Goal: Transaction & Acquisition: Purchase product/service

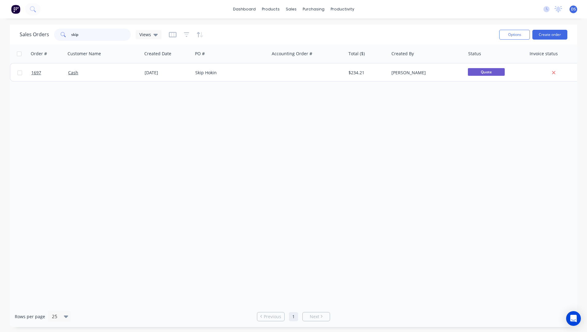
drag, startPoint x: 96, startPoint y: 36, endPoint x: 64, endPoint y: 38, distance: 32.6
click at [64, 38] on div "skip" at bounding box center [92, 35] width 77 height 12
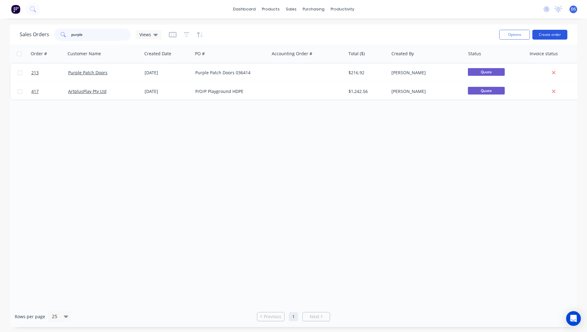
type input "purple"
click at [550, 35] on button "Create order" at bounding box center [549, 35] width 35 height 10
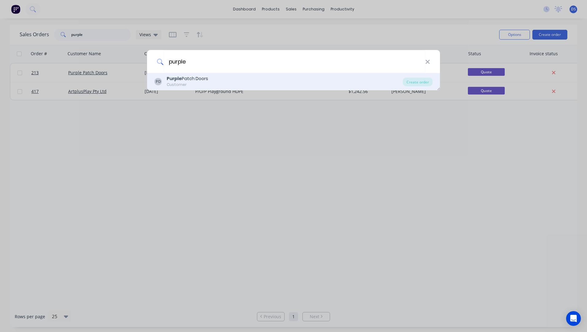
type input "purple"
click at [179, 81] on b "Purple" at bounding box center [174, 78] width 15 height 6
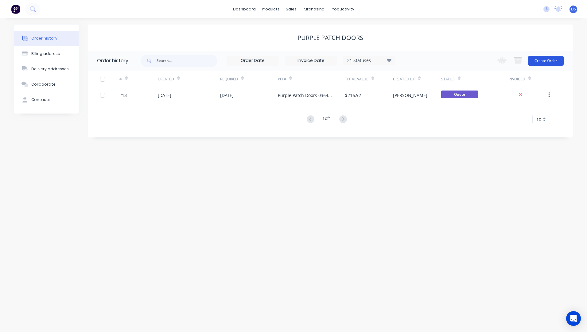
click at [544, 64] on button "Create Order" at bounding box center [546, 61] width 36 height 10
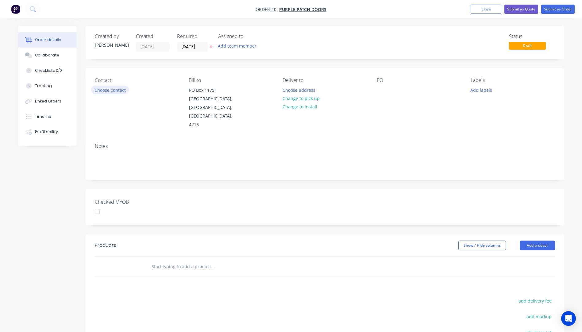
click at [113, 91] on button "Choose contact" at bounding box center [110, 90] width 38 height 8
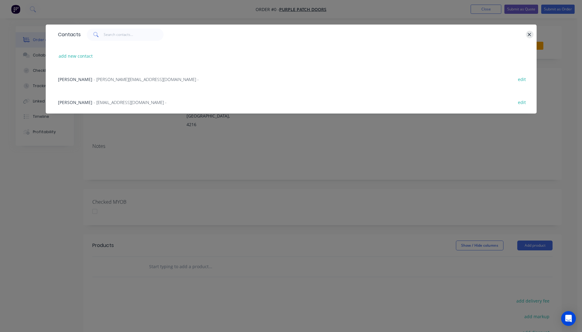
click at [529, 35] on icon "button" at bounding box center [530, 35] width 4 height 6
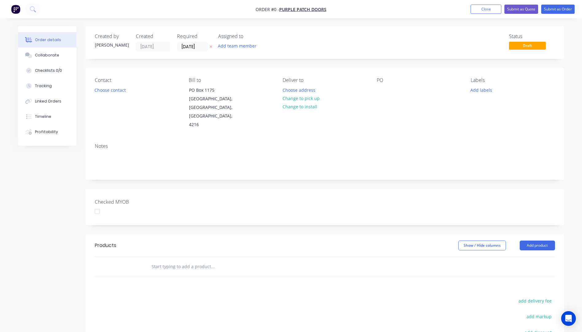
click at [211, 48] on icon "button" at bounding box center [211, 47] width 3 height 4
click at [114, 91] on button "Choose contact" at bounding box center [110, 90] width 38 height 8
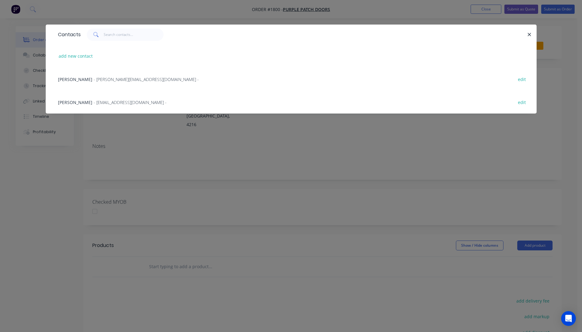
click at [94, 79] on span "- nicole@purplepatchdoors.com.au -" at bounding box center [146, 79] width 105 height 6
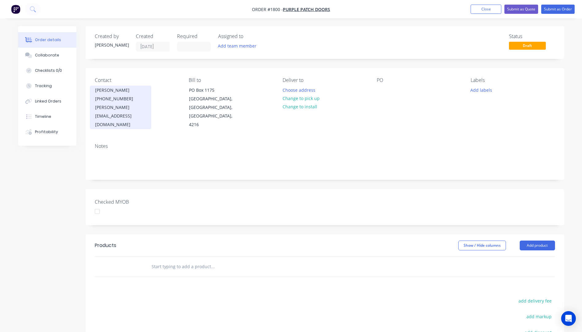
click at [106, 98] on div "(07) 3277 6892" at bounding box center [120, 99] width 51 height 9
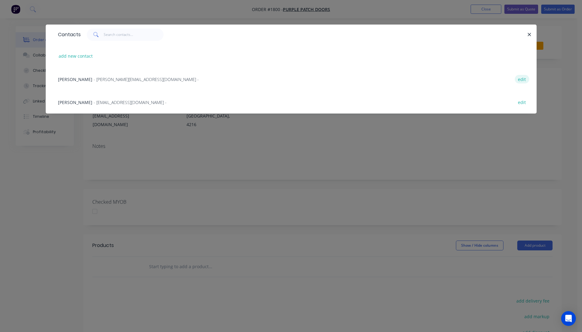
click at [525, 79] on button "edit" at bounding box center [522, 79] width 14 height 8
select select "AU"
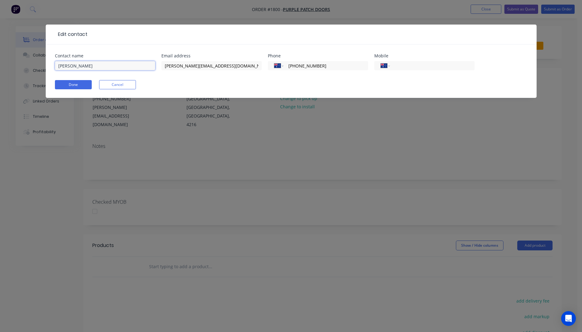
drag, startPoint x: 92, startPoint y: 66, endPoint x: 53, endPoint y: 67, distance: 39.6
click at [53, 67] on div "Contact name Nicole Email address nicole@purplepatchdoors.com.au Phone Internat…" at bounding box center [291, 70] width 491 height 53
paste input "Maryke Leggett"
type input "Maryke Leggett"
click at [177, 66] on input "nicole@purplepatchdoors.com.au" at bounding box center [211, 65] width 100 height 9
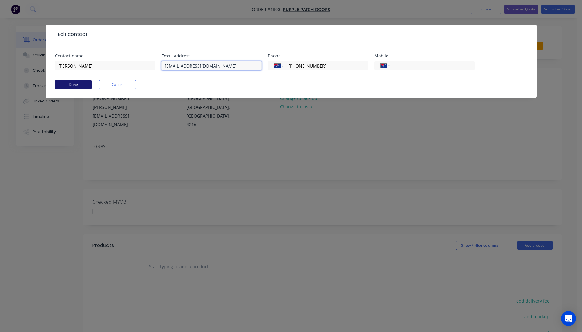
type input "maryke@purplepatchdoors.com.au"
click at [74, 87] on button "Done" at bounding box center [73, 84] width 37 height 9
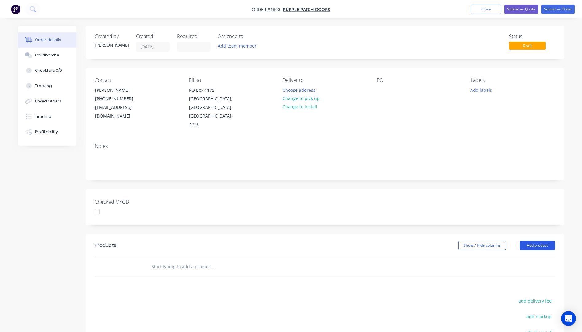
click at [539, 241] on button "Add product" at bounding box center [537, 246] width 35 height 10
click at [517, 257] on div "Product catalogue" at bounding box center [525, 261] width 47 height 9
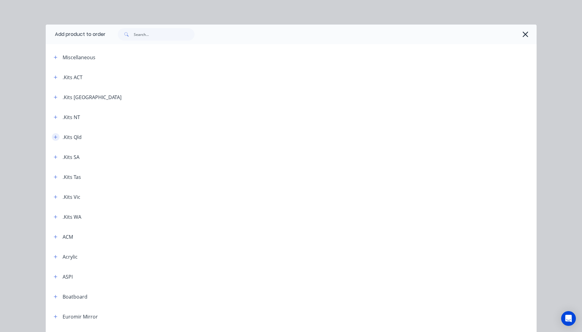
click at [54, 136] on icon "button" at bounding box center [56, 137] width 4 height 4
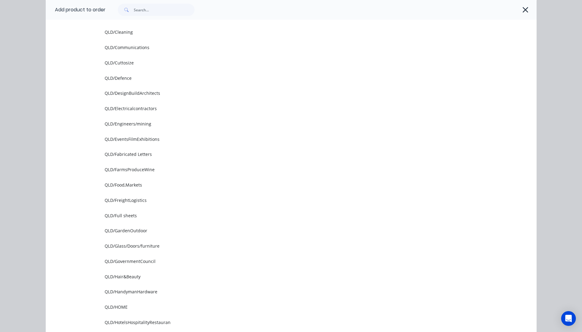
scroll to position [276, 0]
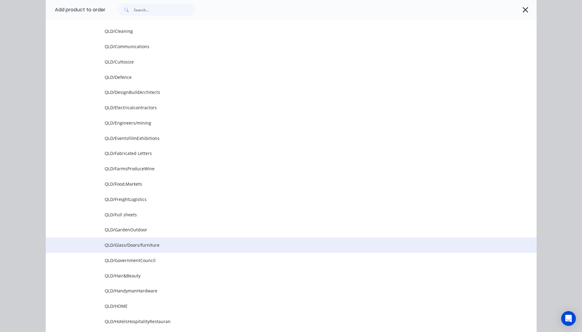
click at [122, 245] on span "QLD/Glass/Doors/furniture" at bounding box center [278, 245] width 346 height 6
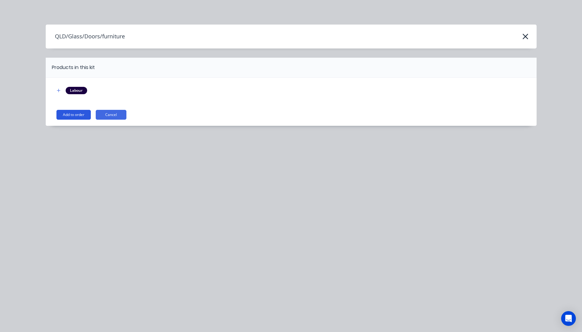
click at [80, 113] on button "Add to order" at bounding box center [73, 115] width 34 height 10
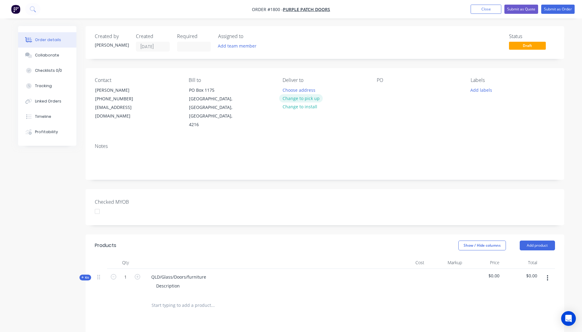
click at [311, 99] on button "Change to pick up" at bounding box center [301, 98] width 44 height 8
click at [382, 87] on div at bounding box center [382, 90] width 10 height 9
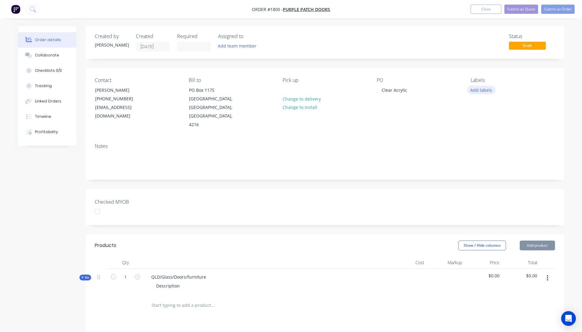
click at [486, 89] on button "Add labels" at bounding box center [481, 90] width 28 height 8
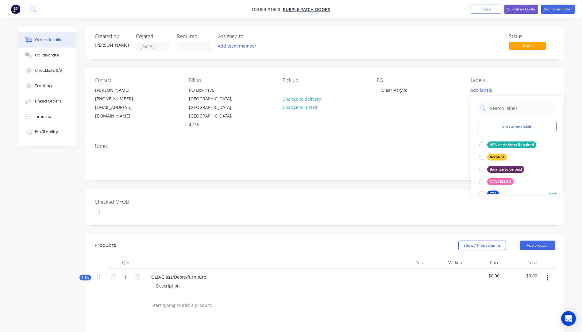
click at [496, 191] on div "CTS" at bounding box center [493, 194] width 12 height 7
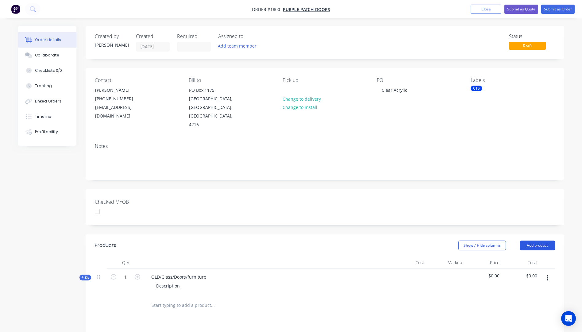
click at [541, 241] on button "Add product" at bounding box center [537, 246] width 35 height 10
click at [524, 257] on div "Product catalogue" at bounding box center [525, 261] width 47 height 9
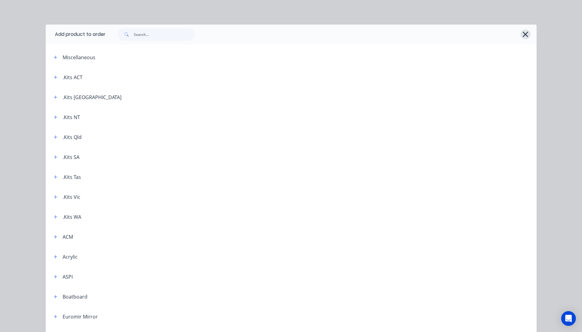
click at [527, 36] on button "button" at bounding box center [526, 34] width 10 height 10
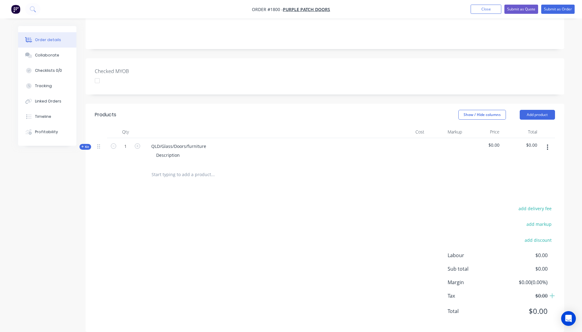
scroll to position [131, 0]
click at [83, 145] on icon "button" at bounding box center [82, 146] width 2 height 2
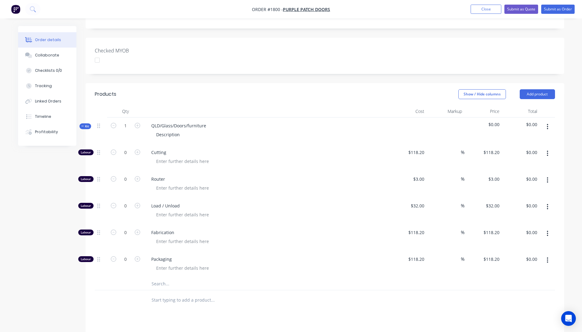
scroll to position [162, 0]
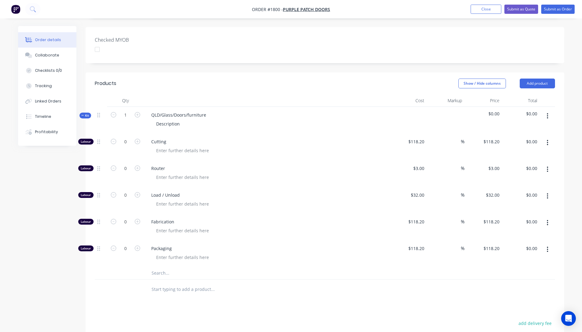
click at [157, 267] on input "text" at bounding box center [212, 273] width 123 height 12
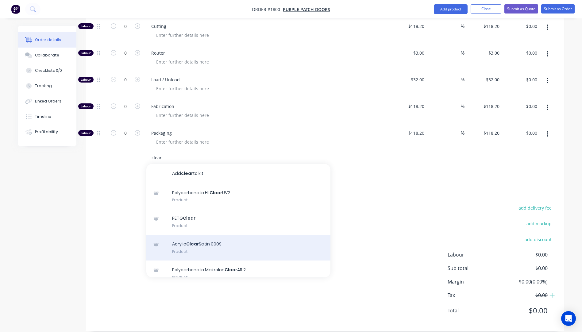
scroll to position [61, 0]
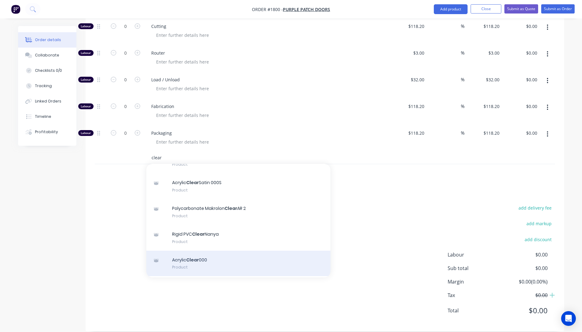
type input "clear"
click at [206, 253] on div "Acrylic Clear 000 Product" at bounding box center [238, 264] width 184 height 26
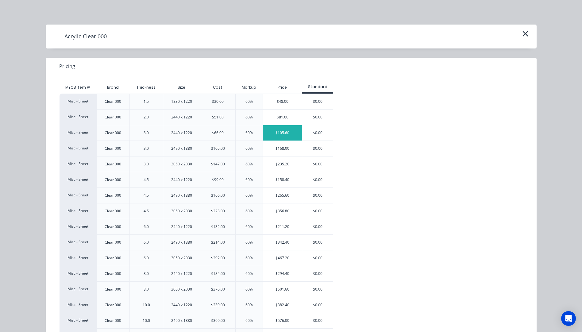
click at [283, 135] on div "$105.60" at bounding box center [282, 132] width 39 height 15
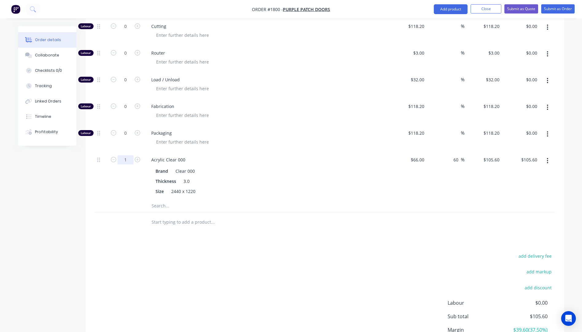
click at [129, 155] on input "1" at bounding box center [126, 159] width 16 height 9
type input "0.66"
type input "$69.70"
click at [266, 155] on div "Acrylic Clear 000" at bounding box center [266, 159] width 241 height 9
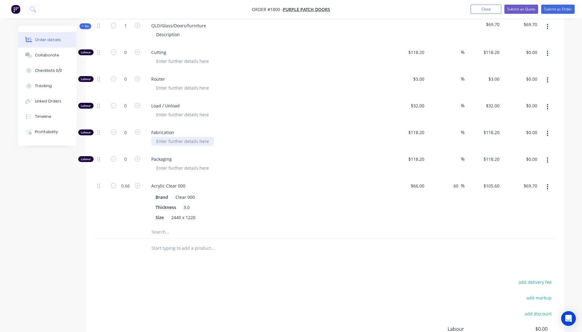
scroll to position [216, 0]
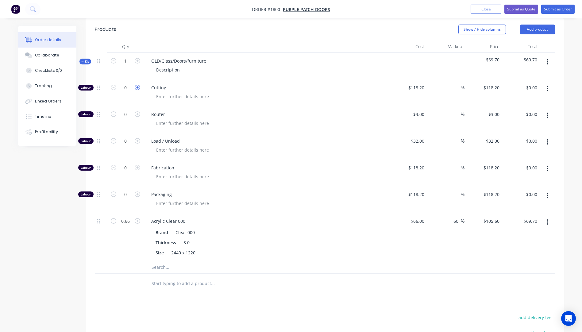
click at [136, 85] on icon "button" at bounding box center [138, 88] width 6 height 6
type input "1"
type input "$118.20"
click at [413, 83] on input "118.2" at bounding box center [417, 87] width 19 height 9
type input "$10.00"
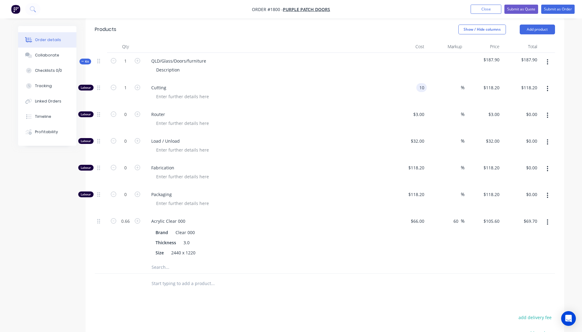
type input "$10.00"
click at [396, 92] on div "$10.00 10" at bounding box center [408, 92] width 38 height 27
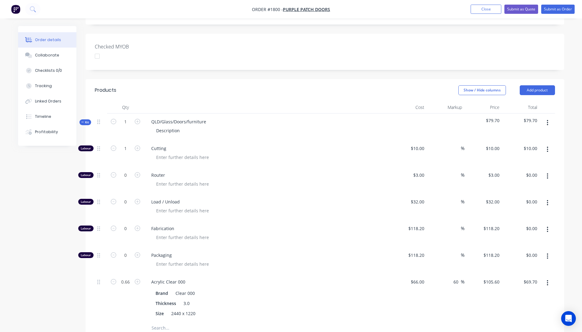
scroll to position [155, 0]
click at [516, 12] on button "Submit as Quote" at bounding box center [521, 9] width 34 height 9
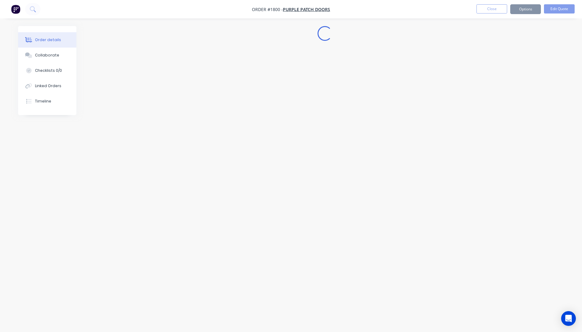
scroll to position [0, 0]
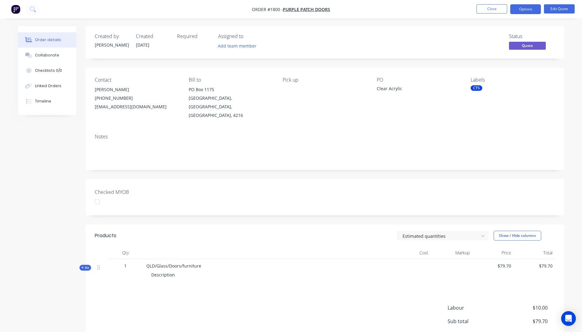
click at [489, 14] on nav "Order #1800 - Purple Patch Doors Close Options Edit Quote" at bounding box center [291, 9] width 582 height 18
click at [489, 10] on button "Close" at bounding box center [492, 8] width 31 height 9
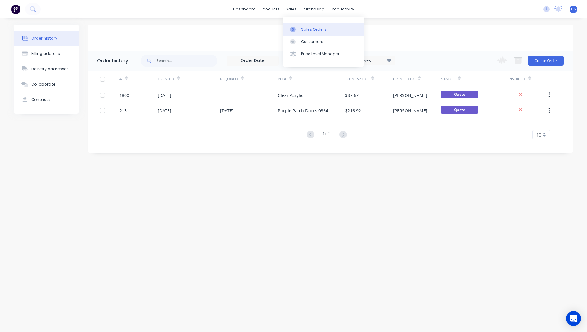
click at [308, 30] on div "Sales Orders" at bounding box center [313, 30] width 25 height 6
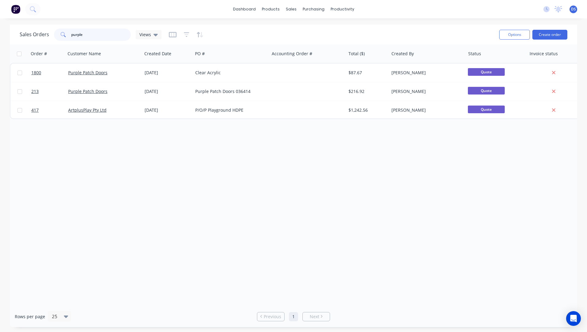
drag, startPoint x: 102, startPoint y: 37, endPoint x: 44, endPoint y: 38, distance: 58.6
click at [44, 38] on div "Sales Orders purple Views" at bounding box center [91, 35] width 142 height 12
click at [75, 153] on div "Order # Customer Name Created Date PO # Accounting Order # Total ($) Created By…" at bounding box center [293, 174] width 567 height 261
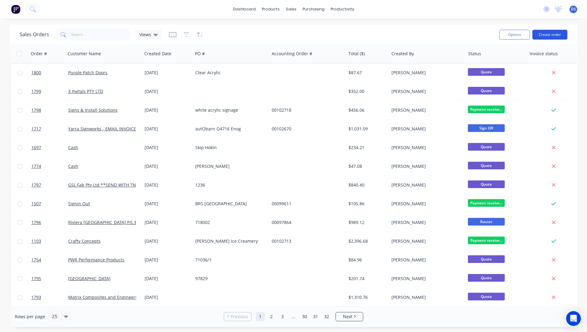
click at [551, 37] on button "Create order" at bounding box center [549, 35] width 35 height 10
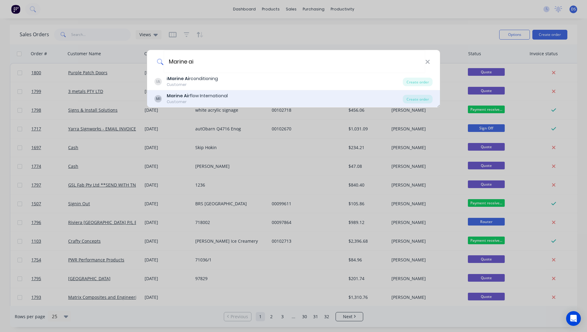
type input "Marine ai"
click at [197, 96] on div "Marine Ai rflow International" at bounding box center [197, 96] width 61 height 6
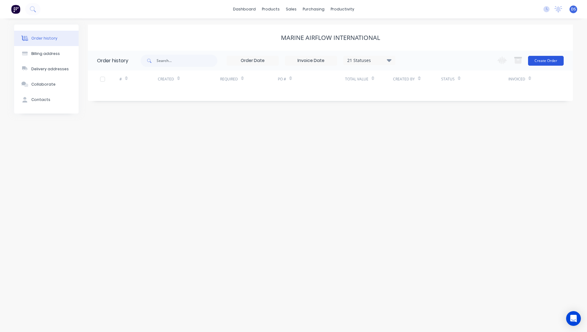
click at [550, 60] on button "Create Order" at bounding box center [546, 61] width 36 height 10
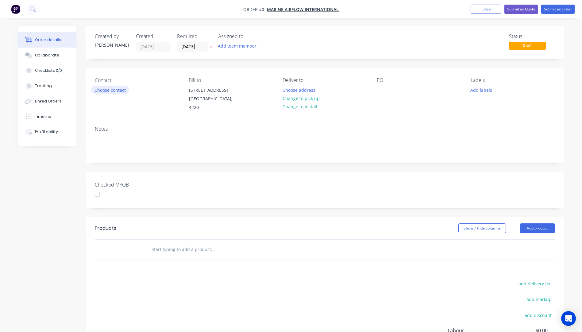
click at [111, 92] on button "Choose contact" at bounding box center [110, 90] width 38 height 8
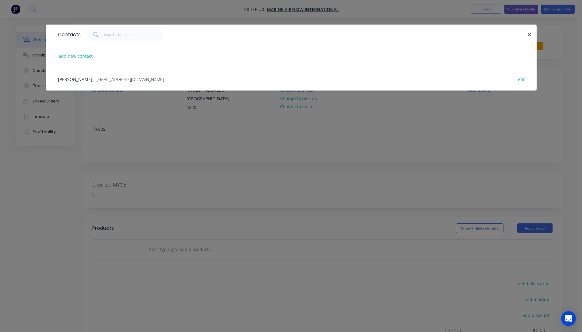
click at [66, 79] on span "Brad Marsden" at bounding box center [75, 79] width 34 height 6
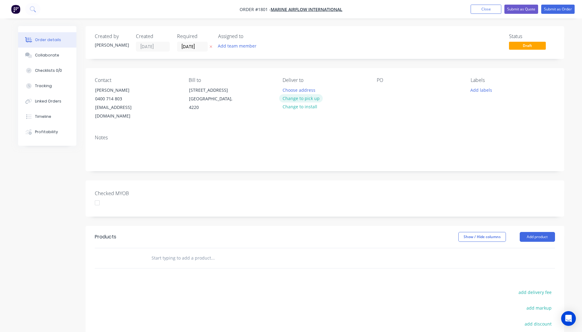
click at [298, 99] on button "Change to pick up" at bounding box center [301, 98] width 44 height 8
click at [380, 90] on div at bounding box center [382, 90] width 10 height 9
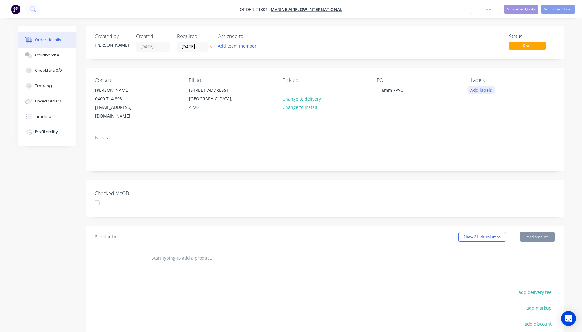
click at [487, 91] on button "Add labels" at bounding box center [481, 90] width 28 height 8
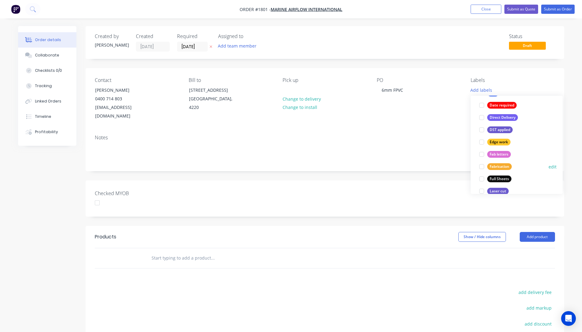
scroll to position [123, 0]
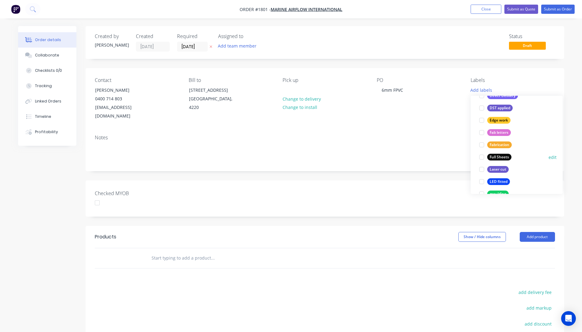
click at [491, 160] on div "Full Sheets" at bounding box center [499, 157] width 24 height 7
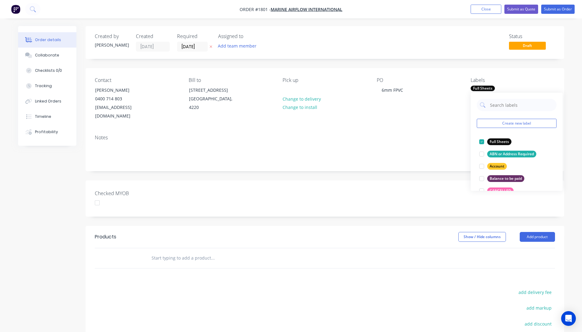
click at [390, 95] on div "PO 6mm FPVC" at bounding box center [419, 98] width 84 height 43
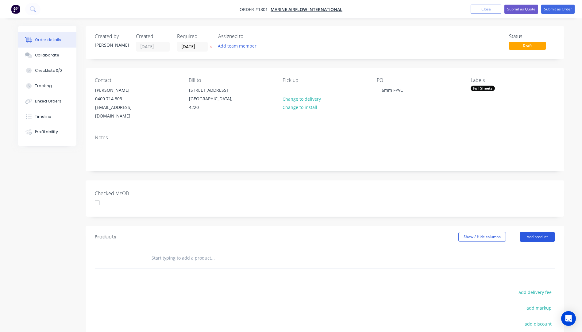
click at [544, 232] on button "Add product" at bounding box center [537, 237] width 35 height 10
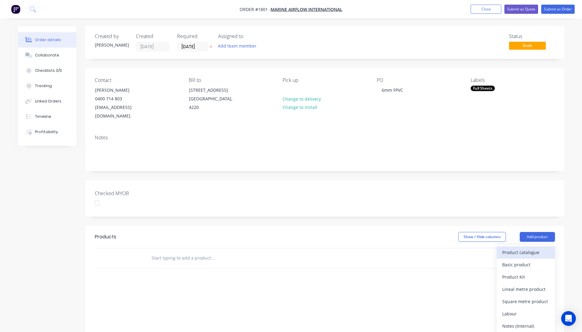
click at [523, 248] on div "Product catalogue" at bounding box center [525, 252] width 47 height 9
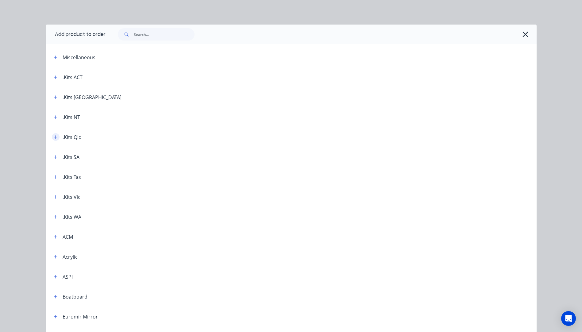
click at [54, 137] on icon "button" at bounding box center [56, 137] width 4 height 4
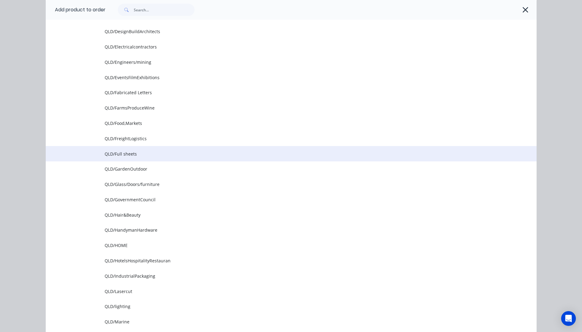
scroll to position [368, 0]
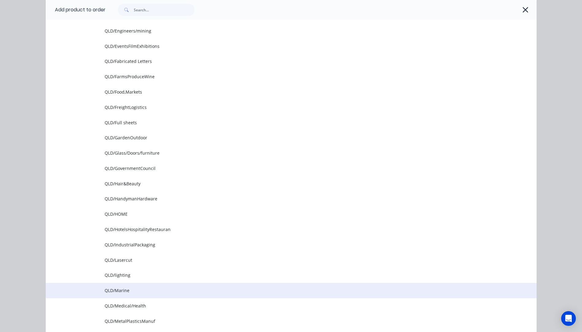
click at [110, 294] on td "QLD/Marine" at bounding box center [321, 290] width 432 height 15
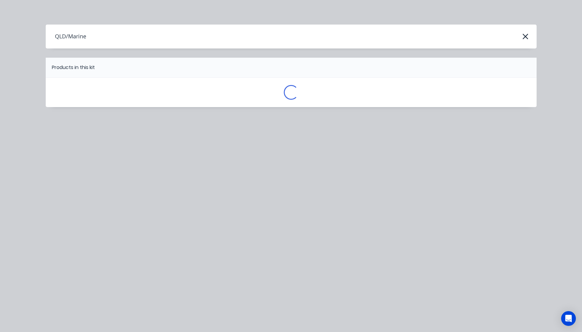
scroll to position [0, 0]
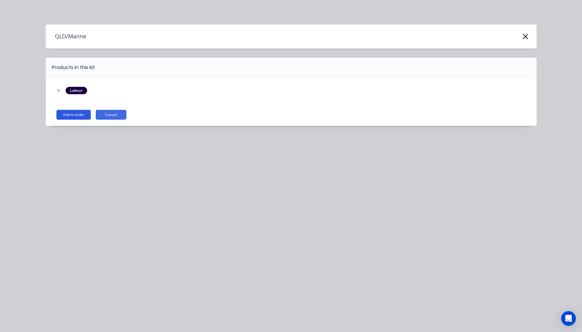
click at [78, 115] on button "Add to order" at bounding box center [73, 115] width 34 height 10
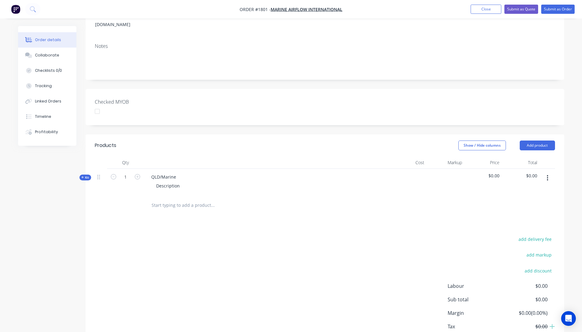
scroll to position [92, 0]
click at [80, 174] on button "Kit" at bounding box center [85, 177] width 12 height 6
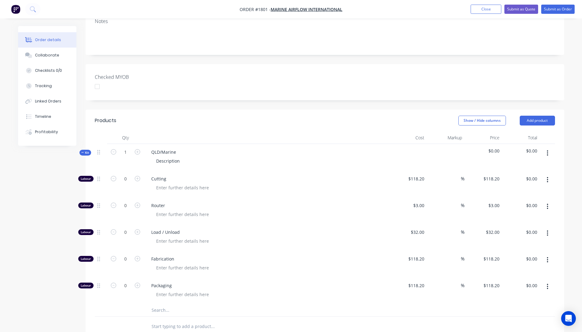
scroll to position [153, 0]
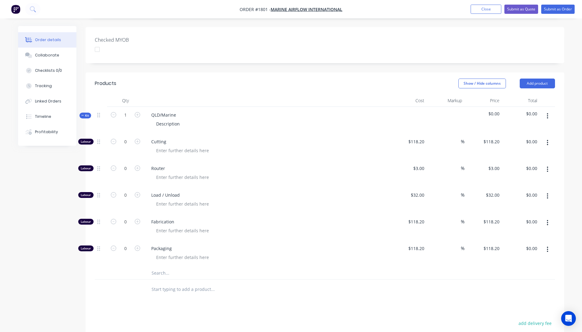
click at [156, 267] on input "text" at bounding box center [212, 273] width 123 height 12
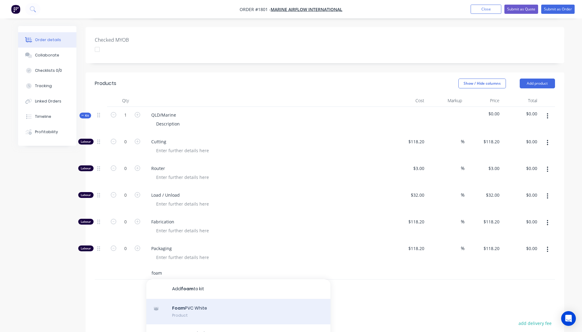
type input "foam"
click at [191, 299] on div "Foam PVC White Product" at bounding box center [238, 312] width 184 height 26
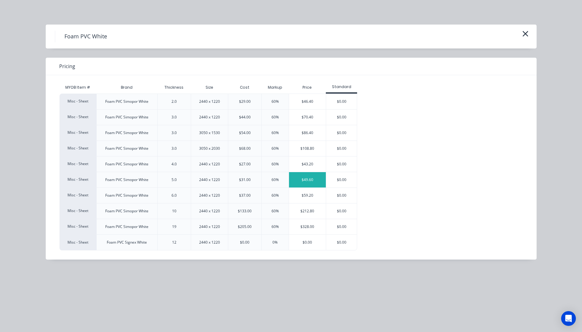
click at [311, 182] on div "$49.60" at bounding box center [307, 179] width 37 height 15
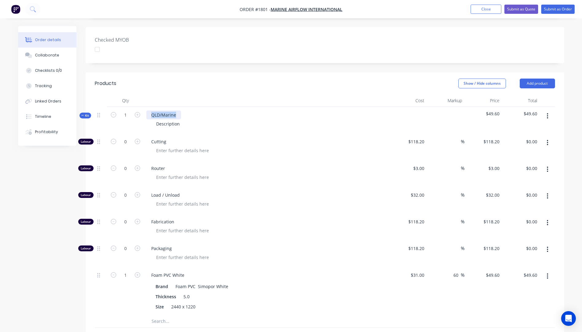
drag, startPoint x: 180, startPoint y: 104, endPoint x: 145, endPoint y: 106, distance: 35.6
click at [145, 107] on div "QLD/Marine Description" at bounding box center [266, 120] width 245 height 27
click at [175, 119] on div "Description" at bounding box center [167, 123] width 33 height 9
click at [544, 79] on button "Add product" at bounding box center [537, 84] width 35 height 10
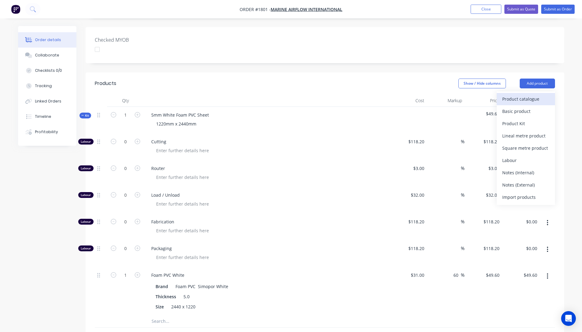
click at [519, 95] on div "Product catalogue" at bounding box center [525, 99] width 47 height 9
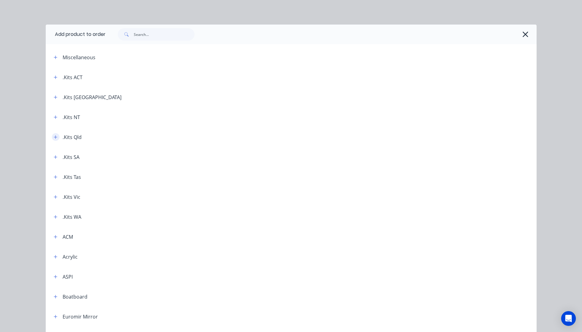
click at [54, 136] on icon "button" at bounding box center [55, 136] width 3 height 3
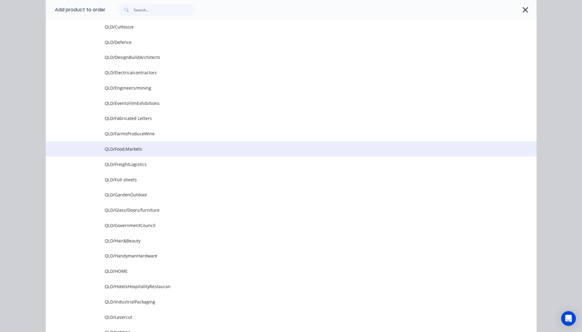
scroll to position [399, 0]
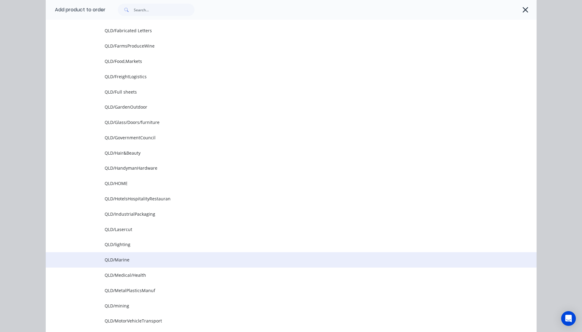
click at [124, 258] on span "QLD/Marine" at bounding box center [278, 260] width 346 height 6
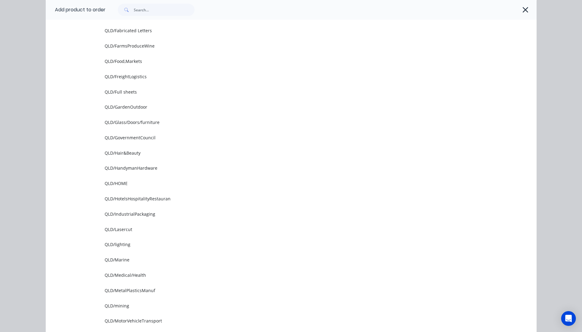
scroll to position [0, 0]
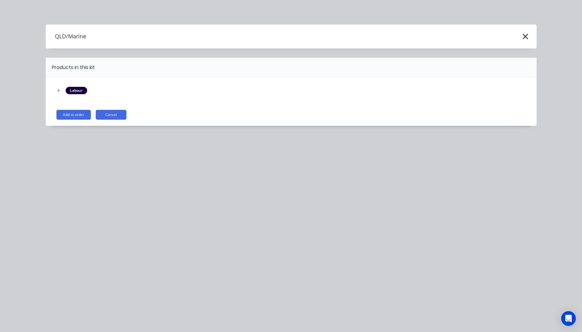
click at [83, 115] on button "Add to order" at bounding box center [73, 115] width 34 height 10
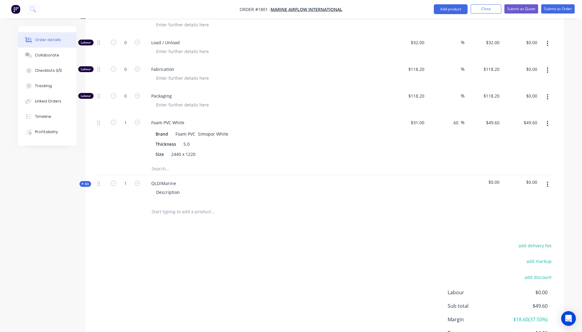
scroll to position [307, 0]
click at [81, 181] on icon "button" at bounding box center [82, 182] width 3 height 3
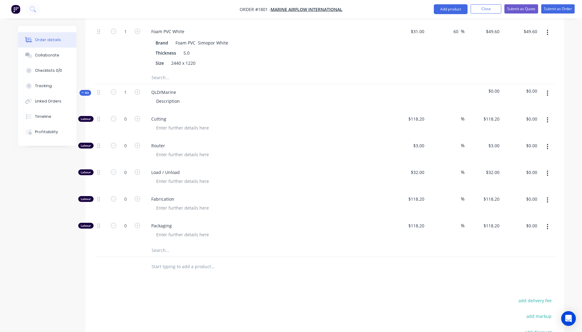
scroll to position [399, 0]
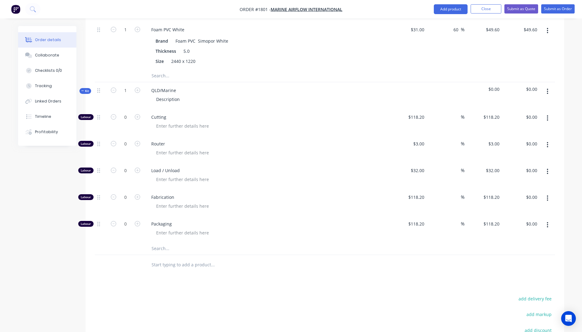
click at [160, 242] on input "text" at bounding box center [212, 248] width 123 height 12
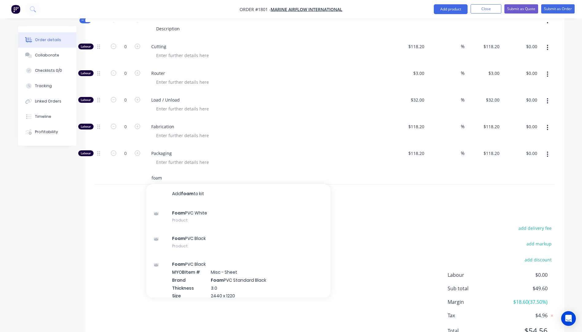
scroll to position [490, 0]
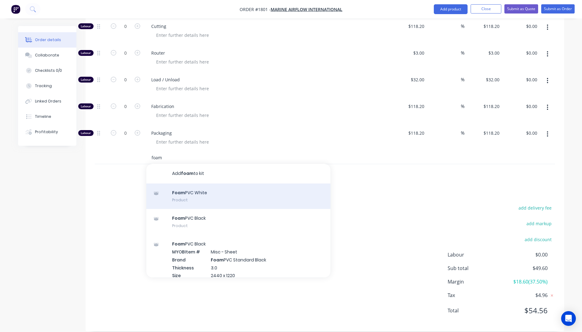
type input "foam"
click at [183, 186] on div "Foam PVC White Product" at bounding box center [238, 197] width 184 height 26
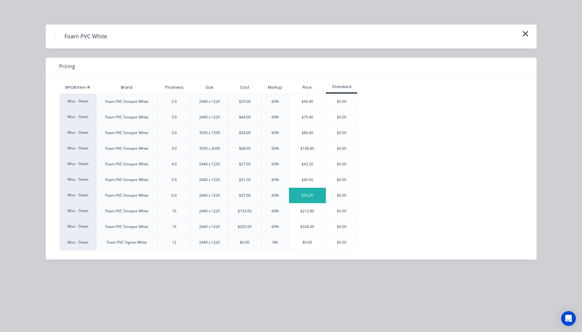
click at [306, 195] on div "$59.20" at bounding box center [307, 195] width 37 height 15
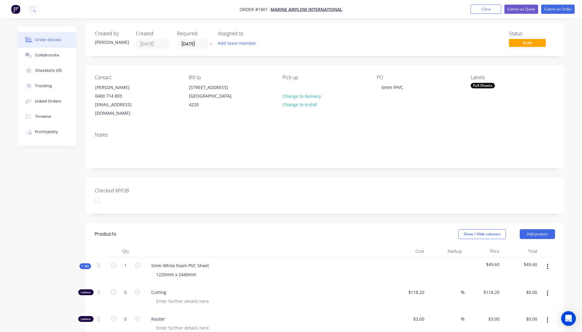
scroll to position [0, 0]
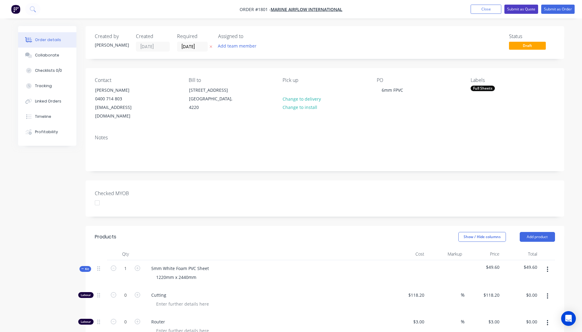
click at [516, 12] on button "Submit as Quote" at bounding box center [521, 9] width 34 height 9
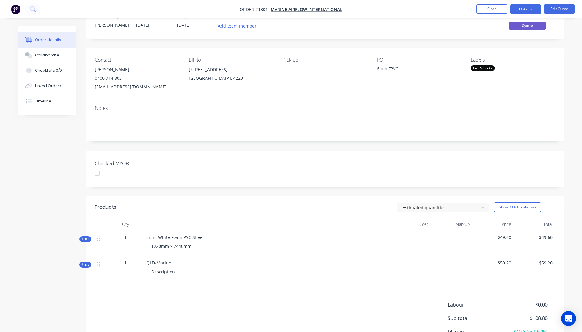
scroll to position [31, 0]
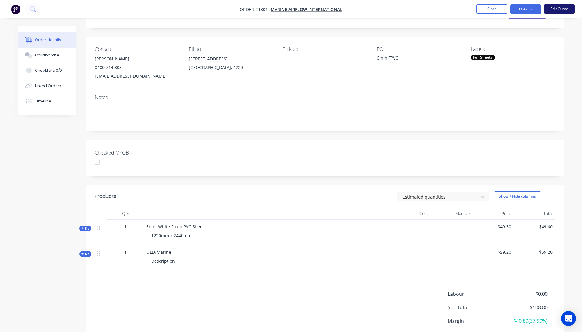
click at [549, 9] on button "Edit Quote" at bounding box center [559, 8] width 31 height 9
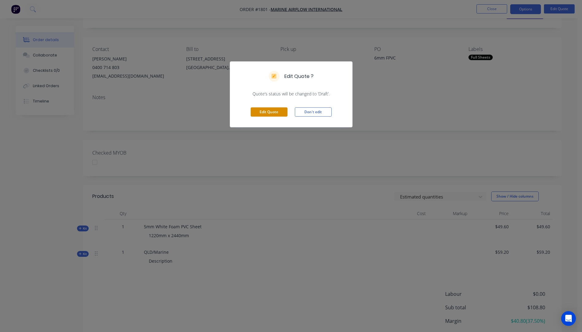
click at [267, 115] on button "Edit Quote" at bounding box center [269, 111] width 37 height 9
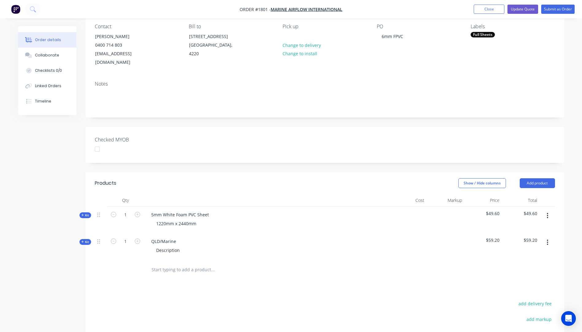
scroll to position [61, 0]
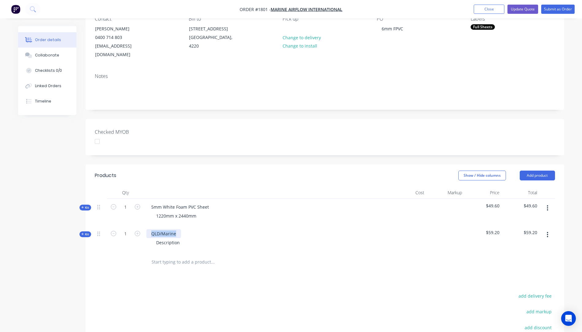
drag, startPoint x: 178, startPoint y: 225, endPoint x: 145, endPoint y: 225, distance: 32.5
click at [145, 226] on div "QLD/Marine Description" at bounding box center [266, 239] width 245 height 27
drag, startPoint x: 181, startPoint y: 235, endPoint x: 152, endPoint y: 235, distance: 29.8
click at [152, 238] on div "Description" at bounding box center [167, 242] width 33 height 9
click at [299, 256] on div at bounding box center [238, 262] width 184 height 12
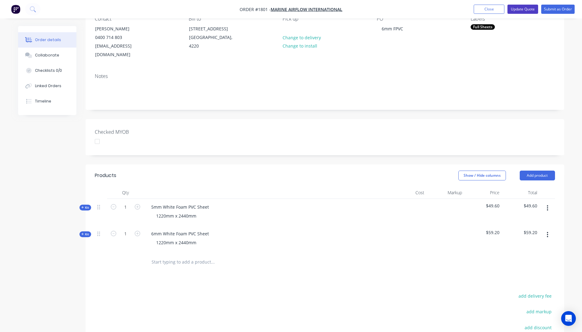
click at [524, 7] on button "Update Quote" at bounding box center [523, 9] width 31 height 9
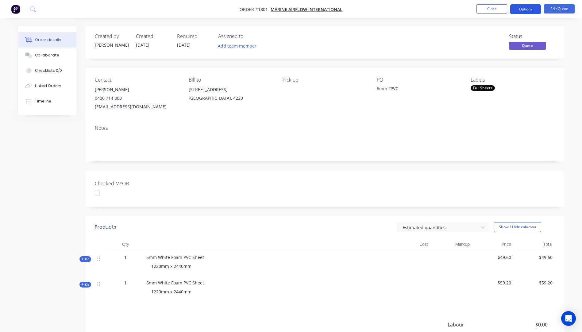
click at [526, 6] on button "Options" at bounding box center [525, 9] width 31 height 10
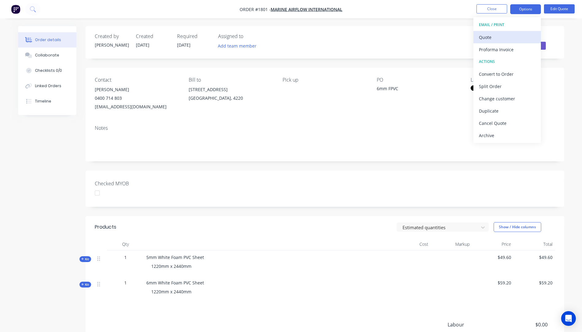
click at [486, 37] on div "Quote" at bounding box center [507, 37] width 56 height 9
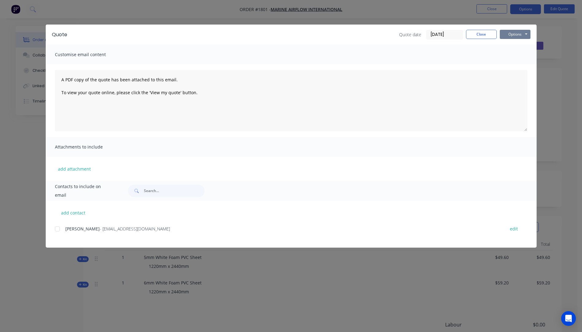
click at [518, 35] on button "Options" at bounding box center [515, 34] width 31 height 9
click at [520, 47] on button "Preview" at bounding box center [519, 45] width 39 height 10
click at [57, 230] on div at bounding box center [57, 229] width 12 height 12
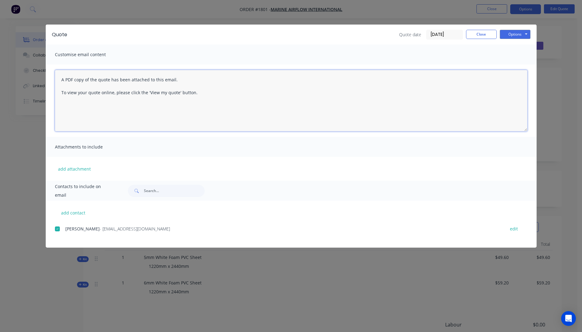
paste textarea "Hi, Please contact us if you have any questions. Regards, Darren sales@allstarp…"
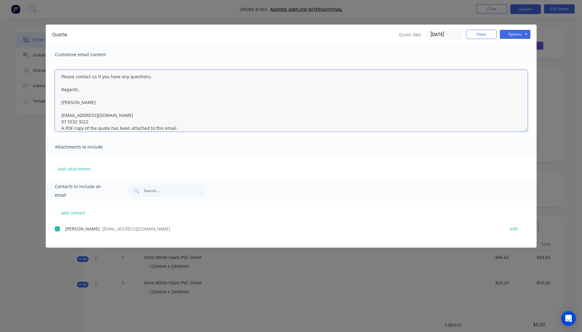
click at [91, 122] on textarea "Hi, Please contact us if you have any questions. Regards, Darren sales@allstarp…" at bounding box center [291, 100] width 473 height 61
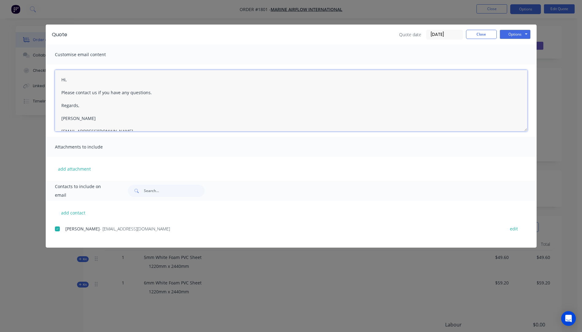
click at [72, 82] on textarea "Hi, Please contact us if you have any questions. Regards, Darren sales@allstarp…" at bounding box center [291, 100] width 473 height 61
click at [82, 79] on textarea "Hi Brad, We do not have either size in stock, but if ordered and payment is cle…" at bounding box center [291, 100] width 473 height 61
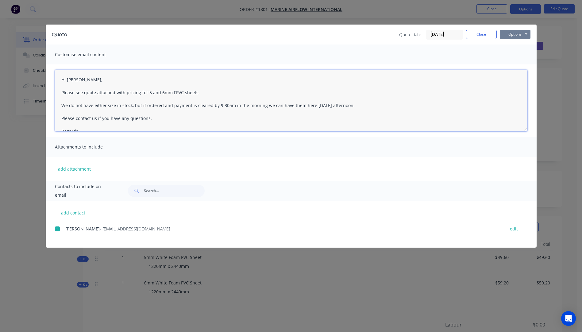
type textarea "Hi Brad, Please see quote attached with pricing for 5 and 6mm FPVC sheets. We d…"
click at [518, 36] on button "Options" at bounding box center [515, 34] width 31 height 9
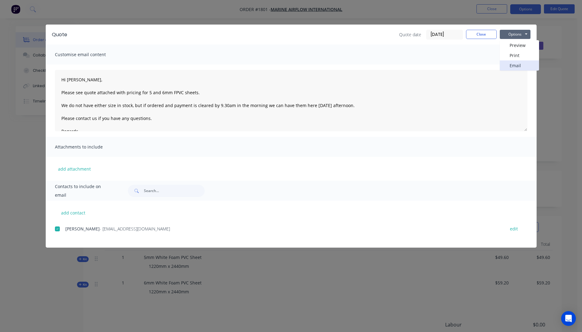
click at [514, 68] on button "Email" at bounding box center [519, 65] width 39 height 10
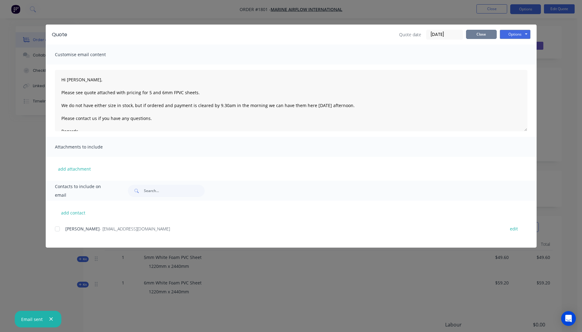
click at [476, 37] on button "Close" at bounding box center [481, 34] width 31 height 9
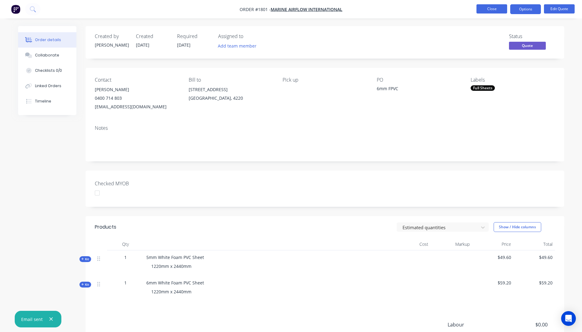
click at [487, 7] on button "Close" at bounding box center [492, 8] width 31 height 9
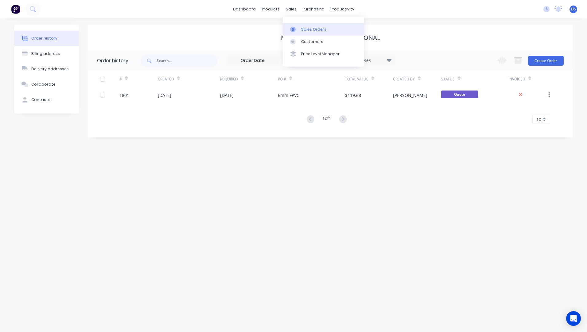
click at [306, 29] on div "Sales Orders" at bounding box center [313, 30] width 25 height 6
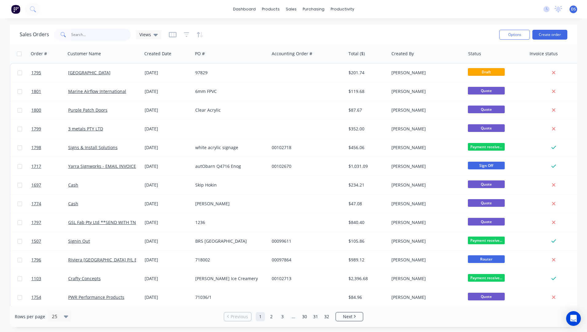
click at [90, 37] on input "text" at bounding box center [101, 35] width 60 height 12
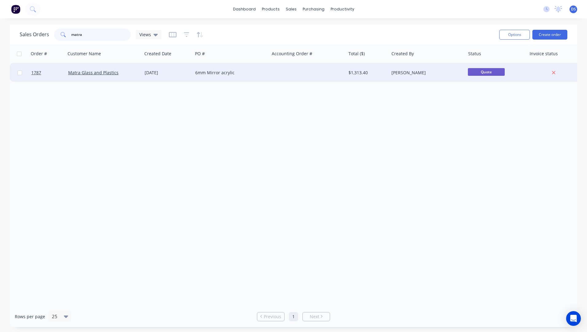
type input "matra"
click at [214, 74] on div "6mm Mirror acrylic" at bounding box center [229, 73] width 68 height 6
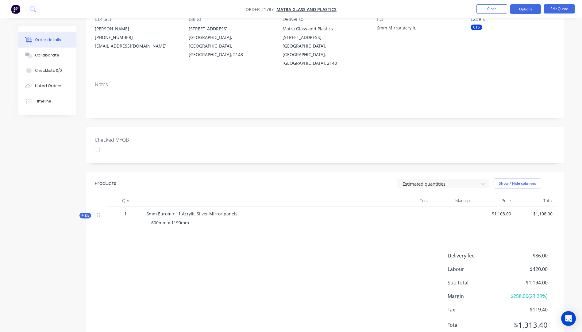
scroll to position [61, 0]
click at [556, 12] on button "Edit Quote" at bounding box center [559, 8] width 31 height 9
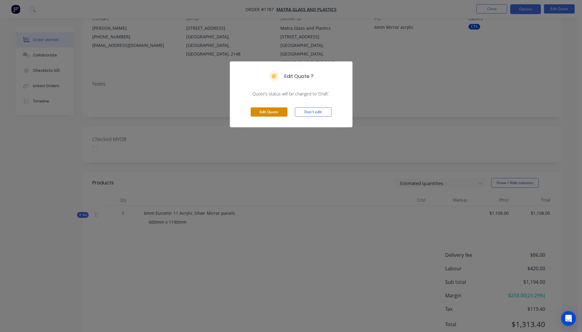
click at [272, 114] on button "Edit Quote" at bounding box center [269, 111] width 37 height 9
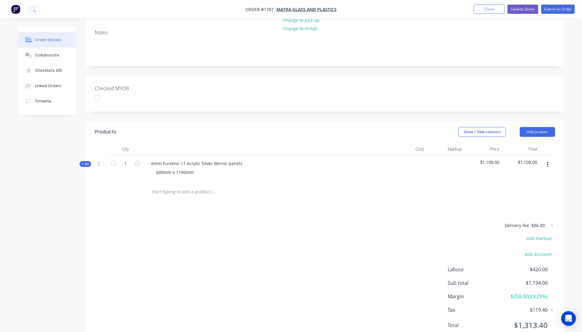
scroll to position [123, 0]
click at [83, 161] on span "Kit" at bounding box center [85, 163] width 8 height 5
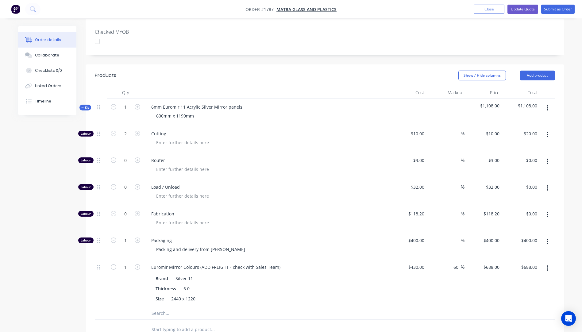
scroll to position [184, 0]
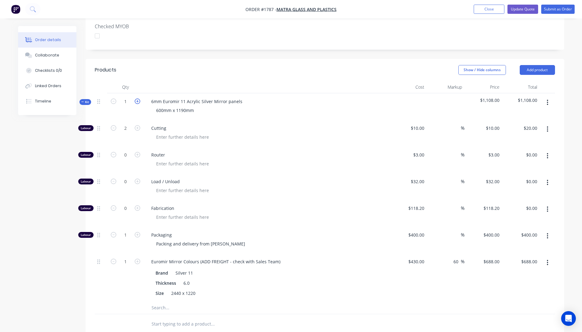
click at [139, 99] on icon "button" at bounding box center [138, 102] width 6 height 6
type input "2"
type input "4"
type input "$40.00"
type input "2"
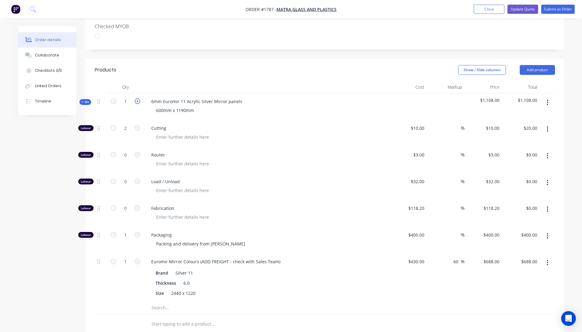
type input "$800.00"
type input "2"
type input "$1,376.00"
click at [139, 99] on icon "button" at bounding box center [138, 102] width 6 height 6
type input "3"
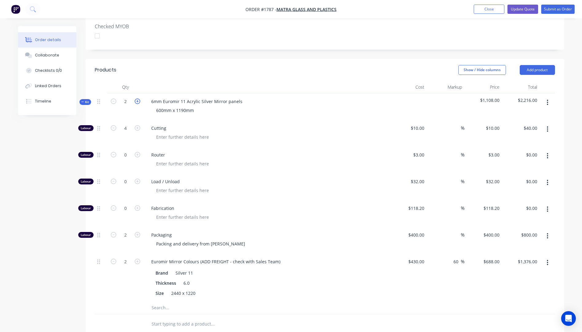
type input "6"
type input "$60.00"
type input "3"
type input "$1,200.00"
type input "3"
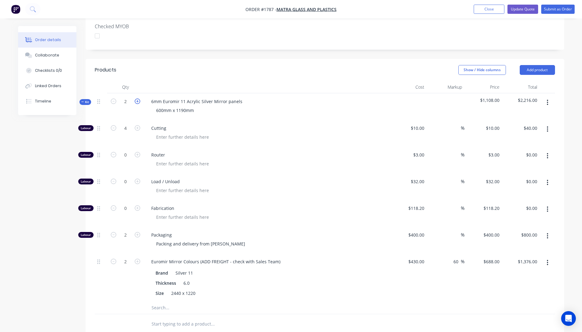
type input "$2,064.00"
click at [139, 99] on icon "button" at bounding box center [138, 102] width 6 height 6
type input "4"
type input "8"
type input "$80.00"
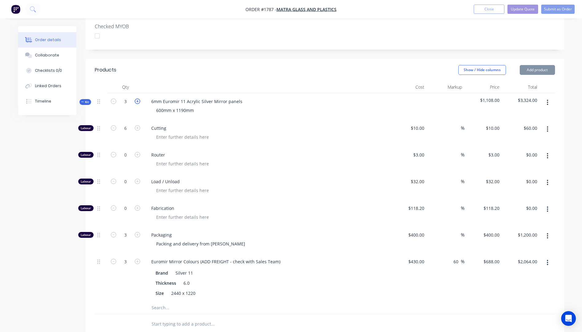
type input "4"
type input "$1,600.00"
type input "4"
type input "$2,752.00"
click at [139, 99] on icon "button" at bounding box center [138, 102] width 6 height 6
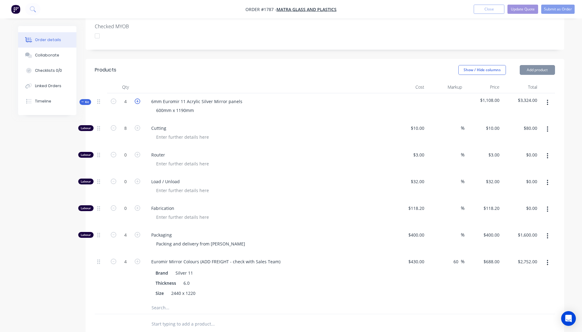
type input "5"
type input "10"
type input "$100.00"
type input "5"
type input "$2,000.00"
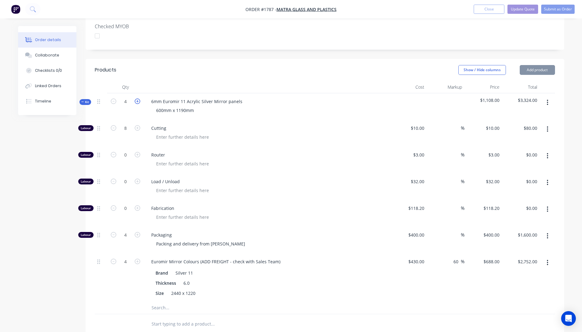
type input "5"
type input "$3,440.00"
click at [114, 99] on icon "button" at bounding box center [114, 102] width 6 height 6
type input "4"
type input "8"
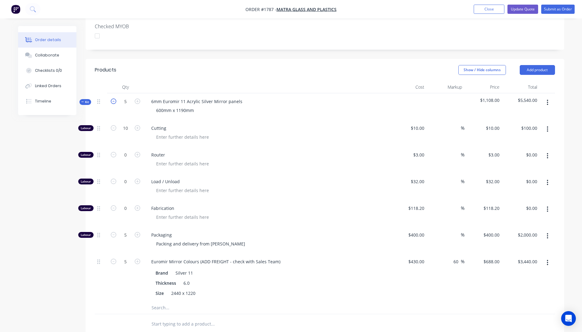
type input "$80.00"
type input "4"
type input "$1,600.00"
type input "4"
type input "$2,752.00"
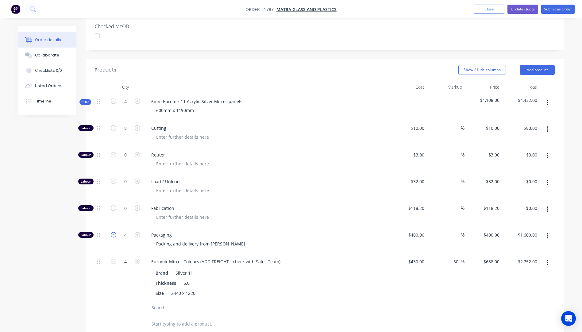
click at [114, 232] on icon "button" at bounding box center [114, 235] width 6 height 6
type input "3"
type input "$1,200.00"
click at [114, 232] on icon "button" at bounding box center [114, 235] width 6 height 6
type input "2"
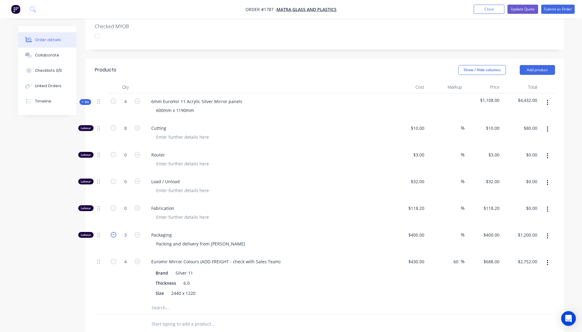
type input "$800.00"
click at [114, 232] on icon "button" at bounding box center [114, 235] width 6 height 6
type input "1"
type input "$400.00"
click at [113, 259] on icon "button" at bounding box center [114, 262] width 6 height 6
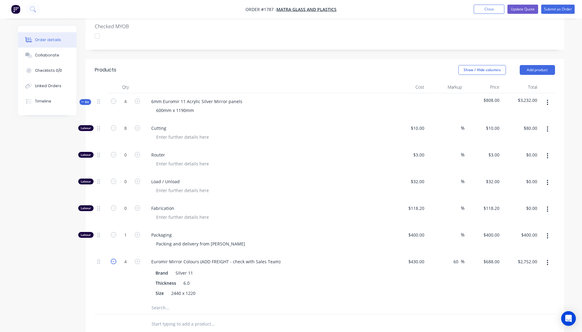
type input "3"
type input "$2,064.00"
click at [113, 259] on icon "button" at bounding box center [114, 262] width 6 height 6
type input "2"
type input "$1,376.00"
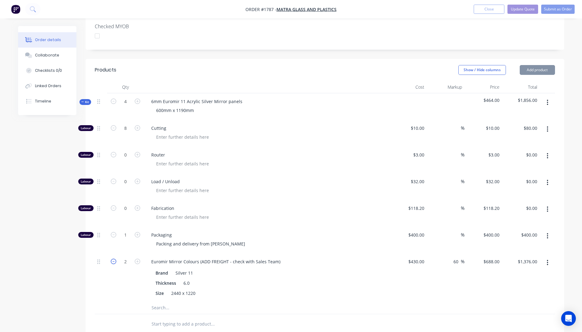
click at [113, 259] on icon "button" at bounding box center [114, 262] width 6 height 6
type input "1"
type input "$688.00"
click at [113, 259] on icon "button" at bounding box center [114, 262] width 6 height 6
type input "0"
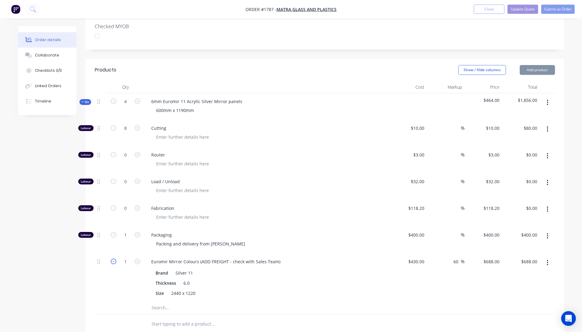
type input "$0.00"
click at [138, 259] on icon "button" at bounding box center [138, 262] width 6 height 6
type input "1"
type input "$688.00"
click at [114, 125] on icon "button" at bounding box center [114, 128] width 6 height 6
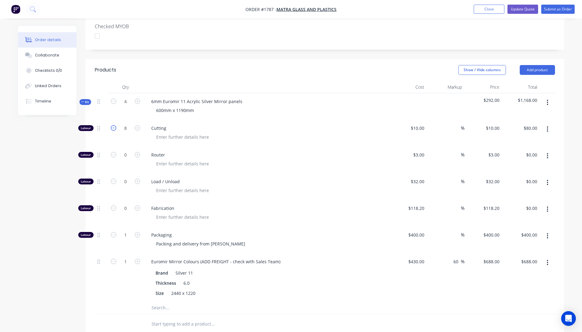
type input "7"
type input "$70.00"
click at [114, 125] on icon "button" at bounding box center [114, 128] width 6 height 6
type input "6"
type input "$60.00"
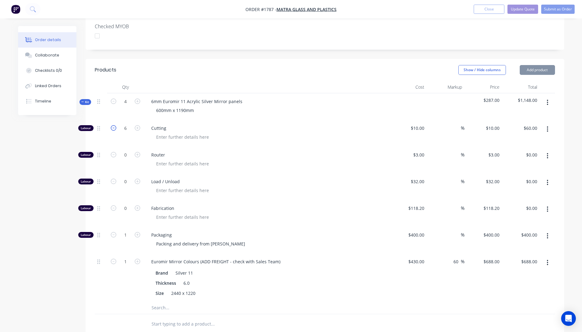
click at [114, 125] on icon "button" at bounding box center [114, 128] width 6 height 6
type input "5"
type input "$50.00"
click at [114, 125] on icon "button" at bounding box center [114, 128] width 6 height 6
type input "4"
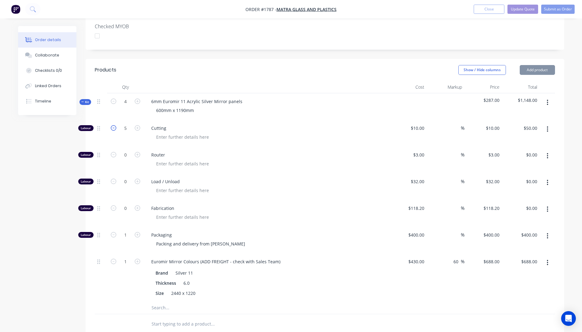
type input "$40.00"
click at [114, 125] on icon "button" at bounding box center [114, 128] width 6 height 6
type input "3"
type input "$30.00"
click at [114, 125] on icon "button" at bounding box center [114, 128] width 6 height 6
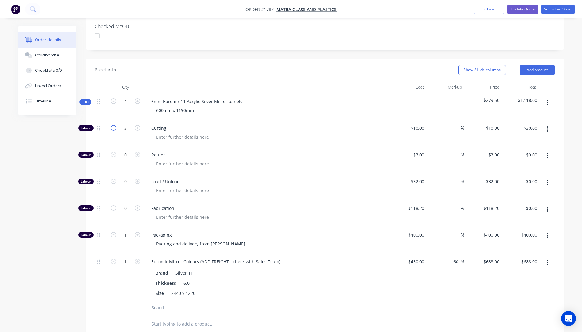
type input "2"
type input "$20.00"
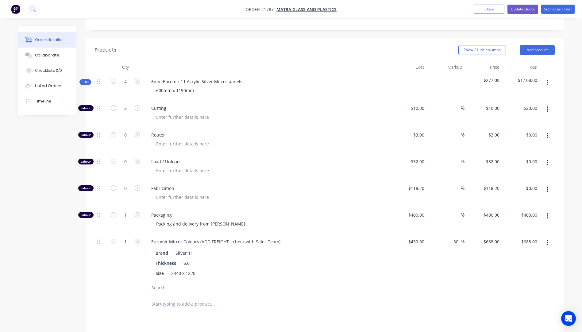
scroll to position [215, 0]
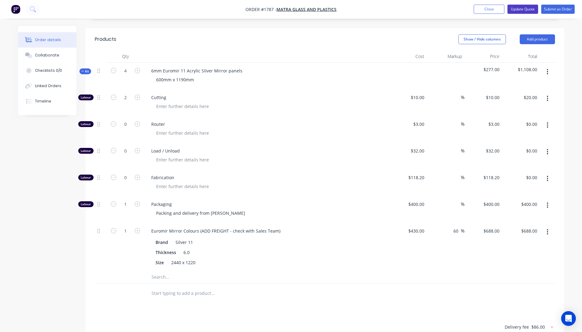
click at [517, 9] on button "Update Quote" at bounding box center [523, 9] width 31 height 9
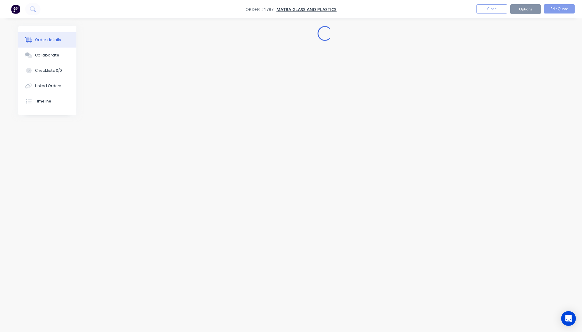
scroll to position [0, 0]
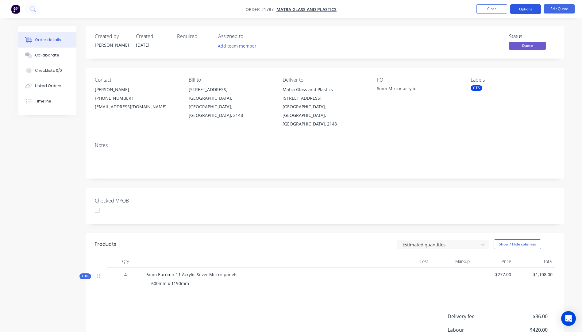
click at [527, 9] on button "Options" at bounding box center [525, 9] width 31 height 10
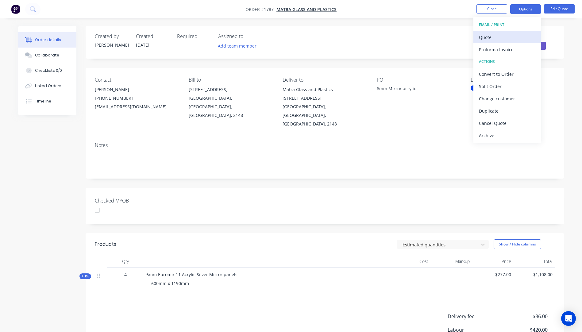
click at [486, 41] on div "Quote" at bounding box center [507, 37] width 56 height 9
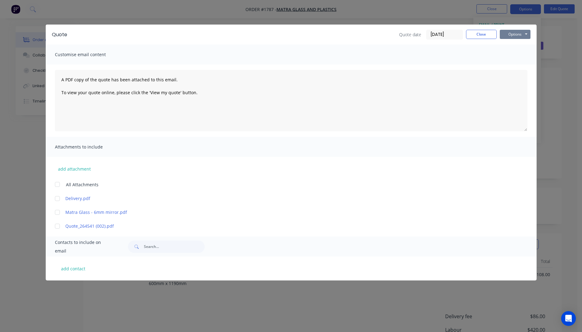
click at [507, 35] on button "Options" at bounding box center [515, 34] width 31 height 9
click at [517, 46] on button "Preview" at bounding box center [519, 45] width 39 height 10
click at [77, 269] on button "add contact" at bounding box center [73, 268] width 37 height 9
select select "AU"
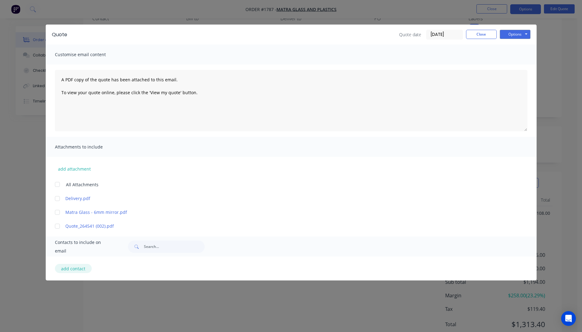
select select "AU"
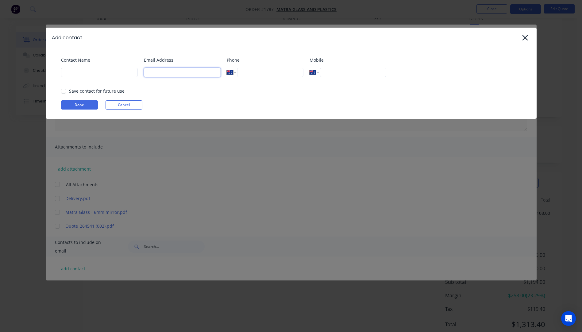
click at [166, 73] on input at bounding box center [182, 72] width 77 height 9
type input "sales@matraglass.com.au"
type input "del"
type input "Carolyn Carley"
type input "(02) 9622 4488"
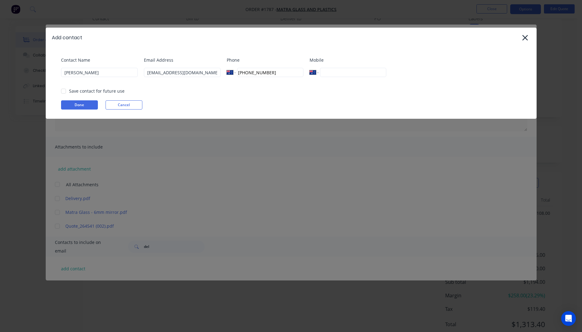
type input "0400 300 544"
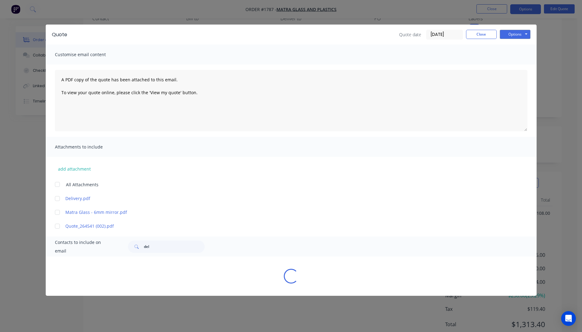
select select "AU"
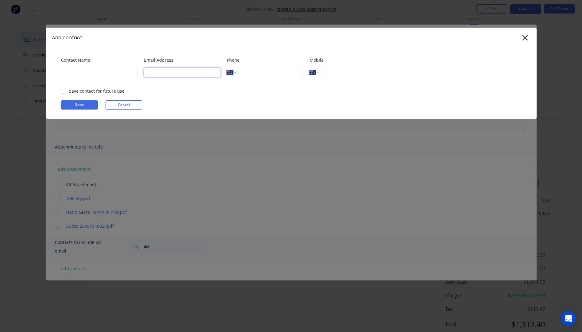
click at [160, 73] on input at bounding box center [182, 72] width 77 height 9
type input "sales@matraglass.com.au"
type input "Carolyn Carley"
type input "(02) 9622 4488"
type input "0400 300 544"
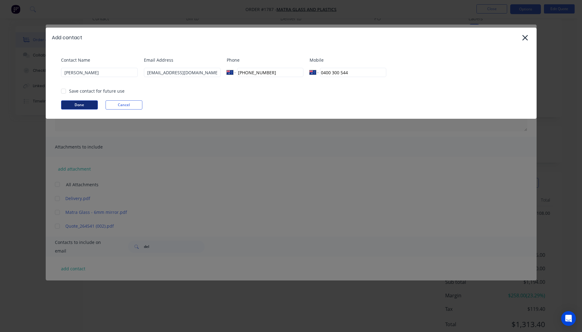
click at [92, 107] on button "Done" at bounding box center [79, 104] width 37 height 9
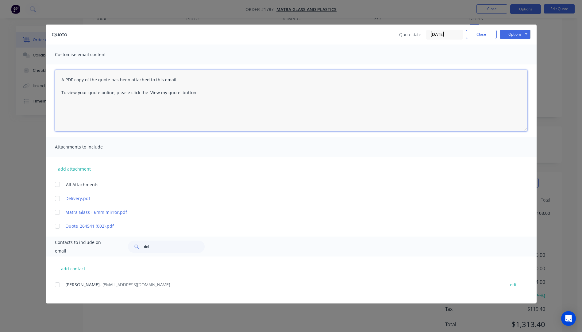
paste textarea "Hi, Please contact us if you have any questions. Regards, Darren sales@allstarp…"
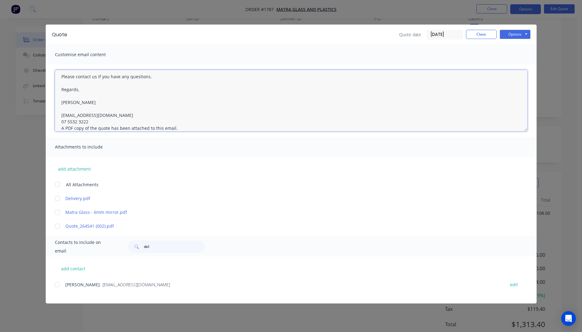
click at [90, 122] on textarea "Hi, Please contact us if you have any questions. Regards, Darren sales@allstarp…" at bounding box center [291, 100] width 473 height 61
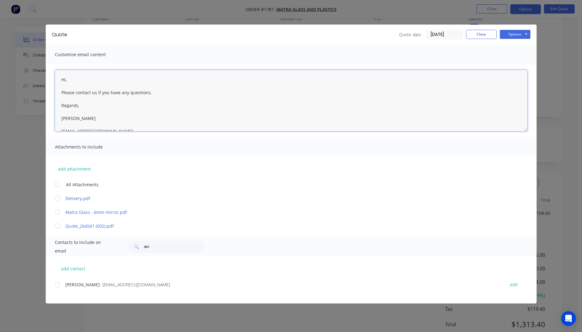
click at [68, 83] on textarea "Hi, Please contact us if you have any questions. Regards, Darren sales@allstarp…" at bounding box center [291, 100] width 473 height 61
click at [68, 81] on textarea "Hi, Please contact us if you have any questions. Regards, Darren sales@allstarp…" at bounding box center [291, 100] width 473 height 61
click at [78, 81] on textarea "Hi Caro Please contact us if you have any questions. Regards, Darren sales@alls…" at bounding box center [291, 100] width 473 height 61
click at [170, 102] on textarea "Hi Carolyn, Please see a corrected quote attached Please contact us if you have…" at bounding box center [291, 100] width 473 height 61
click at [149, 91] on textarea "Hi Carolyn, Please see a corrected quote attached Please contact us if you have…" at bounding box center [291, 100] width 473 height 61
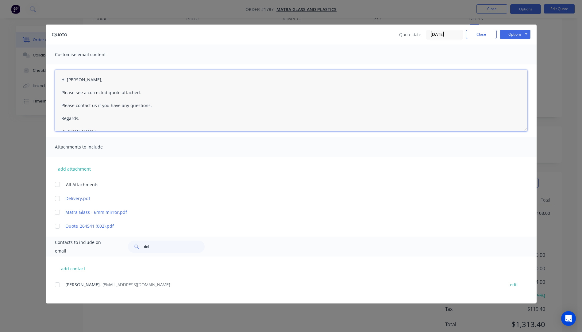
click at [58, 199] on div at bounding box center [57, 198] width 12 height 12
click at [57, 285] on div at bounding box center [57, 285] width 12 height 12
type textarea "Hi Carolyn, Please see a corrected quote attached. Please contact us if you hav…"
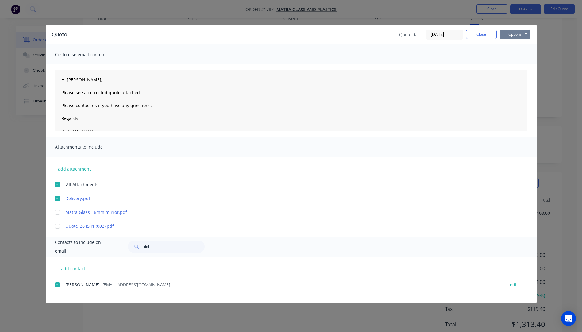
click at [514, 37] on button "Options" at bounding box center [515, 34] width 31 height 9
click at [515, 67] on button "Email" at bounding box center [519, 65] width 39 height 10
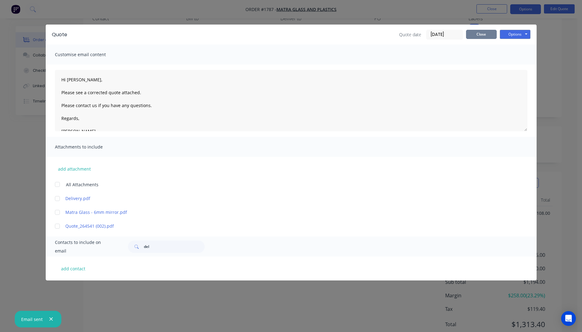
click at [482, 34] on button "Close" at bounding box center [481, 34] width 31 height 9
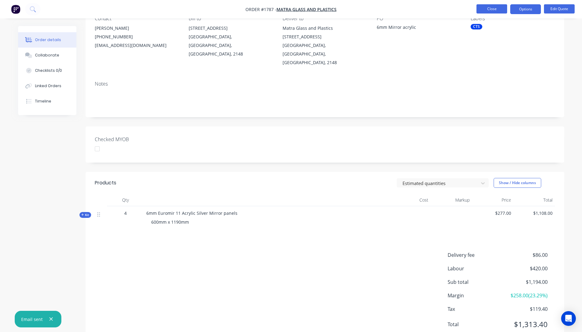
click at [495, 13] on button "Close" at bounding box center [492, 8] width 31 height 9
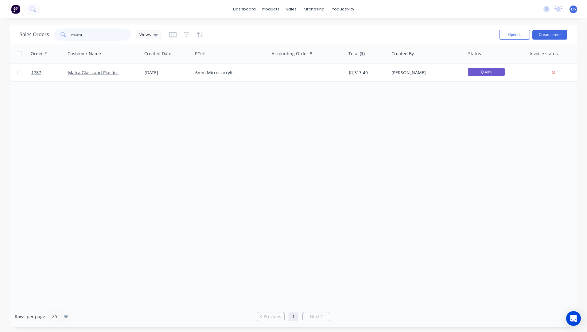
drag, startPoint x: 93, startPoint y: 37, endPoint x: 51, endPoint y: 37, distance: 42.4
click at [51, 37] on div "Sales Orders matra Views" at bounding box center [91, 35] width 142 height 12
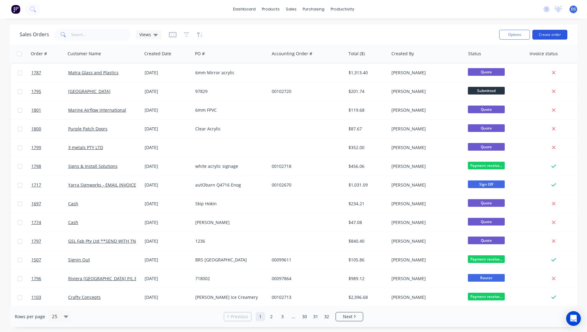
click at [546, 37] on button "Create order" at bounding box center [549, 35] width 35 height 10
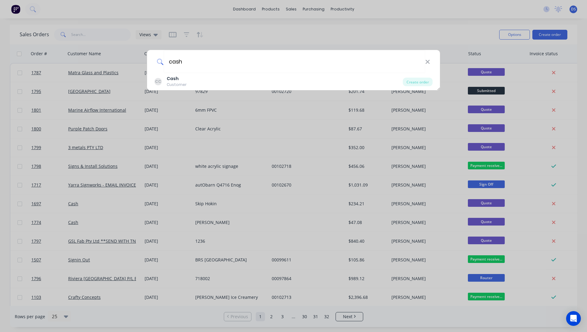
type input "cash"
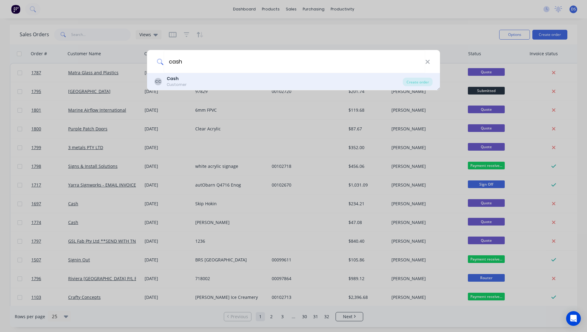
click at [175, 80] on b "Cash" at bounding box center [173, 78] width 12 height 6
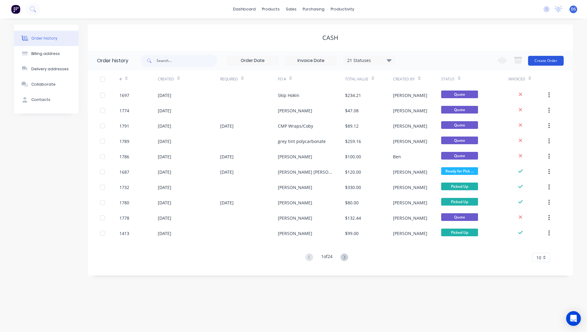
click at [547, 62] on button "Create Order" at bounding box center [546, 61] width 36 height 10
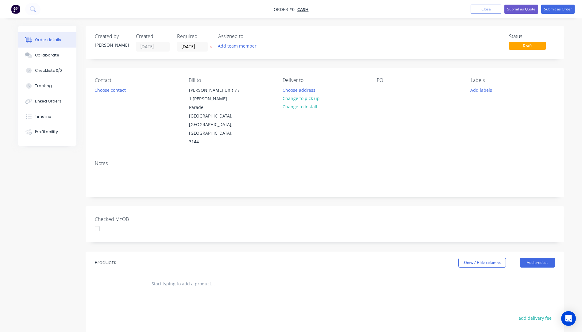
click at [212, 47] on icon "button" at bounding box center [211, 47] width 3 height 4
click at [106, 90] on button "Choose contact" at bounding box center [110, 90] width 38 height 8
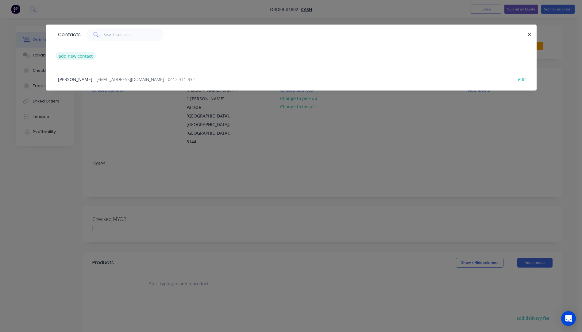
click at [82, 55] on button "add new contact" at bounding box center [76, 56] width 41 height 8
select select "AU"
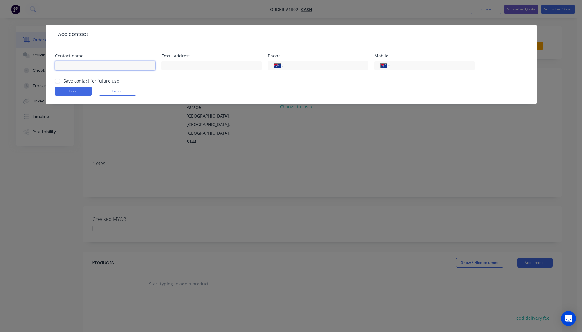
click at [79, 64] on input "text" at bounding box center [105, 65] width 100 height 9
paste input "Christopher Murray Shumack 0405354554 c_m_s_101@outlook.com"
drag, startPoint x: 153, startPoint y: 67, endPoint x: 102, endPoint y: 64, distance: 50.7
click at [102, 64] on input "Christopher Murray Shumack 0405354554 c_m_s_101@outlook.com" at bounding box center [105, 65] width 100 height 9
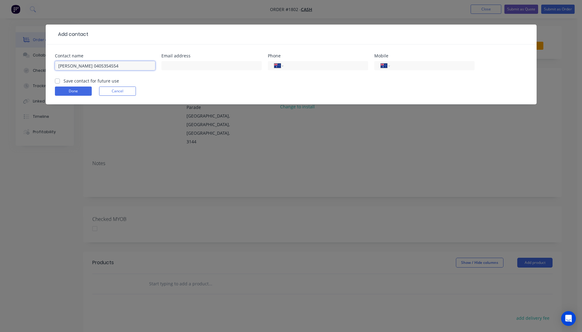
scroll to position [0, 0]
type input "Christopher Murray Shumack 0405354554"
paste input "[EMAIL_ADDRESS][DOMAIN_NAME]"
type input "[EMAIL_ADDRESS][DOMAIN_NAME]"
drag, startPoint x: 144, startPoint y: 66, endPoint x: 119, endPoint y: 64, distance: 25.0
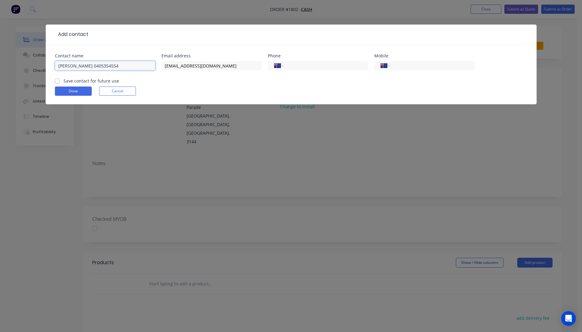
click at [119, 64] on input "Christopher Murray Shumack 0405354554" at bounding box center [105, 65] width 100 height 9
type input "[PERSON_NAME]"
paste input "0405 354 554"
type input "0405 354 554"
click at [74, 91] on button "Done" at bounding box center [73, 91] width 37 height 9
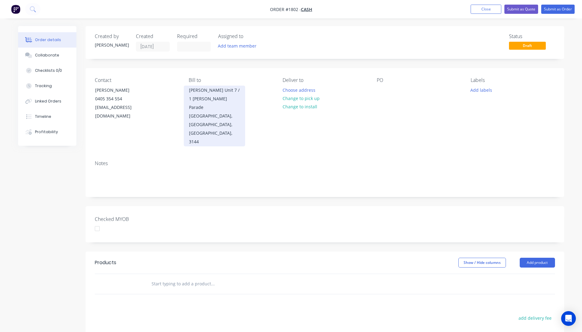
click at [209, 112] on div "Malvern, Victoria, Australia, 3144" at bounding box center [214, 129] width 51 height 34
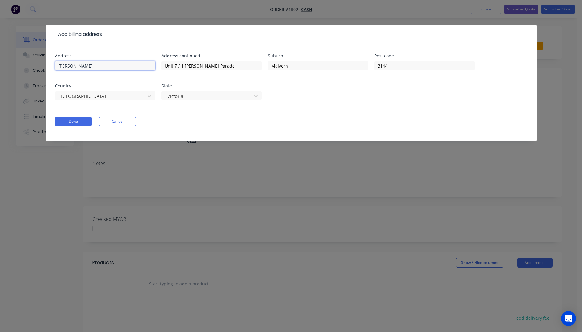
drag, startPoint x: 112, startPoint y: 66, endPoint x: 43, endPoint y: 65, distance: 69.7
click at [43, 65] on div "Add billing address Address Lionel Krongold Address continued Unit 7 / 1 Milton…" at bounding box center [291, 166] width 582 height 332
drag, startPoint x: 182, startPoint y: 66, endPoint x: 152, endPoint y: 66, distance: 29.8
click at [152, 66] on div "Address Address continued Unit 7 / 1 Milton Parade Suburb Malvern Post code 314…" at bounding box center [291, 81] width 473 height 54
drag, startPoint x: 317, startPoint y: 67, endPoint x: 273, endPoint y: 70, distance: 44.6
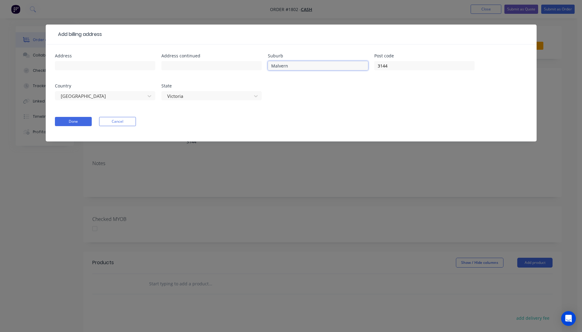
click at [273, 70] on input "Malvern" at bounding box center [318, 65] width 100 height 9
type input "M"
drag, startPoint x: 281, startPoint y: 68, endPoint x: 261, endPoint y: 70, distance: 20.4
click at [261, 70] on div "Address Address continued Suburb M Post code 3144 Country Australia State Victo…" at bounding box center [291, 81] width 473 height 54
drag, startPoint x: 387, startPoint y: 68, endPoint x: 369, endPoint y: 70, distance: 17.6
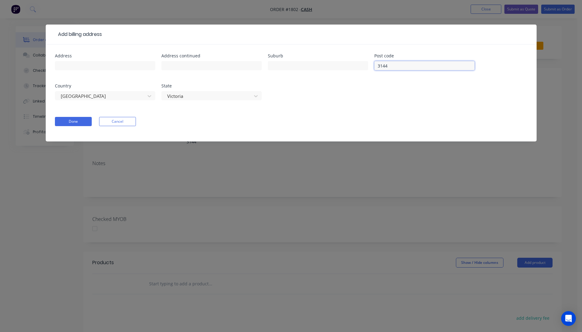
click at [369, 70] on div "Address Address continued Suburb Post code 3144 Country Australia State Victoria" at bounding box center [291, 81] width 473 height 54
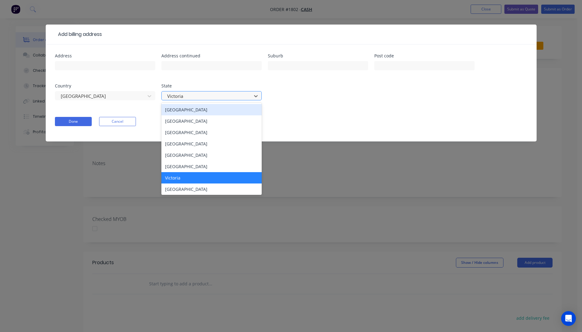
click at [226, 96] on div at bounding box center [208, 96] width 82 height 8
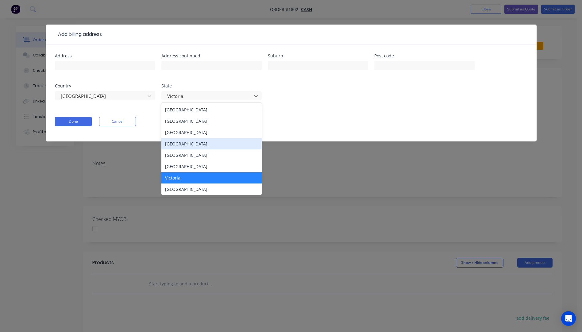
drag, startPoint x: 186, startPoint y: 145, endPoint x: 129, endPoint y: 127, distance: 59.4
click at [182, 143] on div "Queensland" at bounding box center [211, 143] width 100 height 11
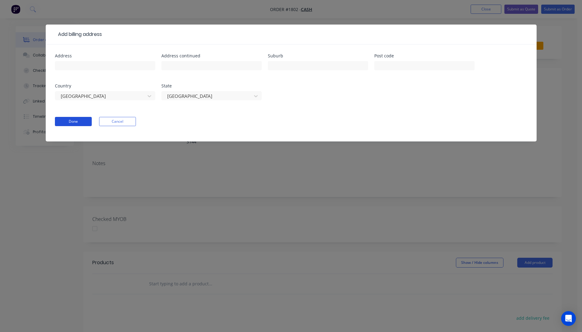
drag, startPoint x: 84, startPoint y: 119, endPoint x: 83, endPoint y: 116, distance: 3.5
click at [84, 118] on button "Done" at bounding box center [73, 121] width 37 height 9
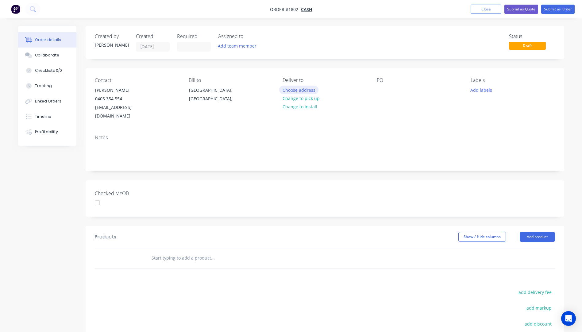
click at [293, 91] on button "Choose address" at bounding box center [298, 90] width 39 height 8
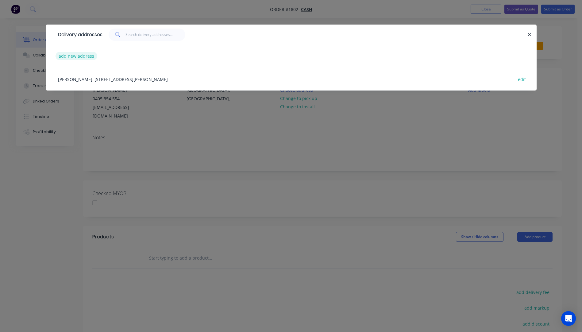
click at [66, 58] on button "add new address" at bounding box center [77, 56] width 42 height 8
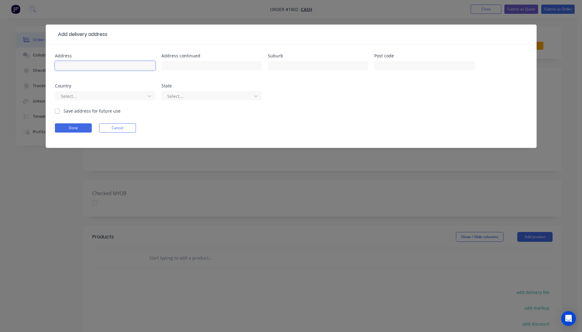
paste input "11 Canterbury Street ALEXANDRA HILLS 4161"
type input "11 Canterbury Street ALEXANDRA HILLS 4161"
click at [397, 68] on input "text" at bounding box center [424, 65] width 100 height 9
type input "4161"
drag, startPoint x: 149, startPoint y: 66, endPoint x: 138, endPoint y: 68, distance: 11.9
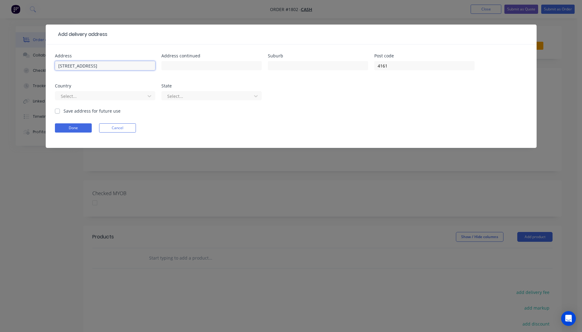
click at [138, 68] on input "11 Canterbury Street ALEXANDRA HILLS 4161" at bounding box center [105, 65] width 100 height 9
drag, startPoint x: 140, startPoint y: 65, endPoint x: 102, endPoint y: 64, distance: 38.1
click at [102, 64] on input "11 Canterbury Street ALEXANDRA HILLS" at bounding box center [105, 65] width 100 height 9
type input "11 Canterbury Street"
paste input "ALEXANDRA HILLS"
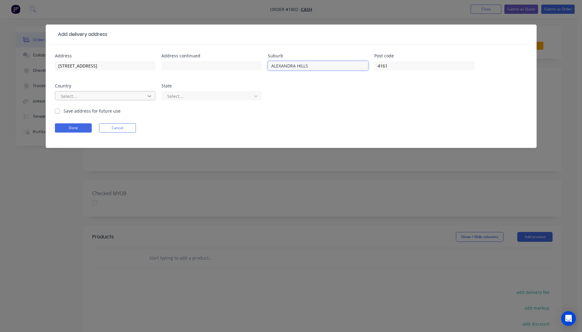
type input "ALEXANDRA HILLS"
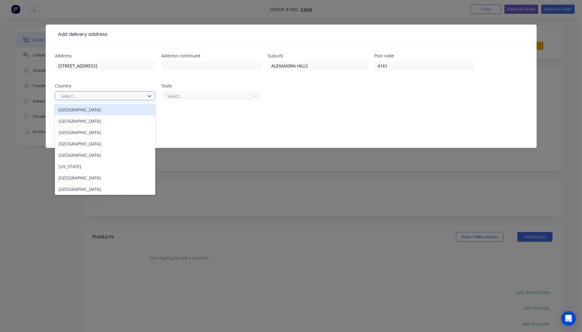
click at [76, 112] on div "Australia" at bounding box center [105, 109] width 100 height 11
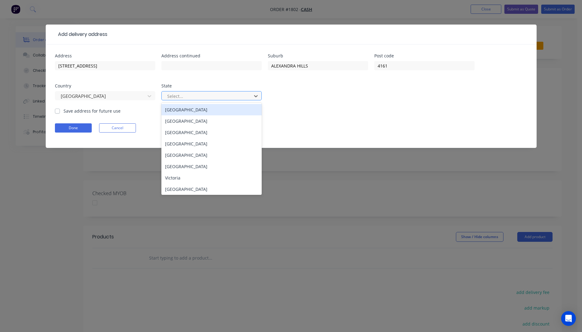
click at [195, 99] on div at bounding box center [208, 96] width 82 height 8
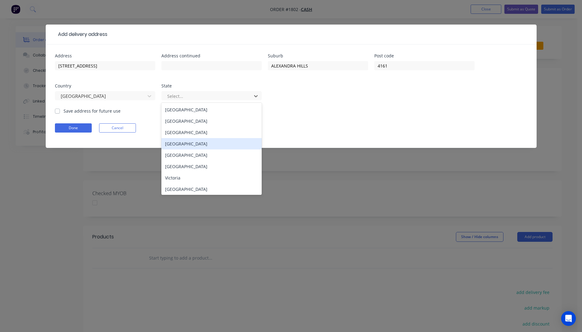
click at [185, 144] on div "Queensland" at bounding box center [211, 143] width 100 height 11
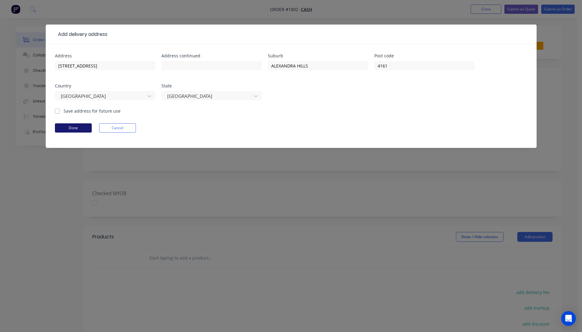
click at [72, 129] on button "Done" at bounding box center [73, 127] width 37 height 9
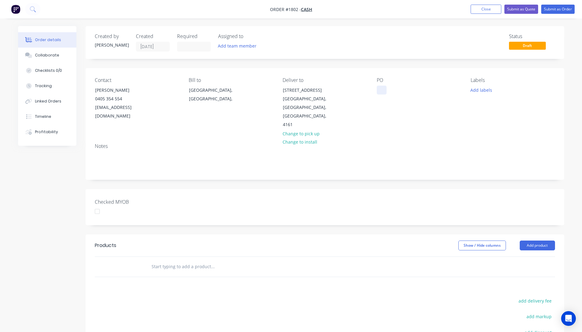
click at [380, 90] on div at bounding box center [382, 90] width 10 height 9
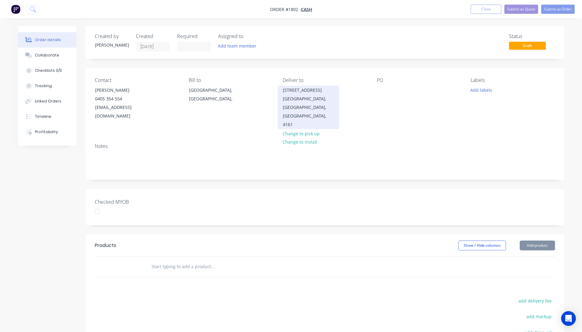
drag, startPoint x: 380, startPoint y: 93, endPoint x: 300, endPoint y: 102, distance: 80.6
click at [300, 102] on div "[GEOGRAPHIC_DATA], [GEOGRAPHIC_DATA], [GEOGRAPHIC_DATA], 4161" at bounding box center [308, 112] width 51 height 34
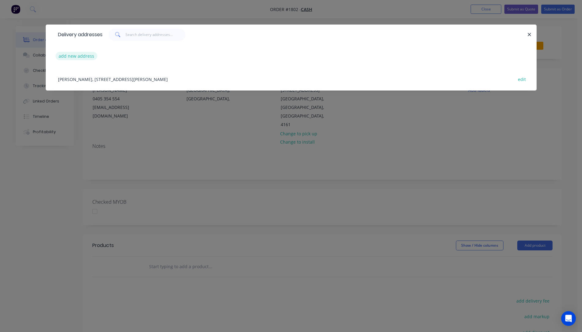
click at [60, 58] on button "add new address" at bounding box center [77, 56] width 42 height 8
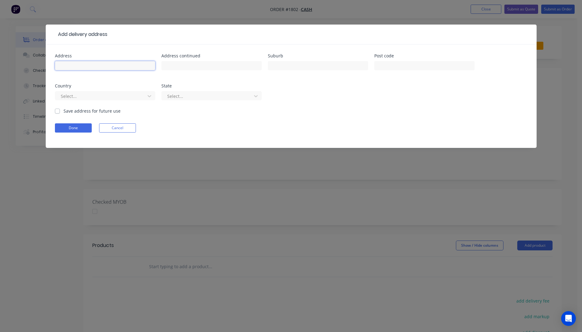
paste input "Christopher Murray Shumack 0405354554 c_m_s_101@outlook.com"
type input "Christopher Murray Shumack 0405354554 c_m_s_101@outlook.com"
paste input "11 Canterbury Street ALEXANDRA HILLS 4161"
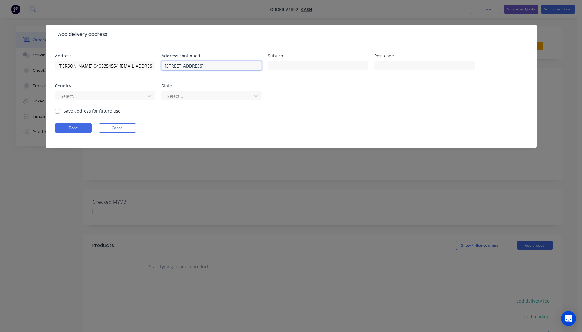
drag, startPoint x: 257, startPoint y: 65, endPoint x: 246, endPoint y: 66, distance: 11.1
click at [246, 66] on input "11 Canterbury Street ALEXANDRA HILLS 4161" at bounding box center [211, 65] width 100 height 9
type input "11 Canterbury Street ALEXANDRA HILLS"
paste input "4161"
type input "4161"
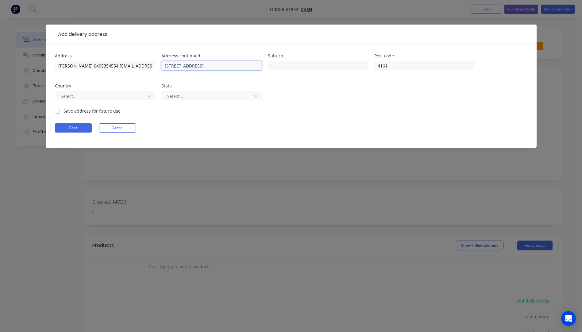
drag, startPoint x: 243, startPoint y: 66, endPoint x: 208, endPoint y: 66, distance: 35.3
click at [208, 66] on input "11 Canterbury Street ALEXANDRA HILLS" at bounding box center [211, 65] width 100 height 9
type input "11 Canterbury Street"
paste input "ALEXANDRA HILLS"
type input "ALEXANDRA HILLS"
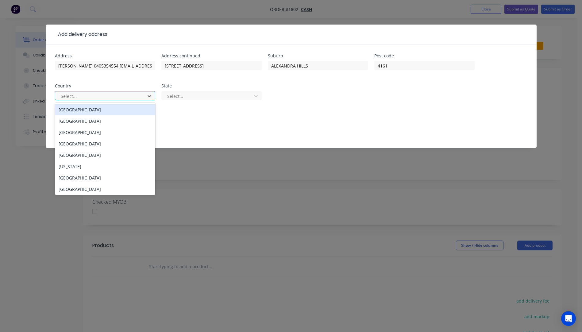
click at [104, 98] on div at bounding box center [101, 96] width 82 height 8
click at [79, 113] on div "Australia" at bounding box center [105, 109] width 100 height 11
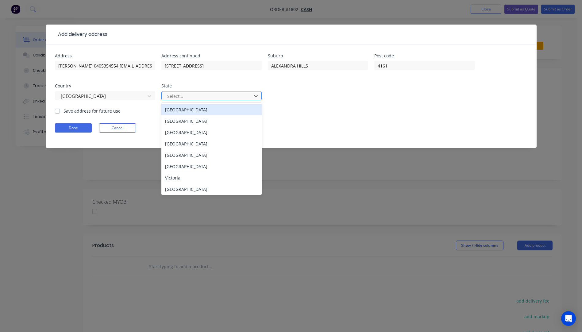
click at [208, 94] on div at bounding box center [208, 96] width 82 height 8
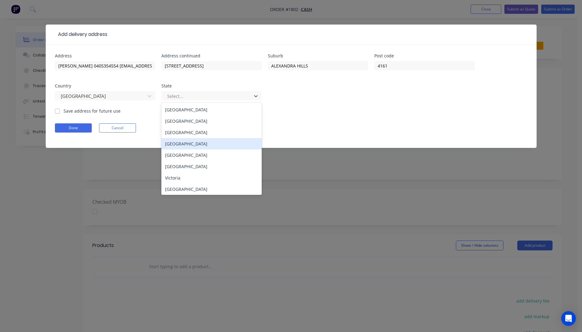
click at [187, 144] on div "Queensland" at bounding box center [211, 143] width 100 height 11
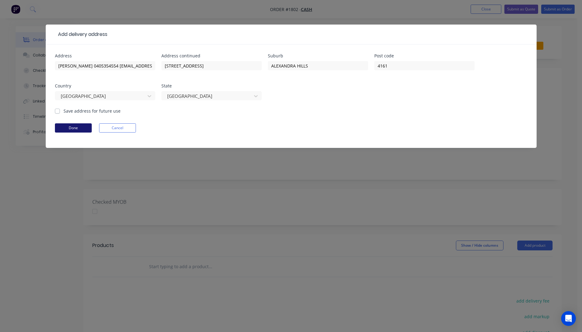
click at [73, 129] on button "Done" at bounding box center [73, 127] width 37 height 9
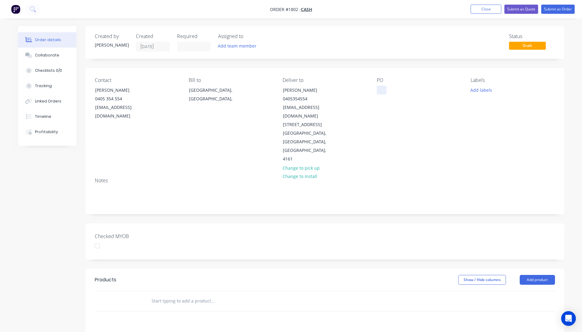
click at [381, 91] on div at bounding box center [382, 90] width 10 height 9
paste div
click at [483, 92] on button "Add labels" at bounding box center [481, 90] width 28 height 8
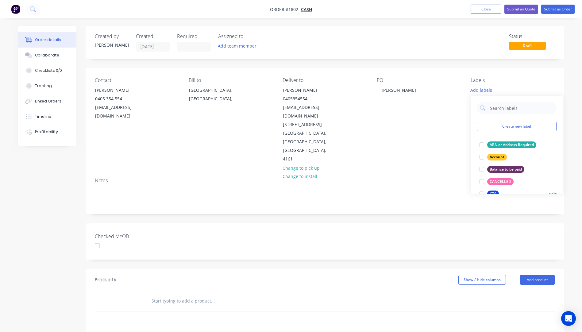
click at [492, 191] on div "CTS" at bounding box center [493, 194] width 12 height 7
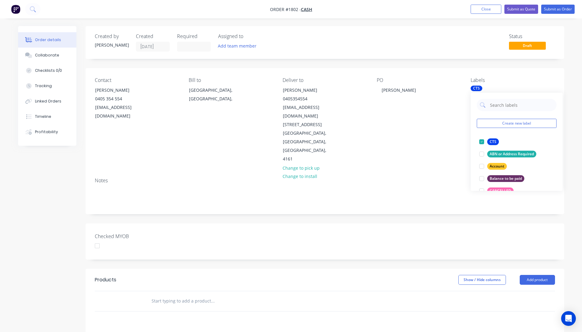
click at [507, 224] on div "Checked MYOB" at bounding box center [325, 241] width 479 height 36
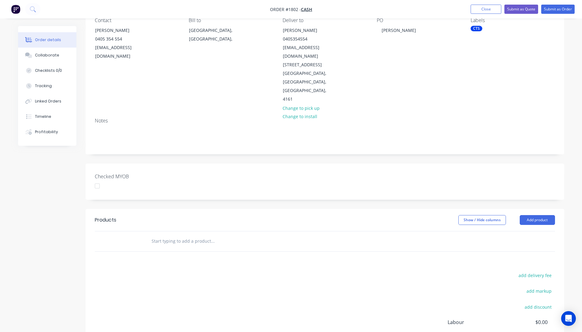
scroll to position [61, 0]
click at [536, 214] on button "Add product" at bounding box center [537, 219] width 35 height 10
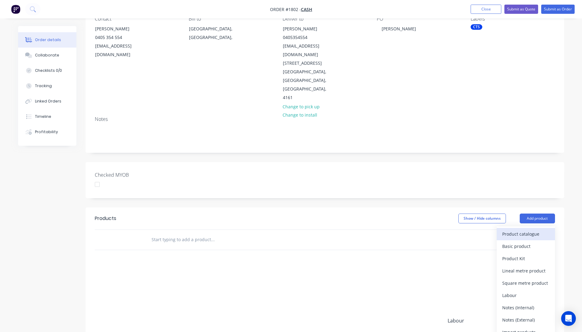
click at [525, 230] on div "Product catalogue" at bounding box center [525, 234] width 47 height 9
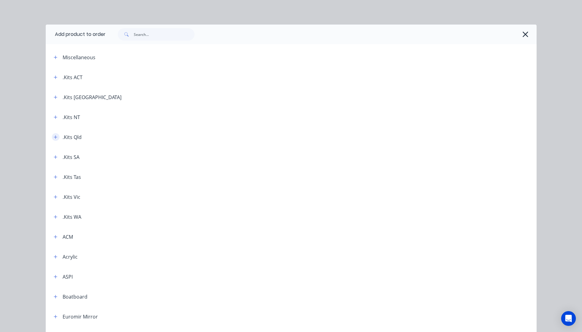
click at [54, 137] on icon "button" at bounding box center [56, 137] width 4 height 4
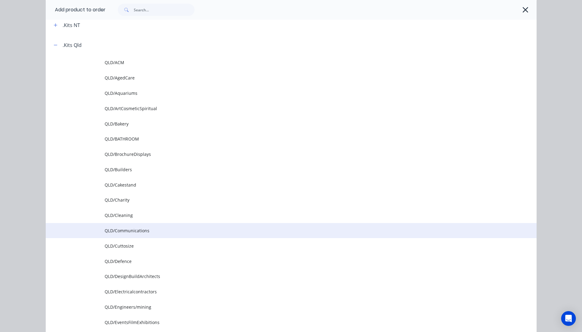
scroll to position [123, 0]
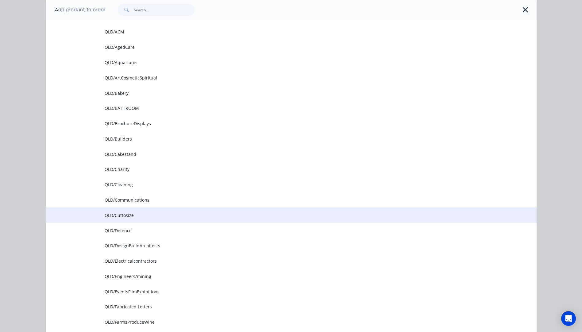
click at [110, 220] on td "QLD/Cuttosize" at bounding box center [321, 214] width 432 height 15
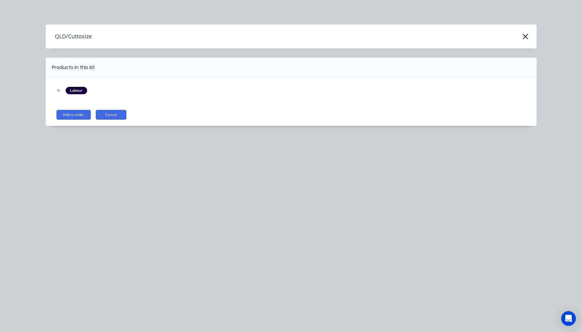
scroll to position [0, 0]
click at [69, 115] on button "Add to order" at bounding box center [73, 115] width 34 height 10
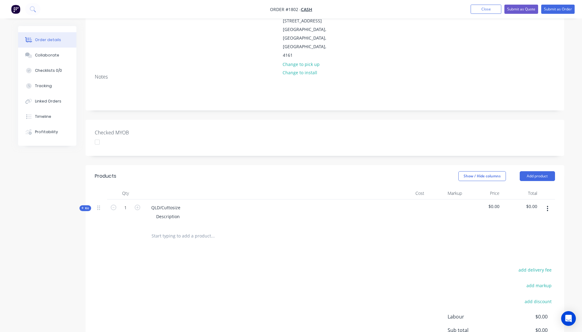
scroll to position [157, 0]
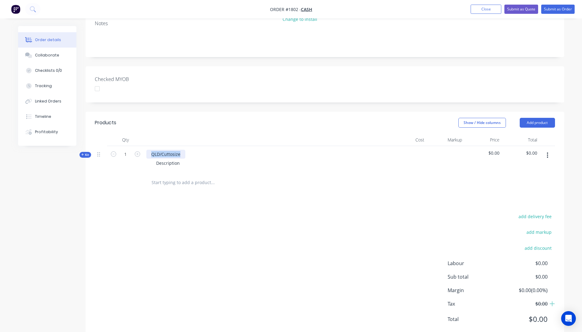
drag, startPoint x: 182, startPoint y: 137, endPoint x: 150, endPoint y: 136, distance: 31.3
click at [150, 150] on div "QLD/Cuttosize" at bounding box center [165, 154] width 39 height 9
drag, startPoint x: 181, startPoint y: 146, endPoint x: 152, endPoint y: 144, distance: 29.9
click at [152, 159] on div "Description" at bounding box center [167, 163] width 33 height 9
click at [168, 159] on div "2 @" at bounding box center [159, 163] width 17 height 9
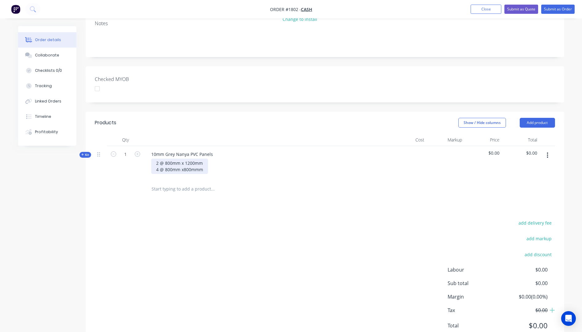
click at [183, 159] on div "2 @ 800mm x 1200mm 4 @ 800mm x800mmm" at bounding box center [179, 166] width 57 height 15
click at [245, 179] on div at bounding box center [254, 189] width 221 height 20
click at [82, 153] on icon "button" at bounding box center [82, 154] width 3 height 3
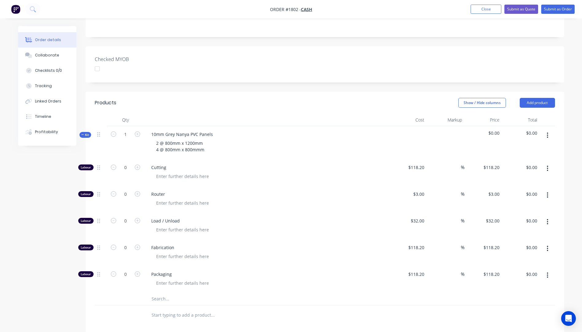
scroll to position [188, 0]
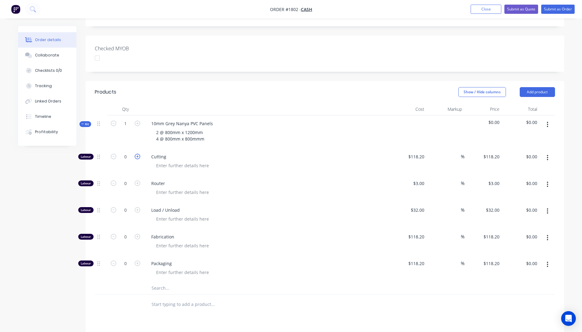
click at [136, 154] on icon "button" at bounding box center [138, 157] width 6 height 6
type input "1"
type input "$118.20"
click at [136, 154] on icon "button" at bounding box center [138, 157] width 6 height 6
type input "2"
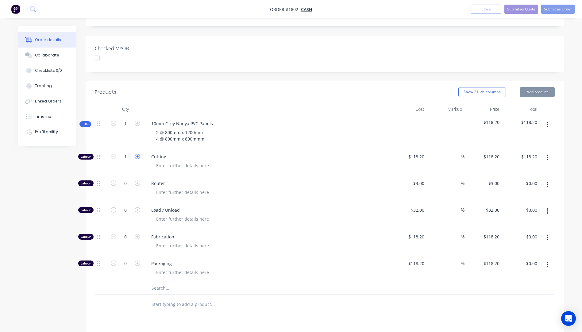
type input "$236.40"
click at [136, 154] on icon "button" at bounding box center [138, 157] width 6 height 6
type input "3"
type input "$354.60"
click at [136, 154] on icon "button" at bounding box center [138, 157] width 6 height 6
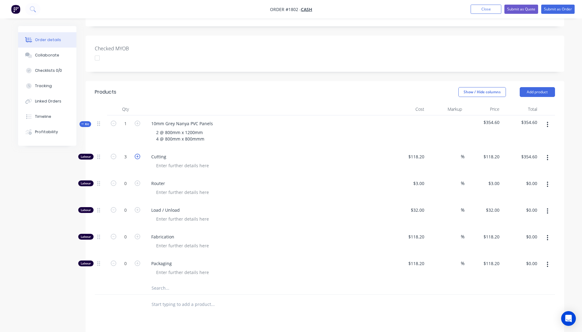
type input "4"
type input "$472.80"
click at [412, 152] on div "118.2 118.2" at bounding box center [418, 156] width 17 height 9
type input "$10.00"
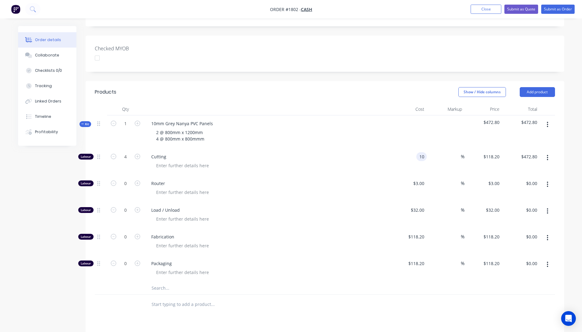
type input "$40.00"
click at [382, 175] on div "Router" at bounding box center [266, 188] width 245 height 27
click at [159, 282] on input "text" at bounding box center [212, 288] width 123 height 12
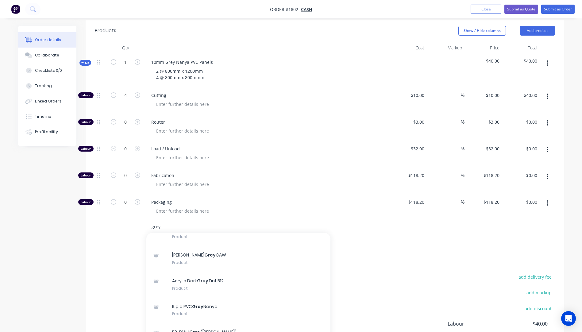
scroll to position [92, 0]
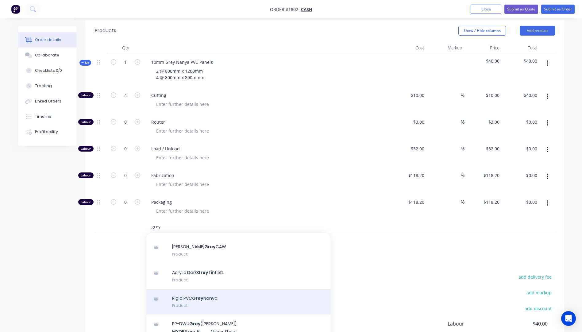
type input "grey"
click at [186, 289] on div "Rigid PVC Grey Nanya Product" at bounding box center [238, 302] width 184 height 26
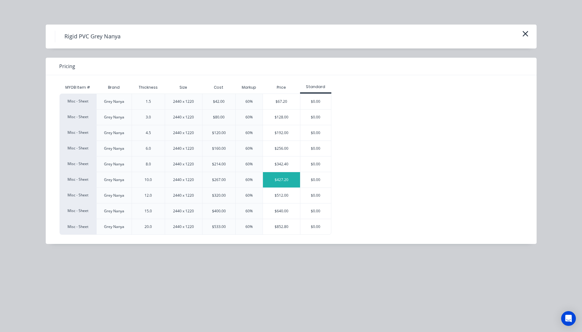
click at [281, 177] on div "$427.20" at bounding box center [281, 179] width 37 height 15
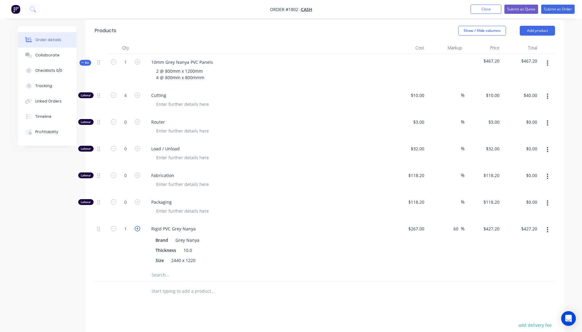
click at [137, 226] on icon "button" at bounding box center [138, 229] width 6 height 6
type input "2"
type input "$854.40"
click at [315, 207] on div at bounding box center [269, 211] width 236 height 9
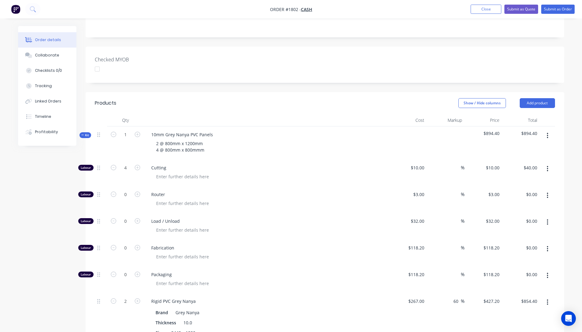
scroll to position [184, 0]
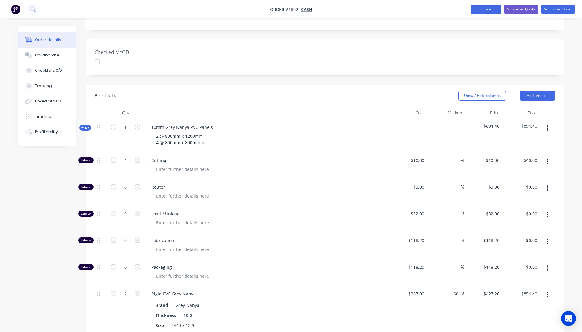
click at [481, 11] on button "Close" at bounding box center [486, 9] width 31 height 9
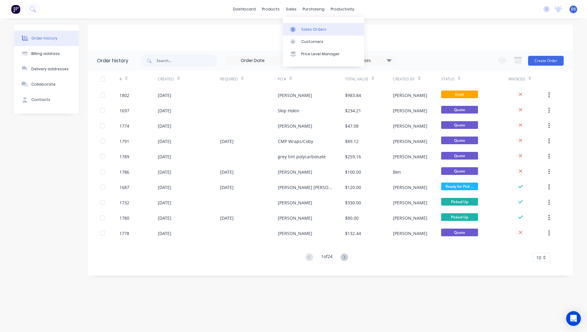
click at [311, 33] on link "Sales Orders" at bounding box center [323, 29] width 81 height 12
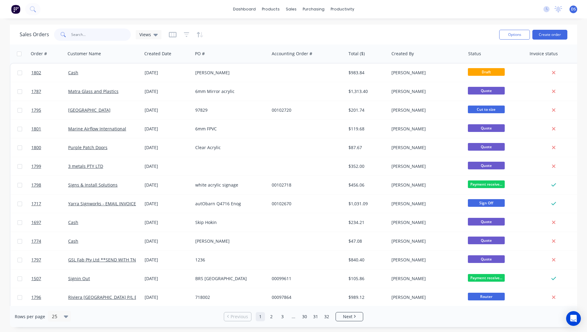
click at [91, 37] on input "text" at bounding box center [101, 35] width 60 height 12
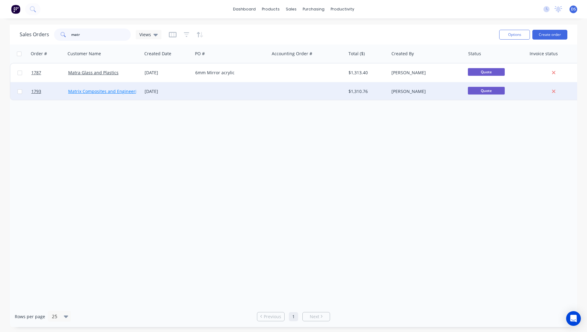
type input "matr"
click at [108, 91] on link "Matrix Composites and Engineering" at bounding box center [105, 91] width 74 height 6
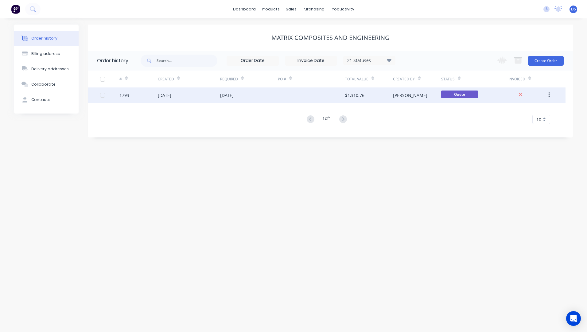
click at [223, 95] on div "[DATE]" at bounding box center [227, 95] width 14 height 6
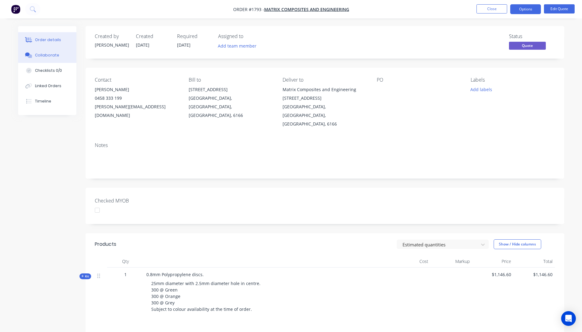
click at [46, 56] on div "Collaborate" at bounding box center [47, 55] width 24 height 6
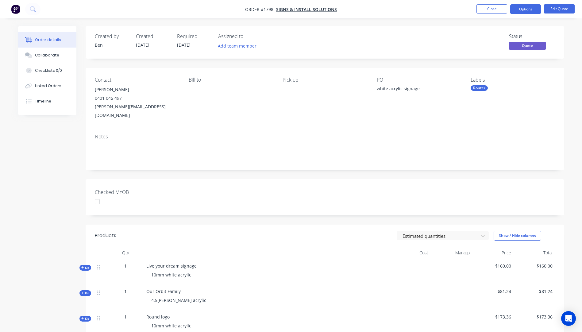
scroll to position [104, 0]
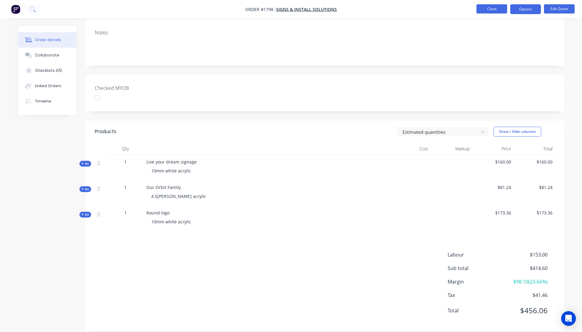
click at [486, 11] on button "Close" at bounding box center [492, 8] width 31 height 9
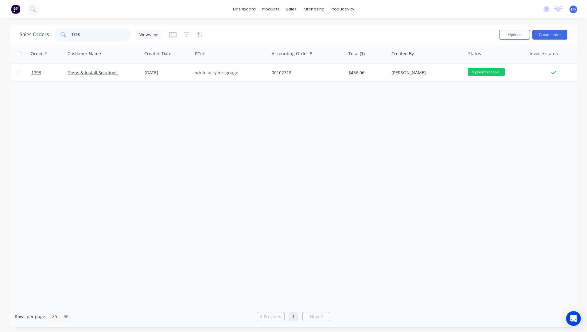
click at [87, 35] on input "1798" at bounding box center [101, 35] width 60 height 12
drag, startPoint x: 87, startPoint y: 35, endPoint x: 43, endPoint y: 32, distance: 45.0
click at [43, 32] on div "Sales Orders 1798 Views" at bounding box center [91, 35] width 142 height 12
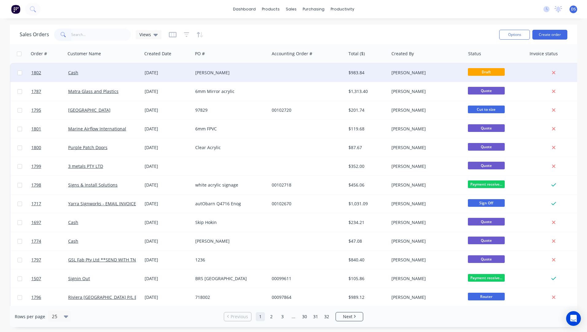
click at [214, 75] on div "[PERSON_NAME]" at bounding box center [229, 73] width 68 height 6
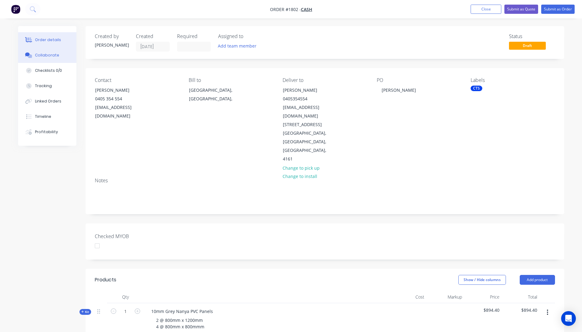
click at [37, 57] on div "Collaborate" at bounding box center [47, 55] width 24 height 6
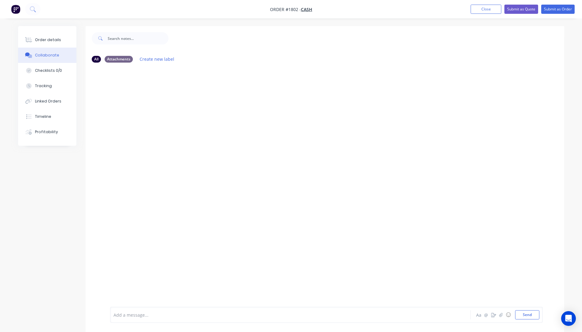
click at [126, 315] on div at bounding box center [273, 315] width 319 height 6
click at [533, 316] on button "Send" at bounding box center [527, 314] width 24 height 9
click at [41, 40] on div "Order details" at bounding box center [48, 40] width 26 height 6
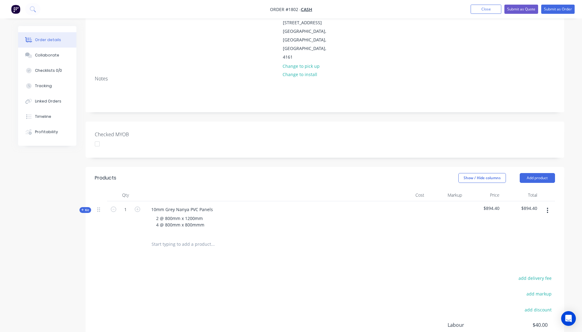
scroll to position [123, 0]
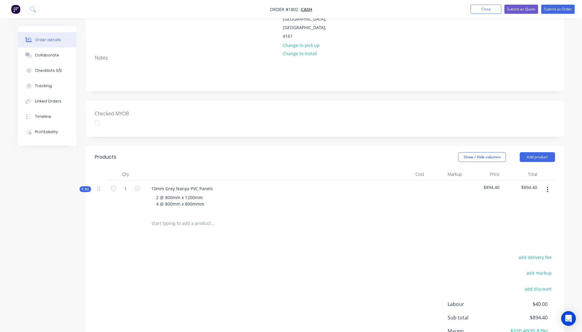
click at [84, 187] on icon "button" at bounding box center [82, 188] width 3 height 3
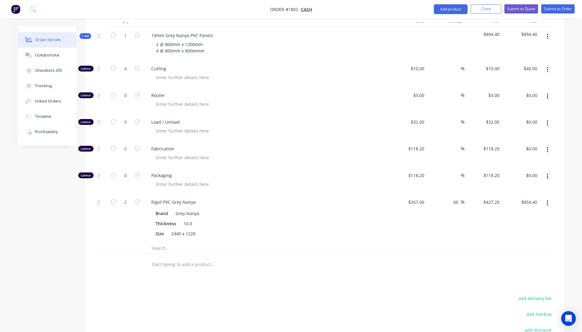
scroll to position [276, 0]
click at [163, 242] on input "text" at bounding box center [212, 248] width 123 height 12
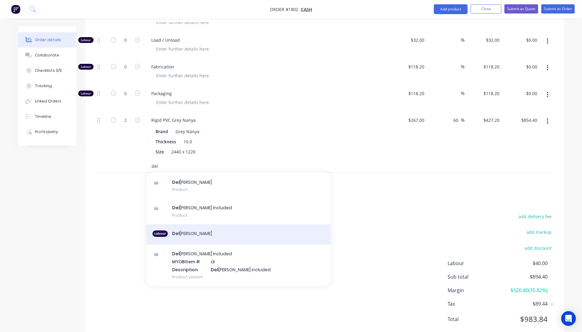
scroll to position [61, 0]
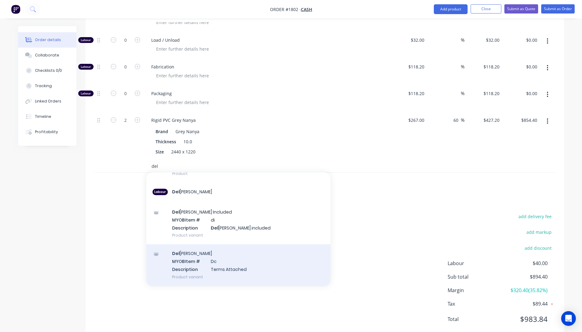
type input "del"
click at [221, 252] on div "Del ivery MYOB Item # Dc Description Terms Attached Product variant" at bounding box center [238, 264] width 184 height 41
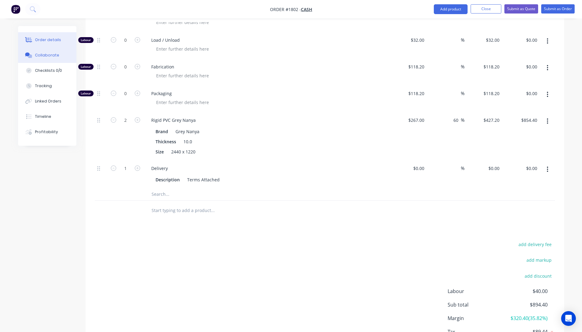
click at [50, 60] on button "Collaborate" at bounding box center [47, 55] width 58 height 15
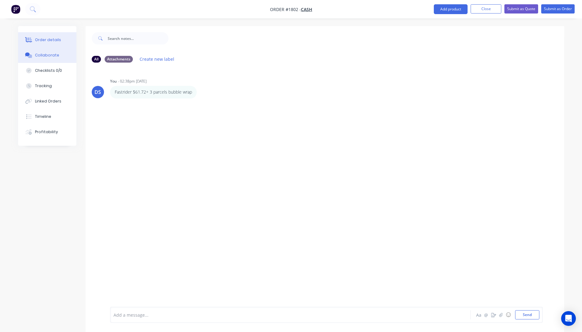
click at [49, 42] on div "Order details" at bounding box center [48, 40] width 26 height 6
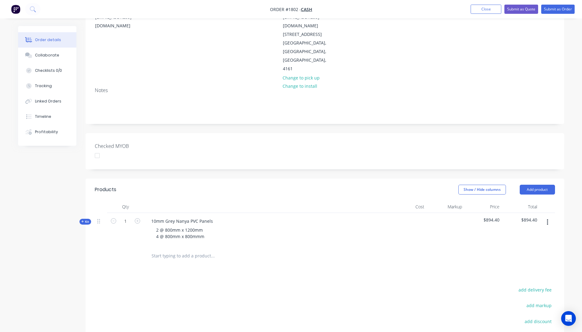
scroll to position [123, 0]
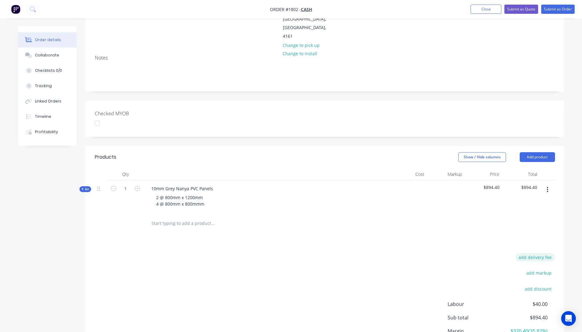
click at [536, 253] on button "add delivery fee" at bounding box center [536, 257] width 40 height 8
type input "78"
click at [366, 253] on div "Delivery fee Delivery fee Delivery fee name (Optional) 78 78 $0 add markup add …" at bounding box center [325, 311] width 460 height 117
click at [538, 152] on button "Add product" at bounding box center [537, 157] width 35 height 10
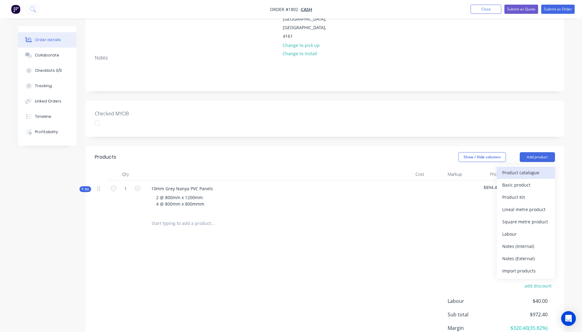
click at [513, 168] on div "Product catalogue" at bounding box center [525, 172] width 47 height 9
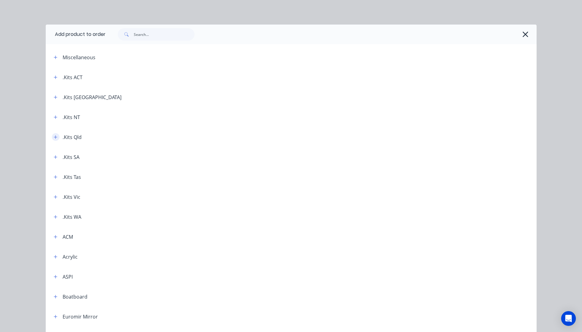
click at [54, 138] on icon "button" at bounding box center [56, 137] width 4 height 4
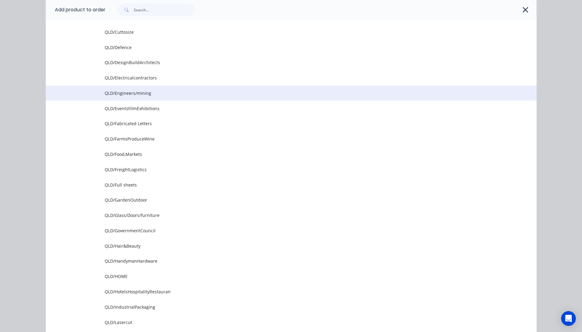
scroll to position [307, 0]
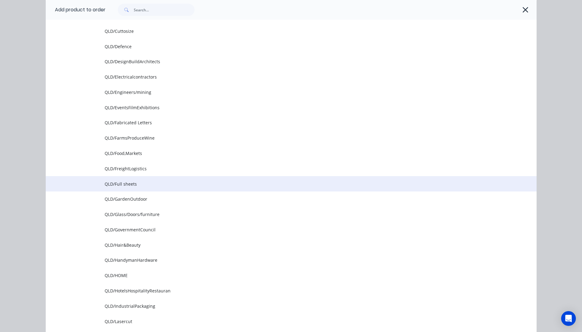
click at [116, 183] on span "QLD/Full sheets" at bounding box center [278, 184] width 346 height 6
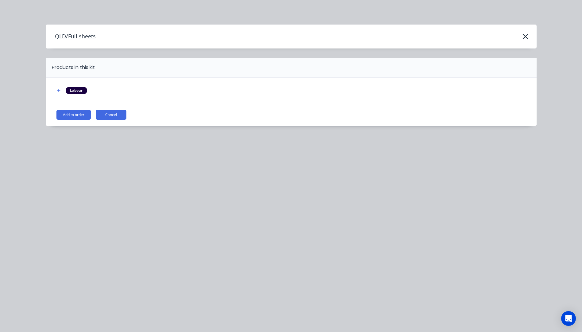
click at [70, 117] on button "Add to order" at bounding box center [73, 115] width 34 height 10
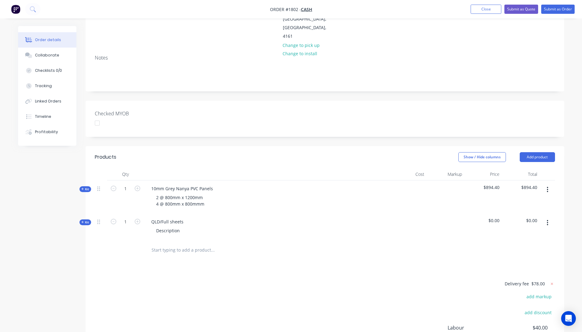
click at [82, 221] on icon "button" at bounding box center [82, 222] width 3 height 3
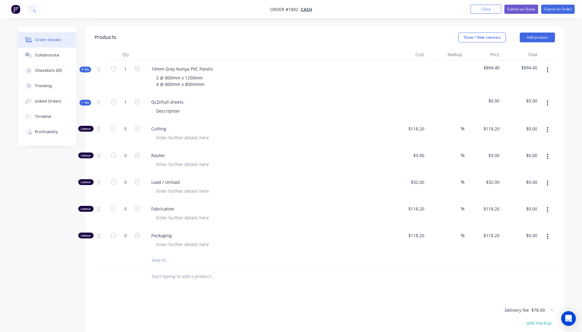
scroll to position [245, 0]
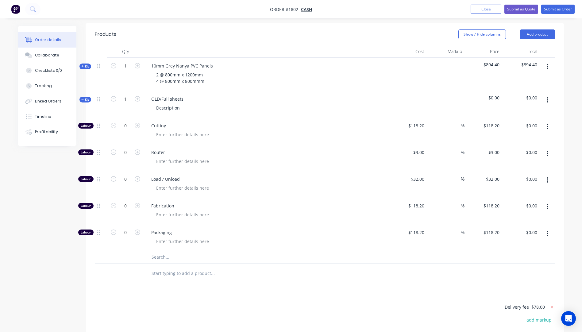
click at [160, 251] on input "text" at bounding box center [212, 257] width 123 height 12
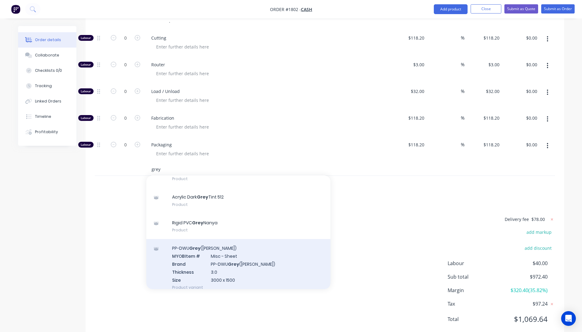
scroll to position [123, 0]
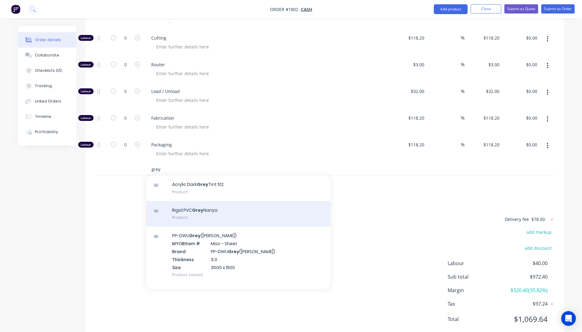
type input "grey"
click at [181, 201] on div "Rigid PVC Grey Nanya Product" at bounding box center [238, 214] width 184 height 26
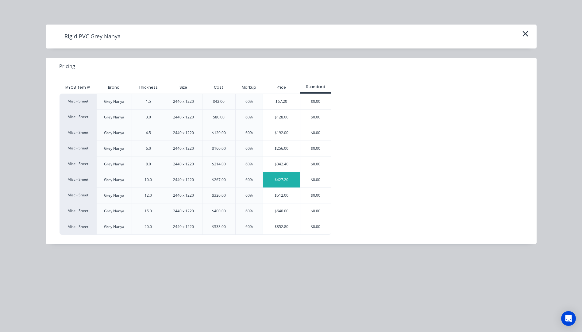
click at [287, 179] on div "$427.20" at bounding box center [281, 179] width 37 height 15
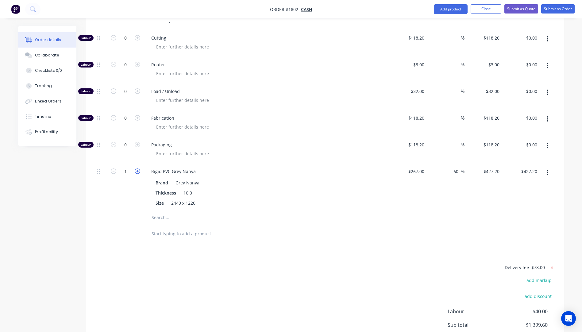
click at [139, 168] on icon "button" at bounding box center [138, 171] width 6 height 6
type input "2"
type input "$854.40"
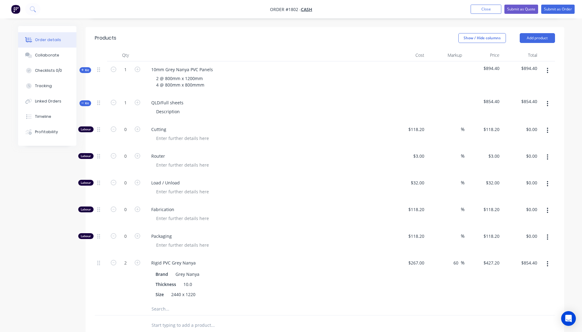
scroll to position [241, 0]
drag, startPoint x: 182, startPoint y: 85, endPoint x: 170, endPoint y: 85, distance: 12.0
click at [170, 99] on div "QLD/Full sheets" at bounding box center [167, 103] width 42 height 9
click at [218, 95] on div "QLD/Full sheets Description" at bounding box center [266, 108] width 245 height 27
drag, startPoint x: 213, startPoint y: 52, endPoint x: 145, endPoint y: 55, distance: 67.3
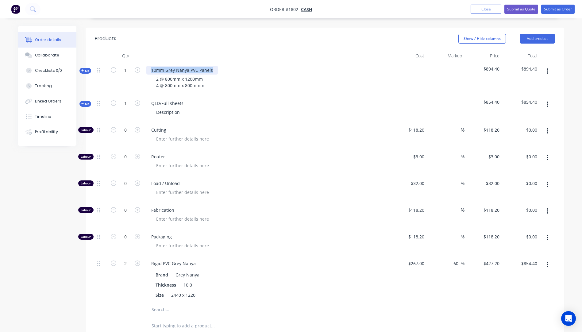
click at [145, 62] on div "10mm Grey Nanya PVC Panels 2 @ 800mm x 1200mm 4 @ 800mm x 800mmm" at bounding box center [266, 78] width 245 height 33
click at [254, 102] on div "QLD/Full sheets Description" at bounding box center [266, 108] width 245 height 27
click at [114, 261] on icon "button" at bounding box center [114, 264] width 6 height 6
type input "1"
type input "$427.20"
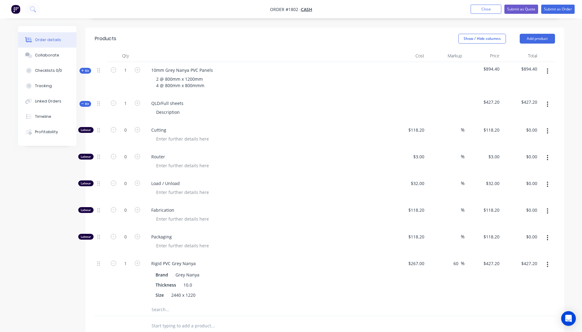
click at [547, 101] on icon "button" at bounding box center [548, 104] width 2 height 7
click at [512, 153] on div "Delete" at bounding box center [525, 157] width 47 height 9
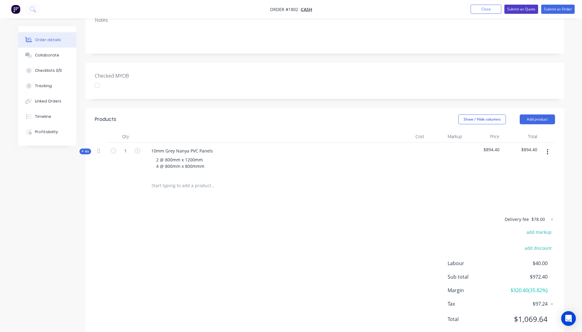
click at [524, 8] on button "Submit as Quote" at bounding box center [521, 9] width 34 height 9
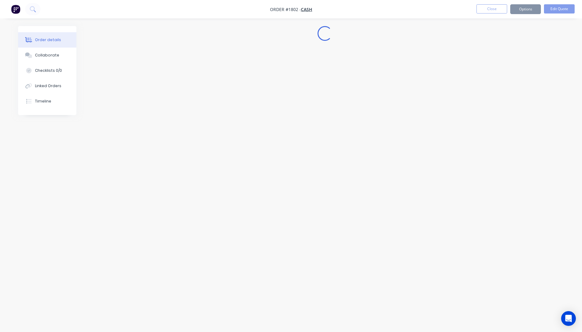
scroll to position [0, 0]
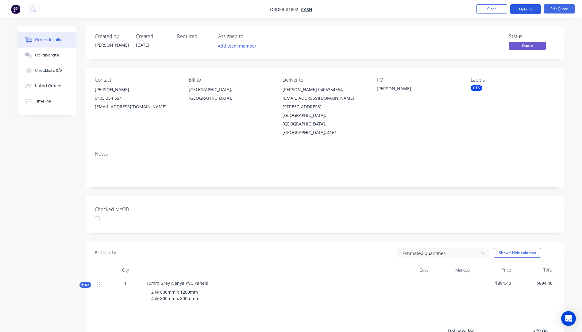
click at [522, 9] on button "Options" at bounding box center [525, 9] width 31 height 10
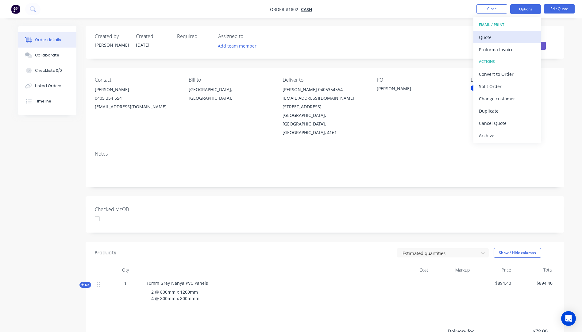
click at [487, 40] on div "Quote" at bounding box center [507, 37] width 56 height 9
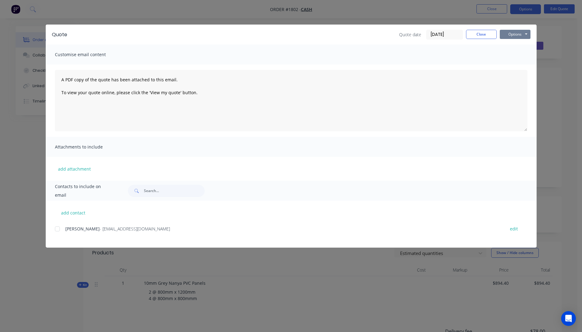
click at [502, 36] on button "Options" at bounding box center [515, 34] width 31 height 9
click at [511, 47] on button "Preview" at bounding box center [519, 45] width 39 height 10
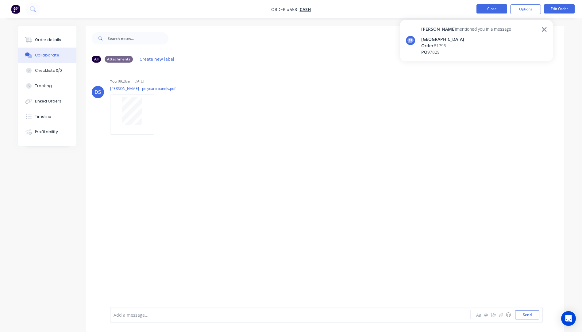
click at [493, 11] on button "Close" at bounding box center [492, 8] width 31 height 9
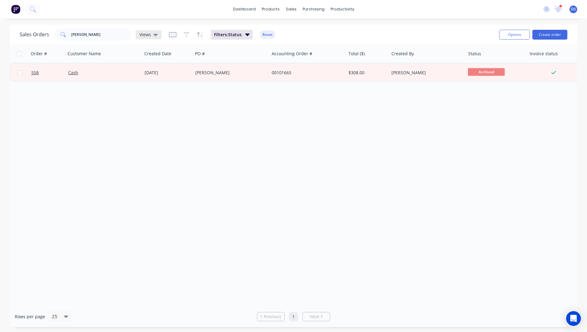
click at [154, 36] on icon at bounding box center [155, 34] width 4 height 7
click at [147, 89] on button "None (Default)" at bounding box center [172, 86] width 70 height 7
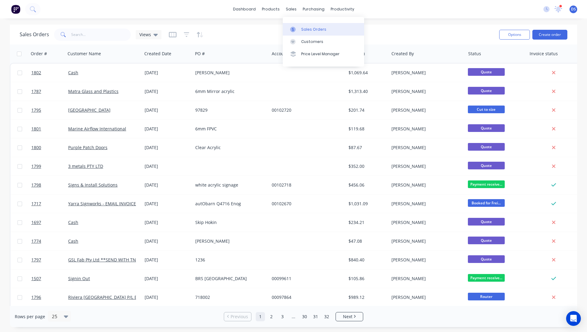
click at [304, 31] on div "Sales Orders" at bounding box center [313, 30] width 25 height 6
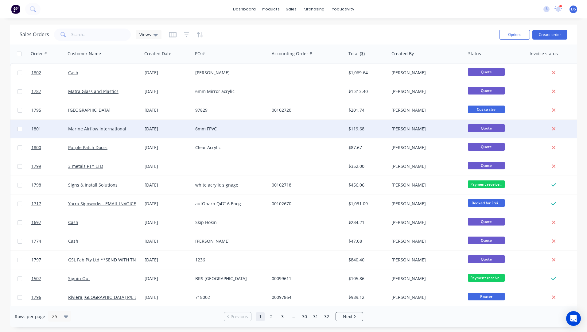
click at [199, 132] on div "6mm FPVC" at bounding box center [231, 129] width 76 height 18
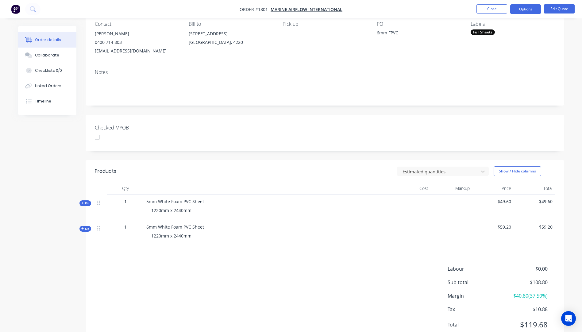
scroll to position [61, 0]
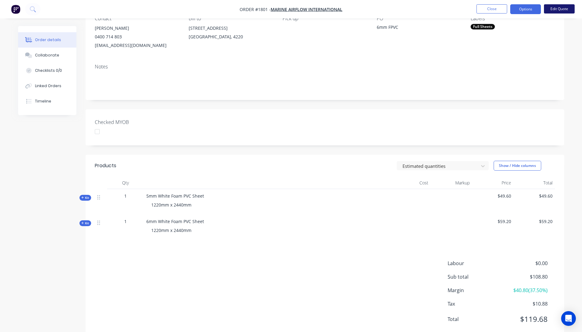
click at [550, 7] on button "Edit Quote" at bounding box center [559, 8] width 31 height 9
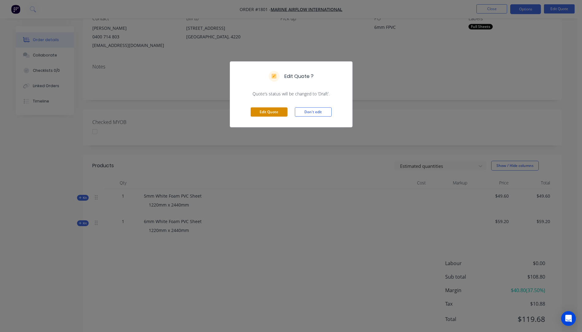
click at [272, 109] on button "Edit Quote" at bounding box center [269, 111] width 37 height 9
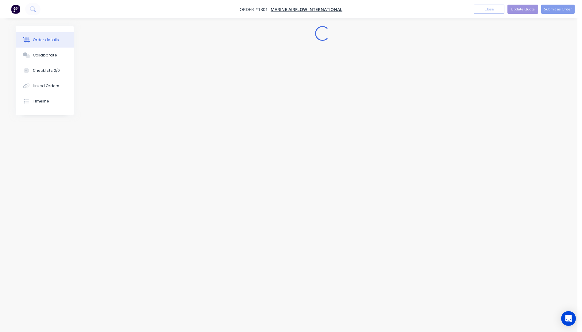
scroll to position [0, 0]
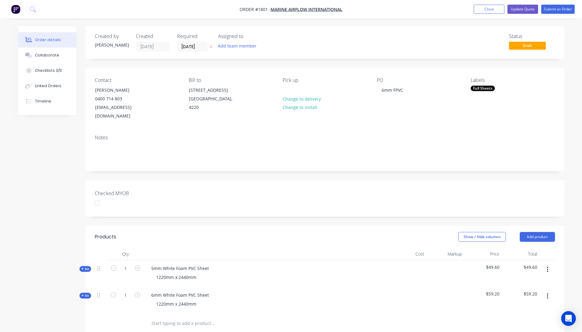
click at [549, 264] on button "button" at bounding box center [547, 269] width 14 height 11
click at [512, 318] on div "Delete" at bounding box center [525, 322] width 47 height 9
click at [198, 46] on input "[DATE]" at bounding box center [192, 46] width 30 height 9
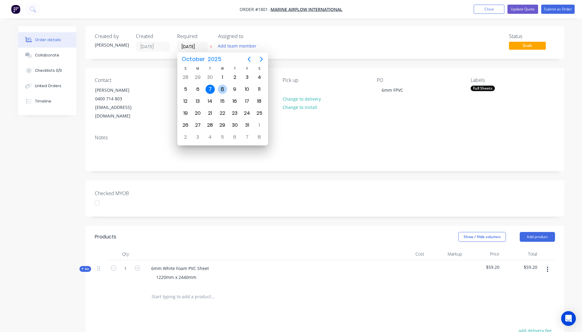
click at [221, 87] on div "8" at bounding box center [222, 89] width 9 height 9
type input "08/10/25"
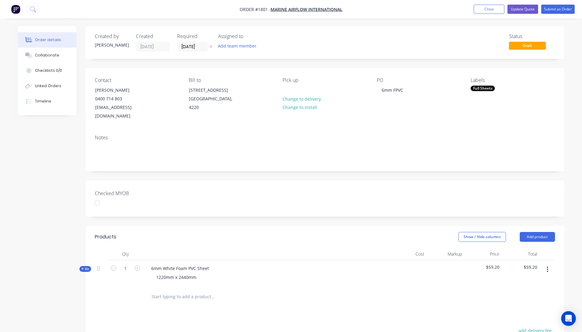
click at [330, 43] on div "Status Draft" at bounding box center [418, 42] width 276 height 18
click at [516, 14] on nav "Order #1801 - Marine Airflow International Add product Close Update Quote Submi…" at bounding box center [291, 9] width 582 height 18
click at [519, 9] on button "Update Quote" at bounding box center [523, 9] width 31 height 9
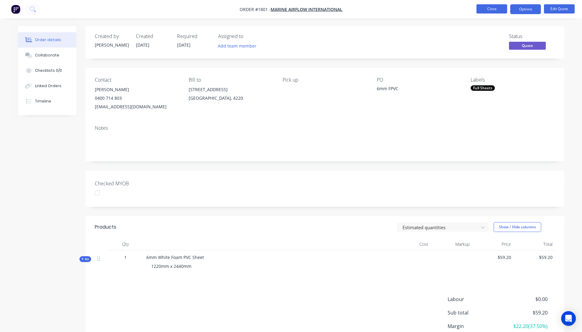
click at [488, 12] on button "Close" at bounding box center [492, 8] width 31 height 9
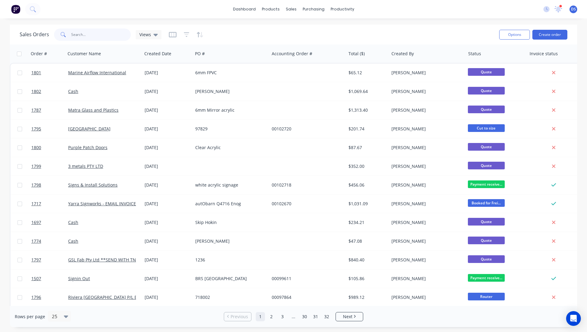
click at [98, 32] on input "text" at bounding box center [101, 35] width 60 height 12
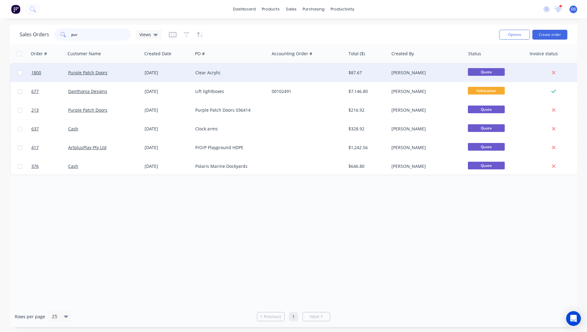
type input "pur"
click at [222, 77] on div "Clear Acrylic" at bounding box center [231, 73] width 76 height 18
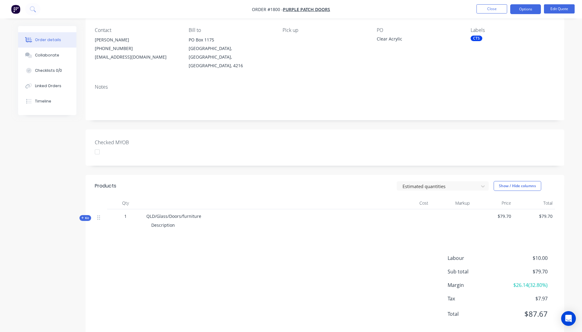
scroll to position [53, 0]
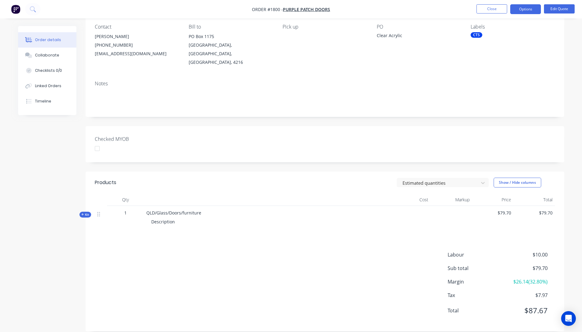
click at [81, 213] on icon "button" at bounding box center [82, 214] width 3 height 3
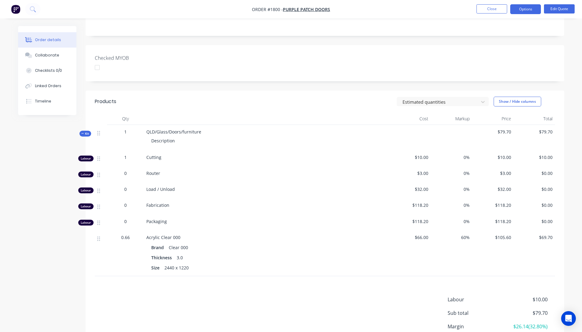
scroll to position [145, 0]
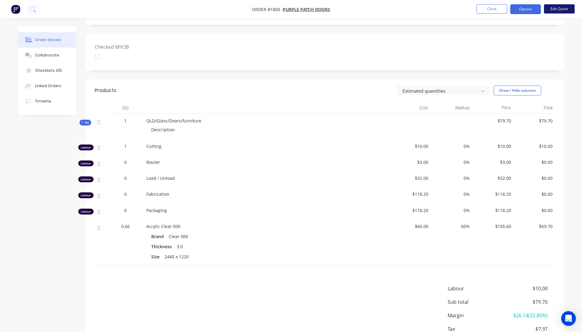
click at [559, 8] on button "Edit Quote" at bounding box center [559, 8] width 31 height 9
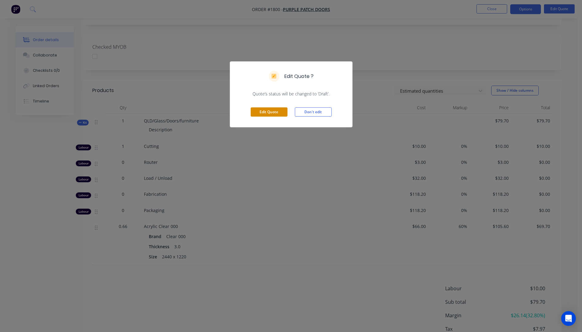
click at [269, 115] on button "Edit Quote" at bounding box center [269, 111] width 37 height 9
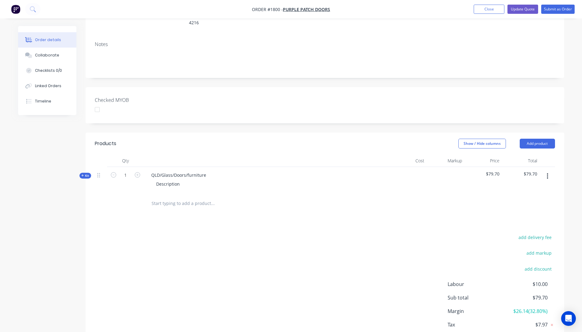
scroll to position [131, 0]
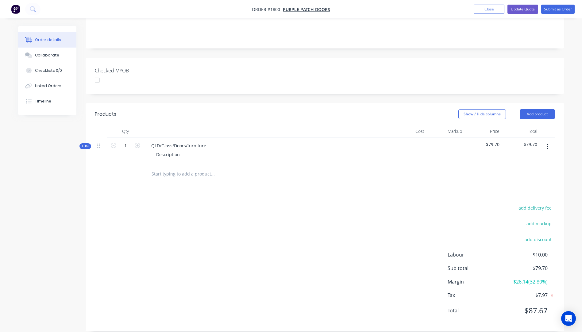
click at [81, 145] on icon "button" at bounding box center [82, 146] width 3 height 3
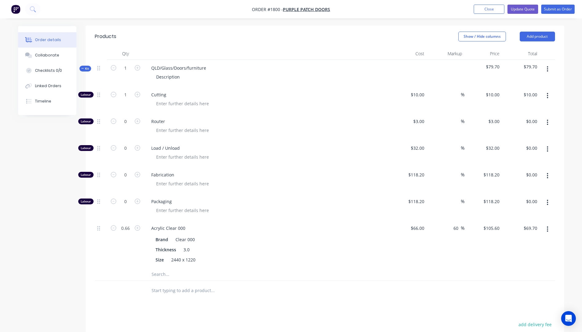
scroll to position [223, 0]
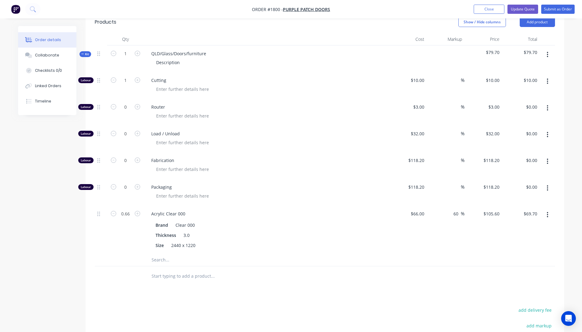
click at [158, 254] on input "text" at bounding box center [212, 260] width 123 height 12
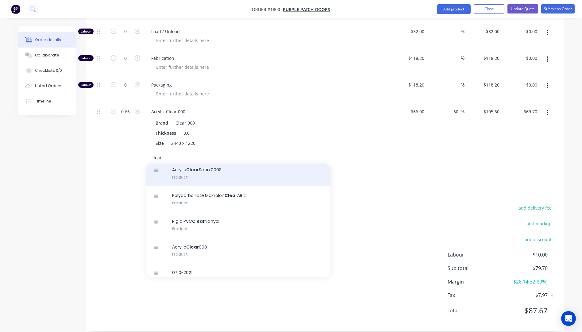
scroll to position [123, 0]
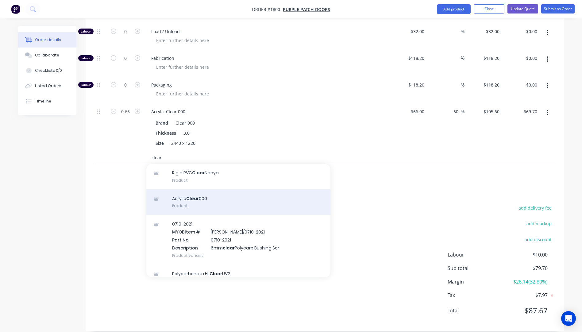
type input "clear"
click at [180, 189] on div "Acrylic Clear 000 Product" at bounding box center [238, 202] width 184 height 26
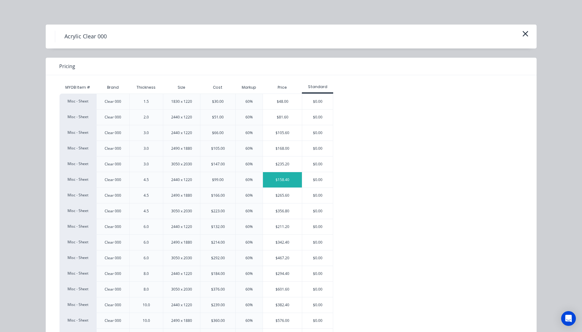
click at [272, 182] on div "$158.40" at bounding box center [282, 179] width 39 height 15
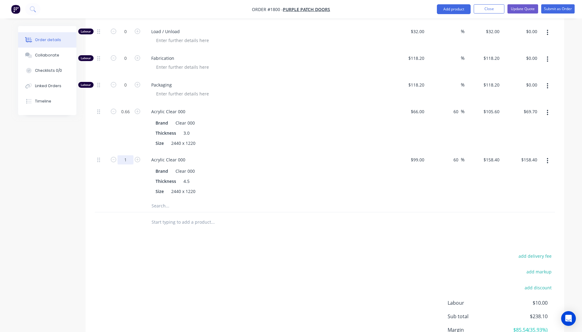
click at [129, 155] on input "1" at bounding box center [126, 159] width 16 height 9
type input "0.66"
type input "$104.54"
click at [125, 184] on div "0.66" at bounding box center [125, 176] width 37 height 48
click at [547, 109] on icon "button" at bounding box center [548, 112] width 2 height 7
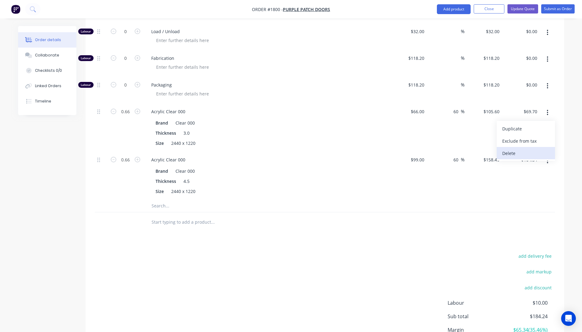
click at [514, 149] on div "Delete" at bounding box center [525, 153] width 47 height 9
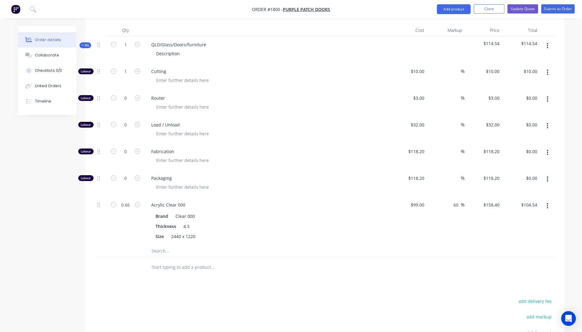
scroll to position [203, 0]
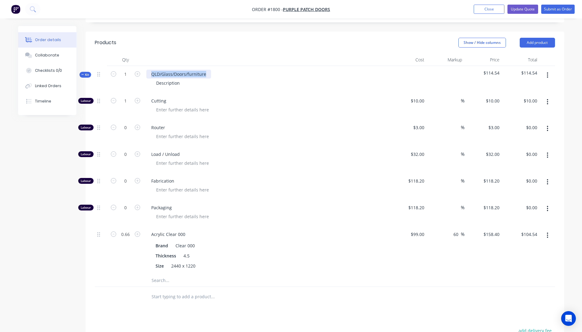
drag, startPoint x: 208, startPoint y: 67, endPoint x: 149, endPoint y: 65, distance: 58.6
click at [149, 70] on div "QLD/Glass/Doors/furniture" at bounding box center [178, 74] width 65 height 9
click at [137, 71] on icon "button" at bounding box center [138, 74] width 6 height 6
type input "2"
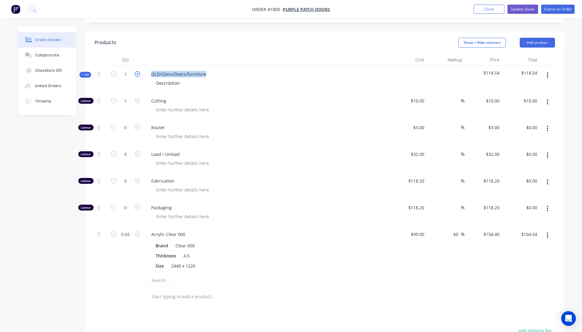
type input "$20.00"
type input "1.32"
type input "$209.09"
click at [113, 98] on icon "button" at bounding box center [114, 101] width 6 height 6
type input "1"
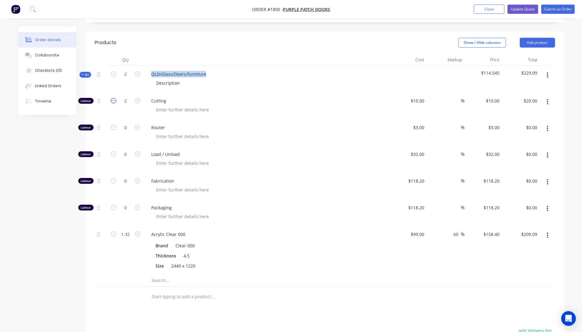
type input "$10.00"
click at [131, 230] on input "1.32" at bounding box center [126, 234] width 16 height 9
type input "0.66"
type input "$104.54"
click at [127, 241] on div "0.66" at bounding box center [125, 250] width 37 height 48
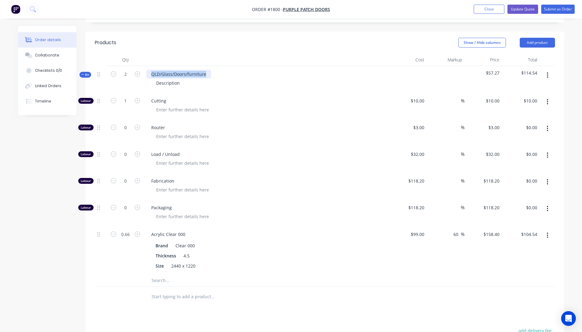
drag, startPoint x: 206, startPoint y: 64, endPoint x: 146, endPoint y: 61, distance: 60.2
click at [146, 66] on div "QLD/Glass/Doors/furniture Description" at bounding box center [266, 79] width 245 height 27
drag, startPoint x: 180, startPoint y: 75, endPoint x: 153, endPoint y: 75, distance: 27.3
click at [153, 79] on div "Description" at bounding box center [167, 83] width 33 height 9
click at [280, 105] on div at bounding box center [269, 109] width 236 height 9
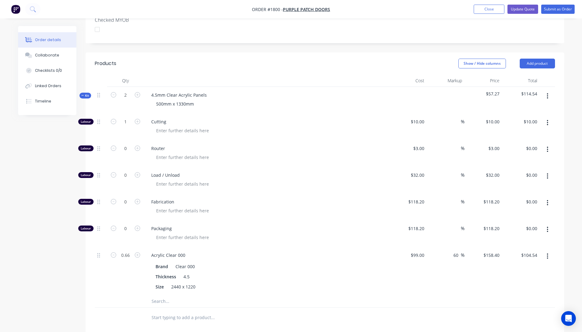
scroll to position [141, 0]
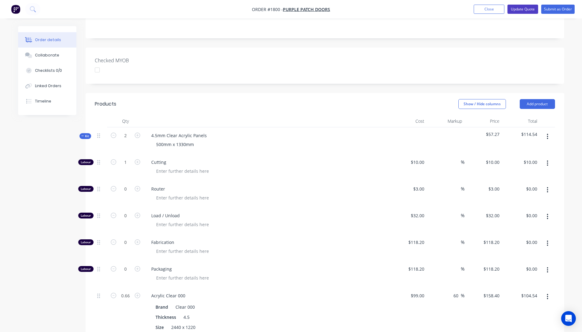
click at [515, 11] on button "Update Quote" at bounding box center [523, 9] width 31 height 9
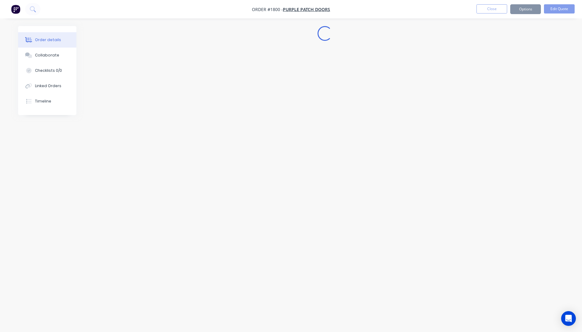
scroll to position [0, 0]
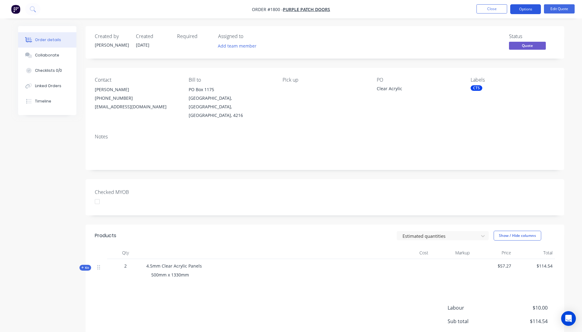
click at [524, 11] on button "Options" at bounding box center [525, 9] width 31 height 10
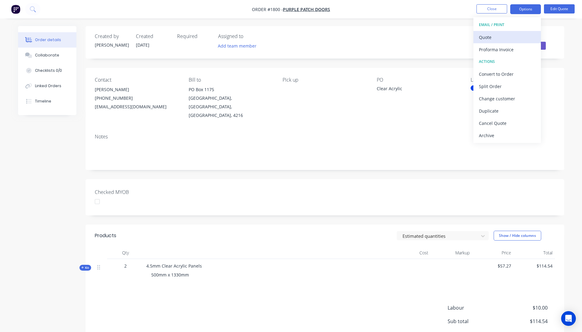
click at [496, 40] on div "Quote" at bounding box center [507, 37] width 56 height 9
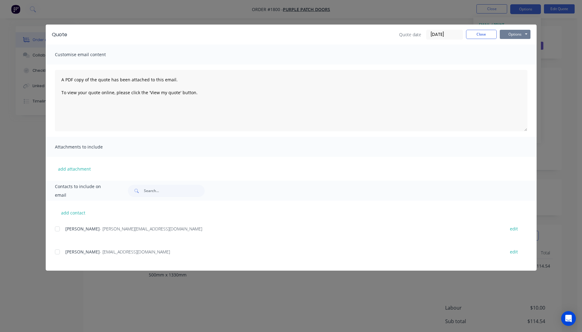
click at [508, 33] on button "Options" at bounding box center [515, 34] width 31 height 9
click at [515, 47] on button "Preview" at bounding box center [519, 45] width 39 height 10
click at [70, 230] on span "[PERSON_NAME]" at bounding box center [82, 229] width 34 height 6
click at [58, 230] on div at bounding box center [57, 229] width 12 height 12
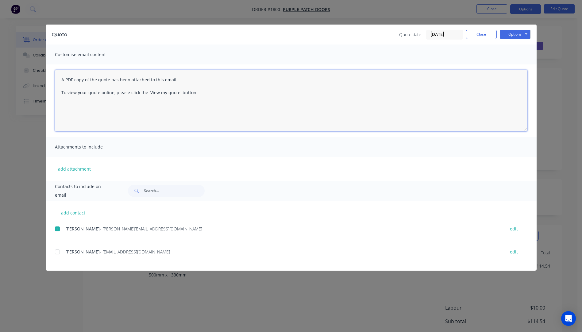
paste textarea "Hi, Please contact us if you have any questions. Regards, [PERSON_NAME] [EMAIL_…"
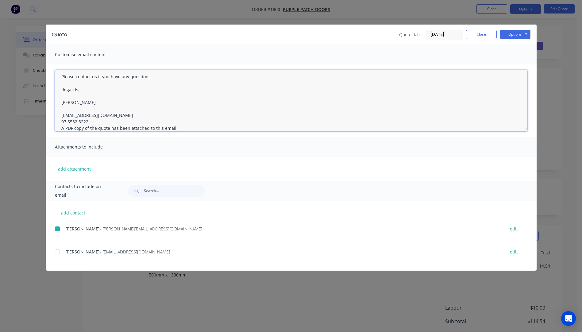
click at [91, 122] on textarea "Hi, Please contact us if you have any questions. Regards, [PERSON_NAME] [EMAIL_…" at bounding box center [291, 100] width 473 height 61
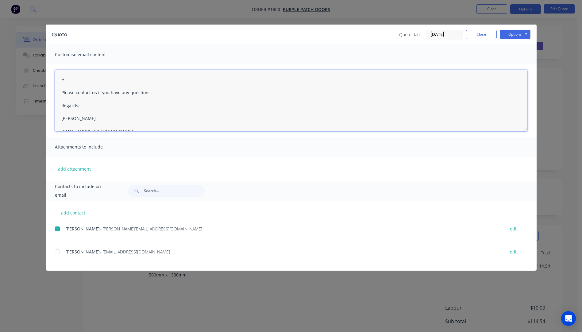
click at [70, 81] on textarea "Hi, Please contact us if you have any questions. Regards, [PERSON_NAME] [EMAIL_…" at bounding box center [291, 100] width 473 height 61
type textarea "Hi Maryke, Please see quote attached. Please contact us if you have any questio…"
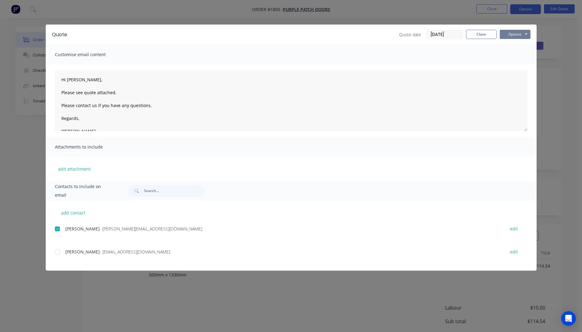
click at [506, 36] on button "Options" at bounding box center [515, 34] width 31 height 9
click at [514, 67] on button "Email" at bounding box center [519, 65] width 39 height 10
click at [483, 37] on button "Close" at bounding box center [481, 34] width 31 height 9
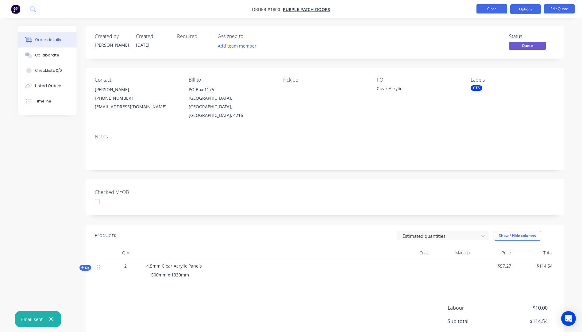
click at [493, 12] on button "Close" at bounding box center [492, 8] width 31 height 9
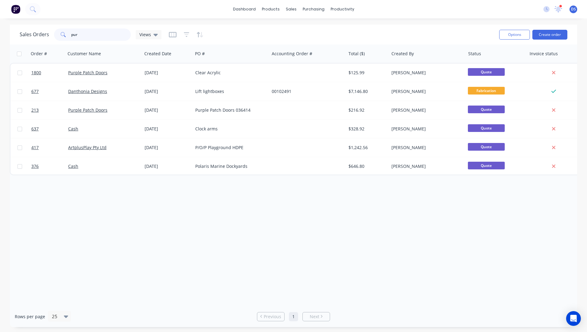
drag, startPoint x: 64, startPoint y: 34, endPoint x: 53, endPoint y: 33, distance: 10.5
click at [54, 33] on div "pur" at bounding box center [92, 35] width 77 height 12
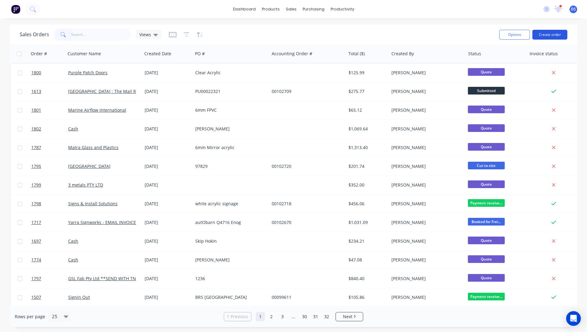
click at [551, 34] on button "Create order" at bounding box center [549, 35] width 35 height 10
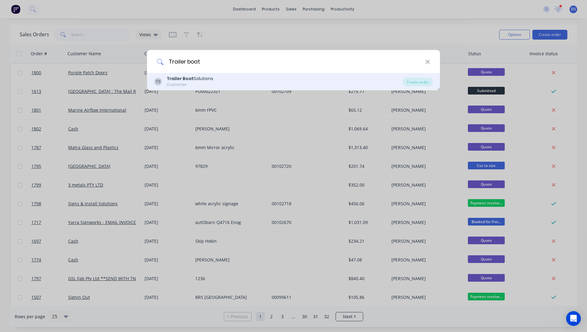
type input "Trailer boat"
click at [179, 80] on b "Trailer Boat" at bounding box center [180, 78] width 27 height 6
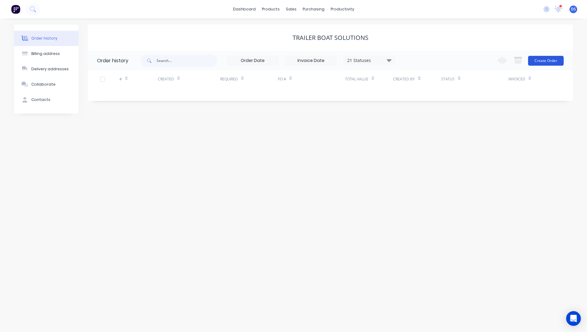
click at [554, 59] on button "Create Order" at bounding box center [546, 61] width 36 height 10
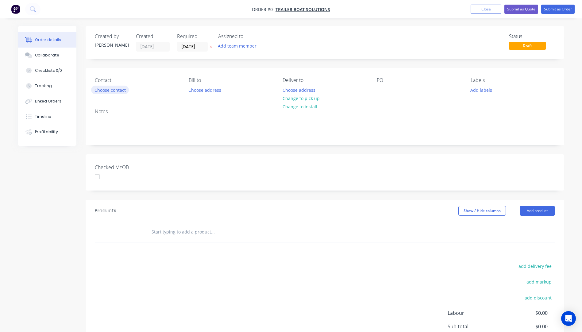
click at [119, 92] on button "Choose contact" at bounding box center [110, 90] width 38 height 8
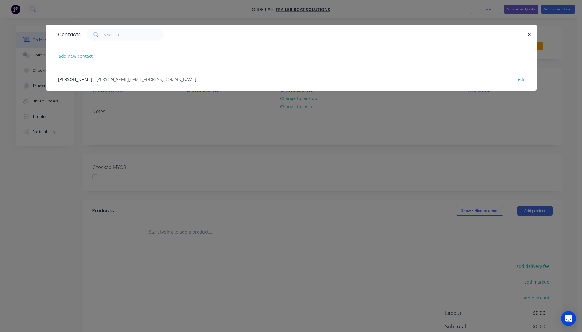
click at [95, 80] on span "- chris.tbsolutions@gmail.com -" at bounding box center [146, 79] width 105 height 6
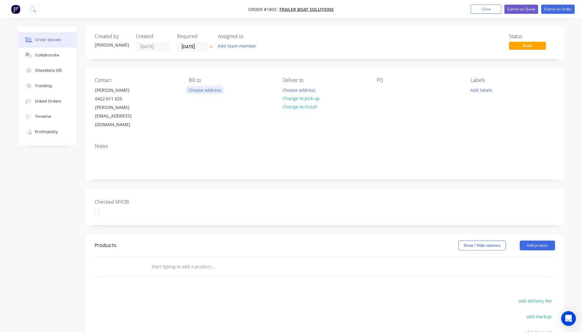
click at [202, 90] on button "Choose address" at bounding box center [204, 90] width 39 height 8
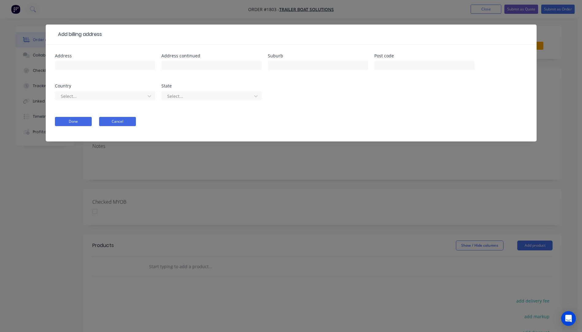
click at [119, 123] on button "Cancel" at bounding box center [117, 121] width 37 height 9
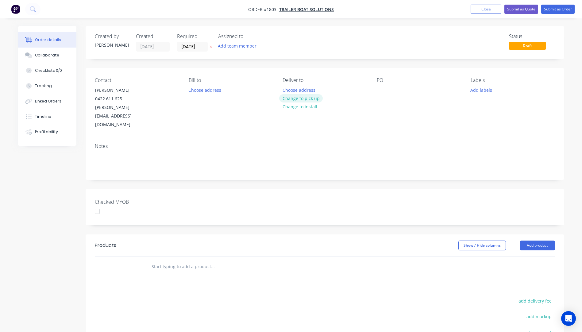
click at [306, 96] on button "Change to pick up" at bounding box center [301, 98] width 44 height 8
click at [210, 47] on icon "button" at bounding box center [211, 47] width 3 height 4
click at [380, 87] on div at bounding box center [382, 90] width 10 height 9
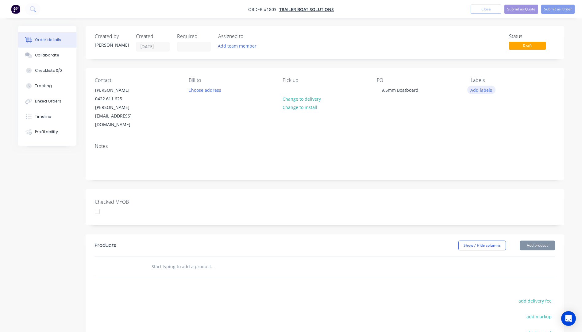
click at [486, 92] on button "Add labels" at bounding box center [481, 90] width 28 height 8
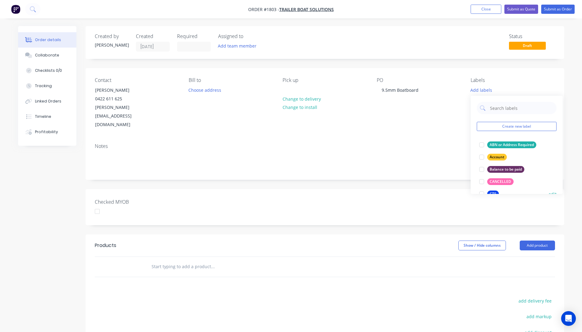
click at [494, 191] on div "CTS" at bounding box center [493, 194] width 12 height 7
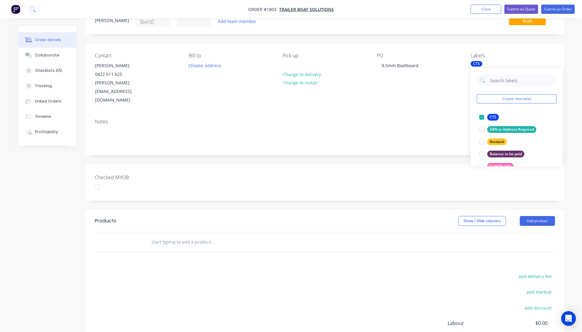
scroll to position [61, 0]
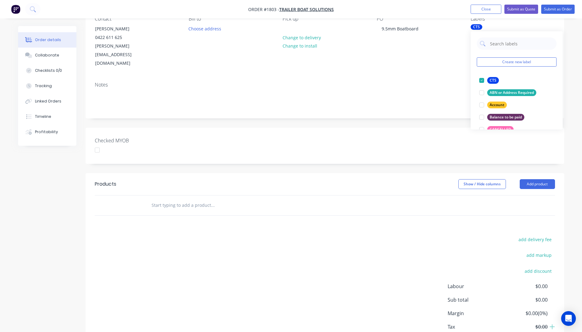
click at [443, 77] on div "Notes" at bounding box center [325, 97] width 479 height 41
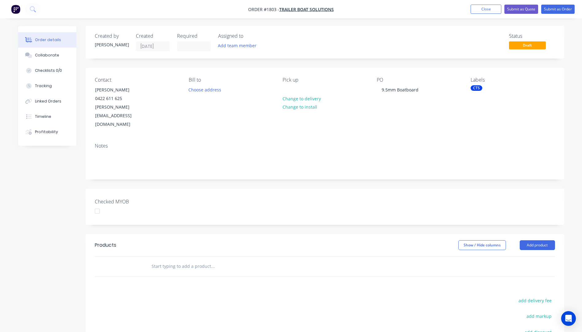
scroll to position [0, 0]
click at [210, 91] on button "Choose address" at bounding box center [204, 90] width 39 height 8
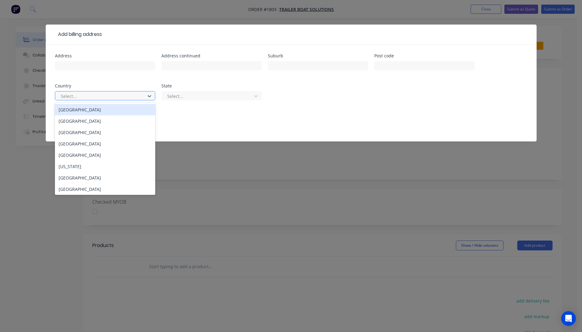
click at [104, 97] on div at bounding box center [101, 96] width 82 height 8
click at [76, 113] on div "Australia" at bounding box center [105, 109] width 100 height 11
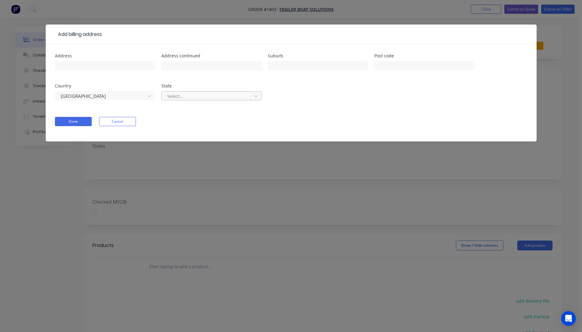
drag, startPoint x: 211, startPoint y: 96, endPoint x: 216, endPoint y: 100, distance: 6.1
click at [212, 96] on div at bounding box center [208, 96] width 82 height 8
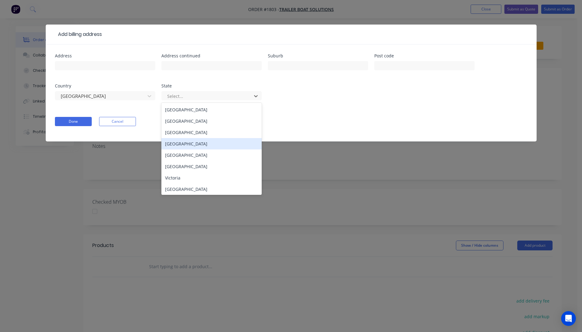
click at [177, 147] on div "Queensland" at bounding box center [211, 143] width 100 height 11
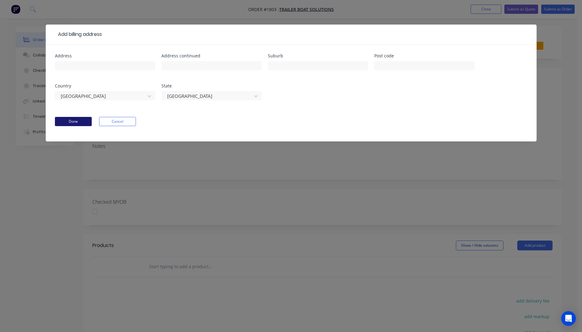
click at [73, 121] on button "Done" at bounding box center [73, 121] width 37 height 9
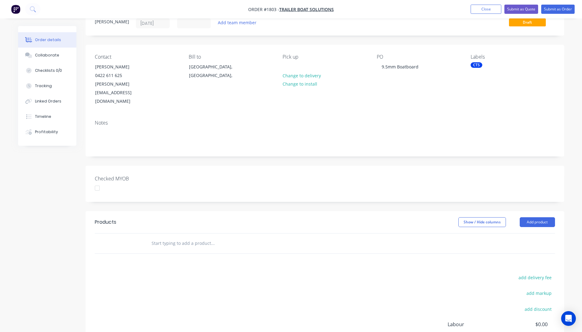
scroll to position [23, 0]
click at [532, 218] on button "Add product" at bounding box center [537, 223] width 35 height 10
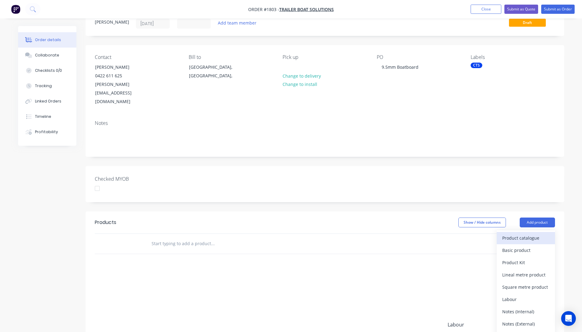
click at [515, 234] on div "Product catalogue" at bounding box center [525, 238] width 47 height 9
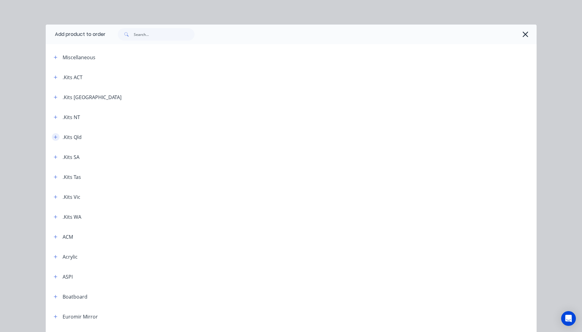
click at [54, 138] on icon "button" at bounding box center [56, 137] width 4 height 4
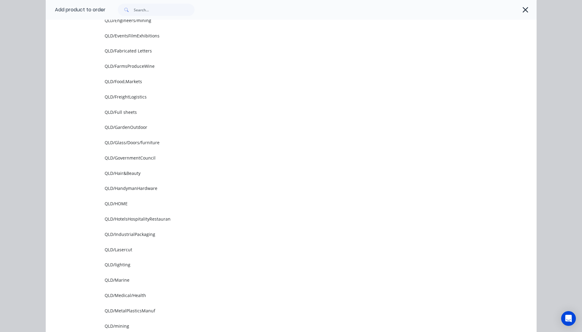
scroll to position [399, 0]
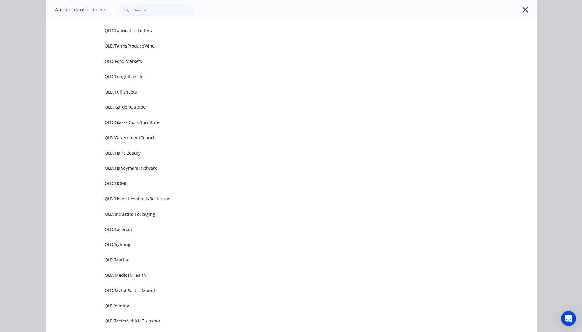
click at [119, 261] on span "QLD/Marine" at bounding box center [278, 260] width 346 height 6
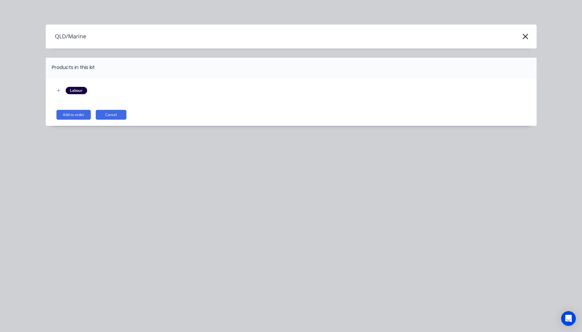
scroll to position [0, 0]
click at [75, 117] on button "Add to order" at bounding box center [73, 115] width 34 height 10
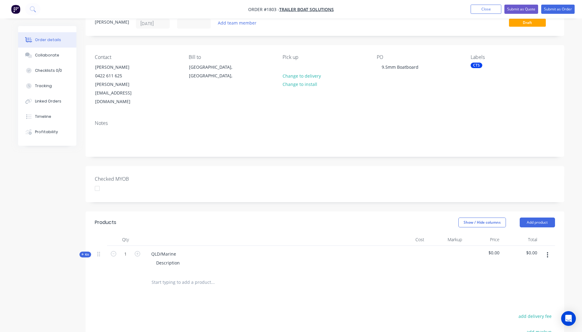
click at [83, 253] on icon "button" at bounding box center [82, 254] width 2 height 2
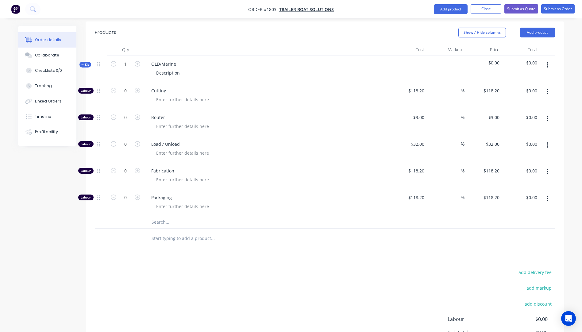
scroll to position [238, 0]
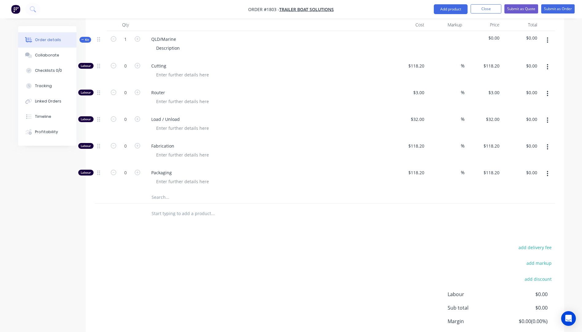
click at [164, 191] on input "text" at bounding box center [212, 197] width 123 height 12
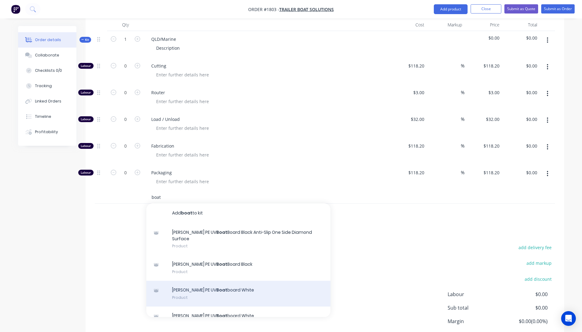
type input "boat"
click at [228, 281] on div "Simona PE UV Boat board White Product" at bounding box center [238, 294] width 184 height 26
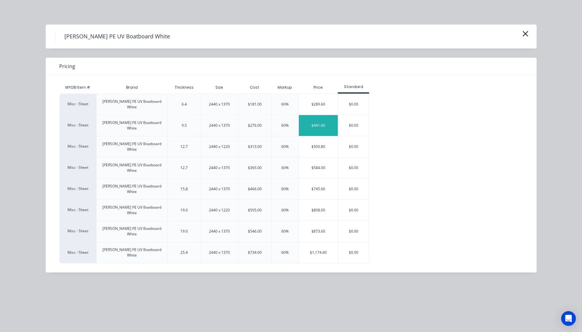
click at [321, 120] on div "$441.60" at bounding box center [318, 125] width 39 height 21
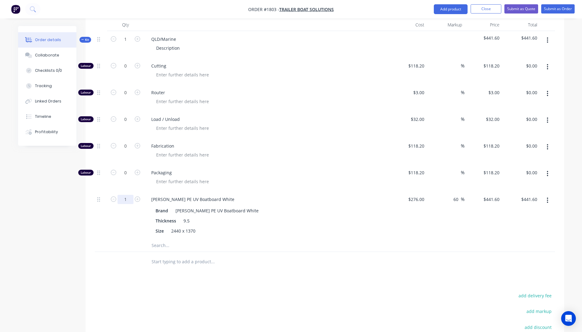
click at [131, 195] on input "1" at bounding box center [126, 199] width 16 height 9
click at [112, 196] on icon "button" at bounding box center [114, 199] width 6 height 6
type input "0"
type input "$0.00"
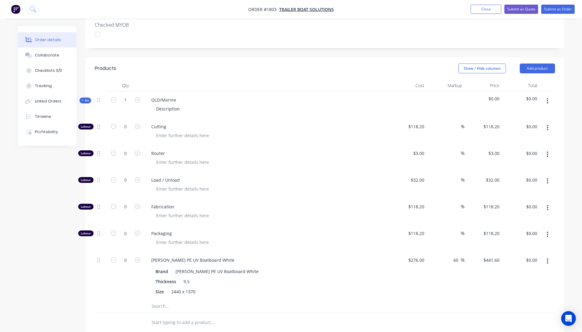
scroll to position [176, 0]
click at [423, 123] on input "118.2" at bounding box center [420, 127] width 14 height 9
type input "$36.36"
click at [347, 132] on div at bounding box center [269, 136] width 236 height 9
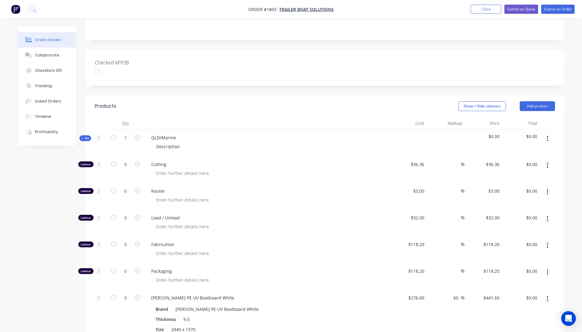
scroll to position [102, 0]
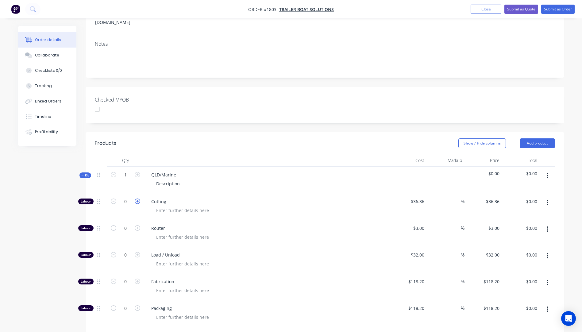
click at [138, 199] on icon "button" at bounding box center [138, 202] width 6 height 6
type input "1"
type input "$36.36"
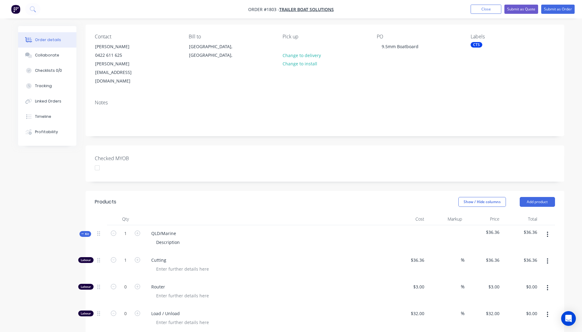
scroll to position [41, 0]
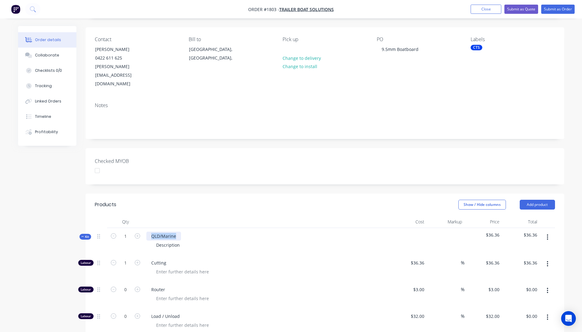
drag, startPoint x: 176, startPoint y: 220, endPoint x: 146, endPoint y: 220, distance: 30.1
click at [146, 232] on div "QLD/Marine" at bounding box center [163, 236] width 35 height 9
drag, startPoint x: 181, startPoint y: 228, endPoint x: 150, endPoint y: 229, distance: 31.0
click at [150, 241] on div "Description" at bounding box center [266, 245] width 241 height 9
click at [258, 260] on span "Cutting" at bounding box center [269, 263] width 236 height 6
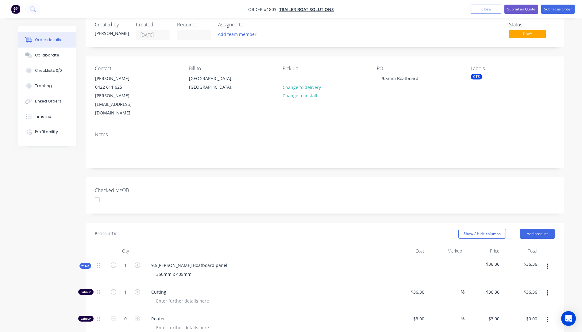
scroll to position [10, 0]
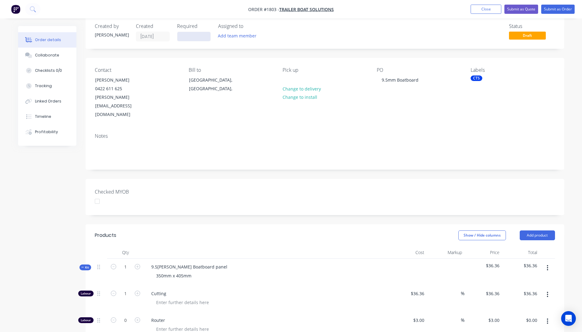
click at [186, 36] on input at bounding box center [193, 36] width 33 height 9
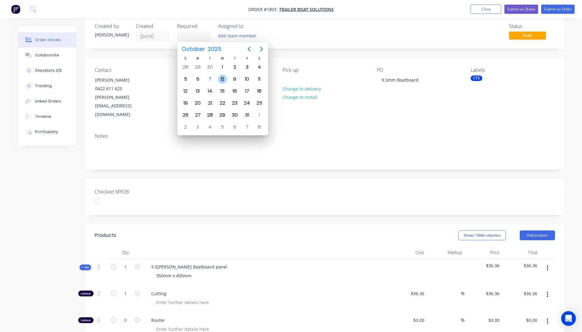
click at [221, 79] on div "8" at bounding box center [222, 79] width 9 height 9
type input "08/10/25"
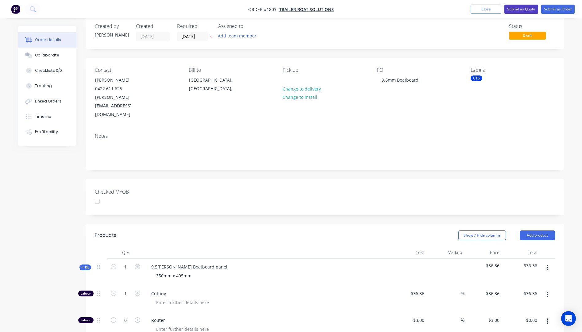
click at [516, 11] on button "Submit as Quote" at bounding box center [521, 9] width 34 height 9
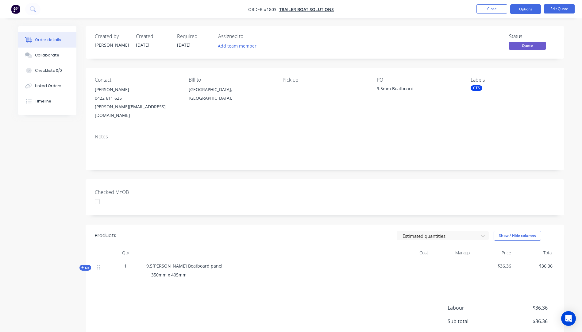
scroll to position [31, 0]
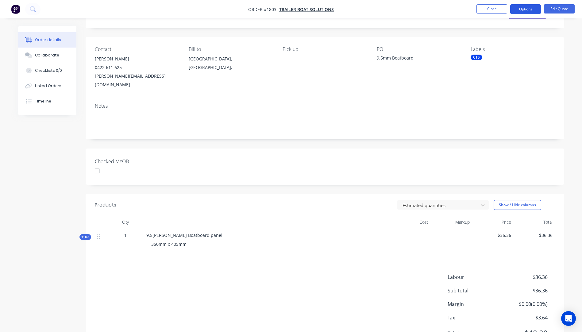
click at [530, 10] on button "Options" at bounding box center [525, 9] width 31 height 10
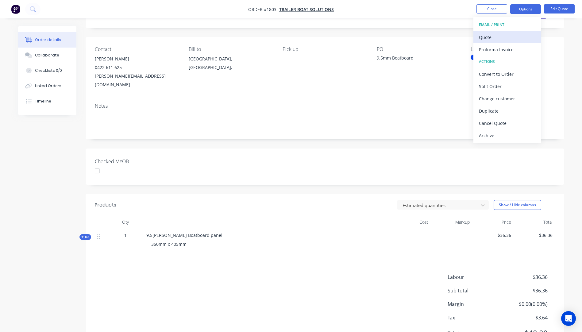
click at [489, 38] on div "Quote" at bounding box center [507, 37] width 56 height 9
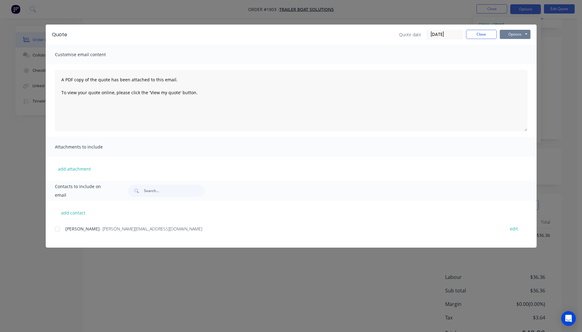
click at [512, 37] on button "Options" at bounding box center [515, 34] width 31 height 9
click at [517, 48] on button "Preview" at bounding box center [519, 45] width 39 height 10
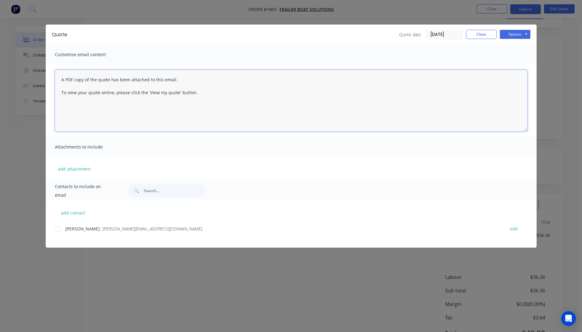
paste textarea "Hi, Please contact us if you have any questions. Regards, Darren sales@allstarp…"
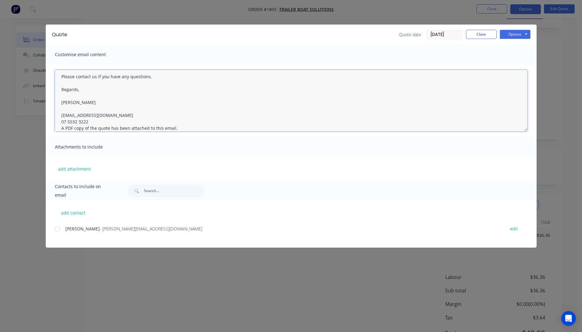
click at [91, 120] on textarea "Hi, Please contact us if you have any questions. Regards, Darren sales@allstarp…" at bounding box center [291, 100] width 473 height 61
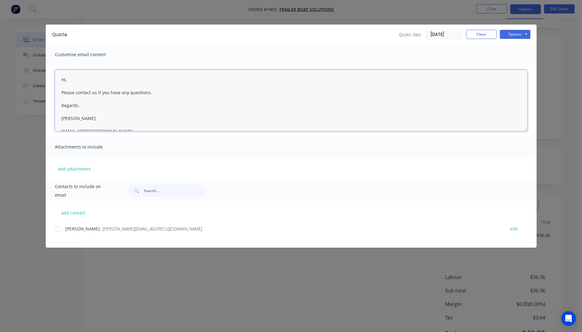
click at [69, 81] on textarea "Hi, Please contact us if you have any questions. Regards, Darren sales@allstarp…" at bounding box center [291, 100] width 473 height 61
type textarea "Hi Chris, Thanks for your Please contact us if you have any questions. Regards,…"
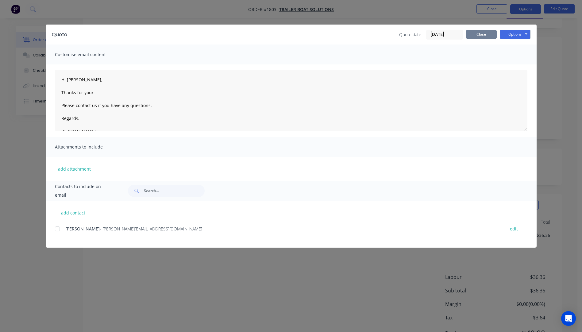
click at [482, 38] on button "Close" at bounding box center [481, 34] width 31 height 9
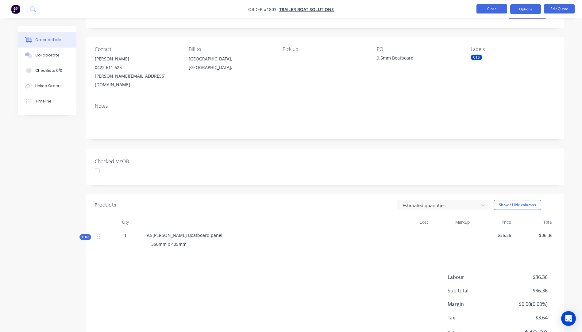
click at [496, 12] on button "Close" at bounding box center [492, 8] width 31 height 9
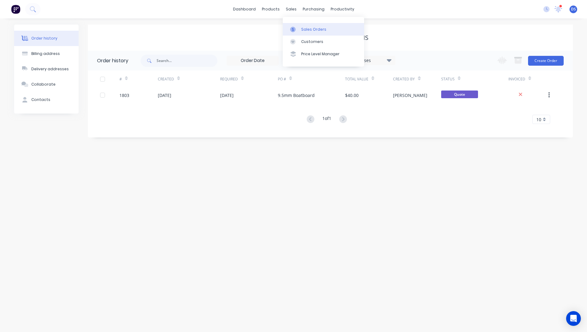
click at [308, 32] on div "Sales Orders" at bounding box center [313, 30] width 25 height 6
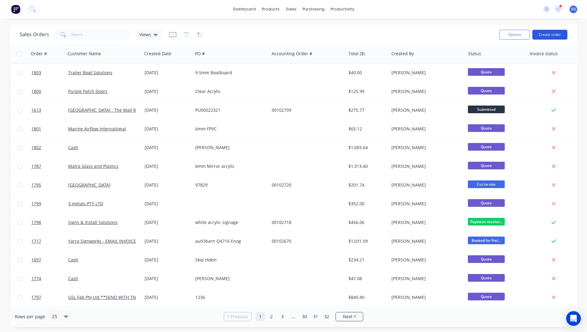
click at [547, 36] on button "Create order" at bounding box center [549, 35] width 35 height 10
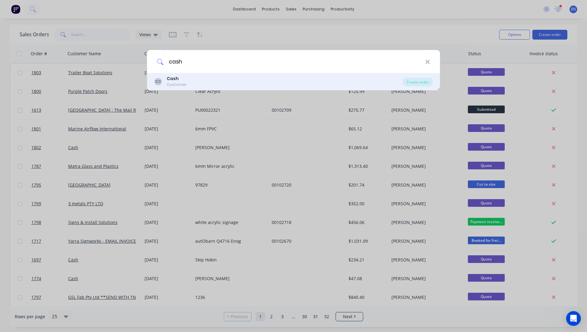
type input "cash"
click at [177, 82] on div "Customer" at bounding box center [177, 85] width 20 height 6
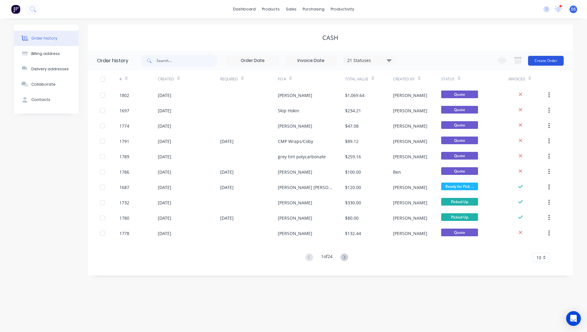
click at [556, 63] on button "Create Order" at bounding box center [546, 61] width 36 height 10
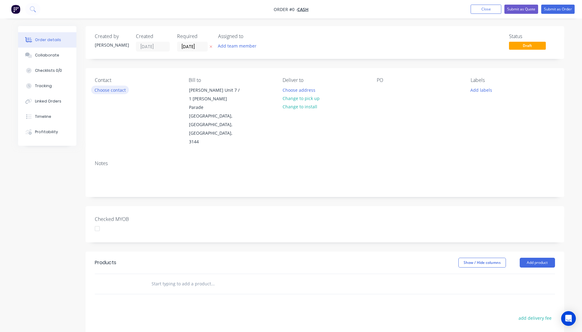
click at [119, 90] on button "Choose contact" at bounding box center [110, 90] width 38 height 8
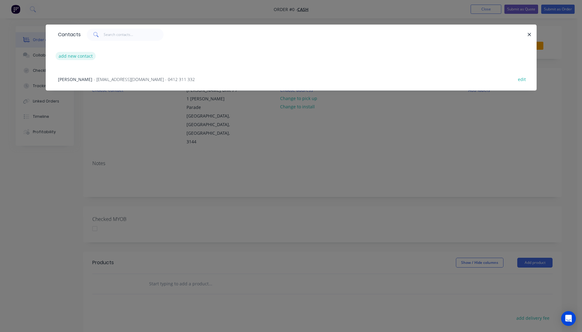
click at [70, 56] on button "add new contact" at bounding box center [76, 56] width 41 height 8
select select "AU"
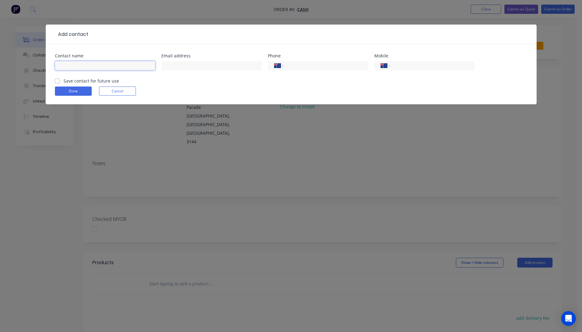
paste input "Mark Gage markgage69@icloud.com +61490692089"
drag, startPoint x: 153, startPoint y: 66, endPoint x: 122, endPoint y: 67, distance: 31.0
click at [122, 67] on input "Mark Gage markgage69@icloud.com +61490692089" at bounding box center [105, 65] width 100 height 9
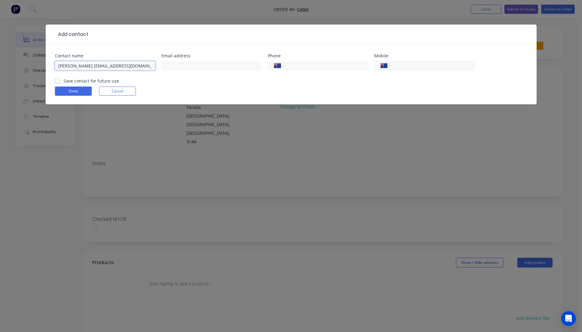
type input "Mark Gage markgage69@icloud.com"
paste input "0490 692 089"
type input "0490 692 089"
drag, startPoint x: 133, startPoint y: 67, endPoint x: 83, endPoint y: 66, distance: 50.0
click at [83, 66] on input "Mark Gage markgage69@icloud.com" at bounding box center [105, 65] width 100 height 9
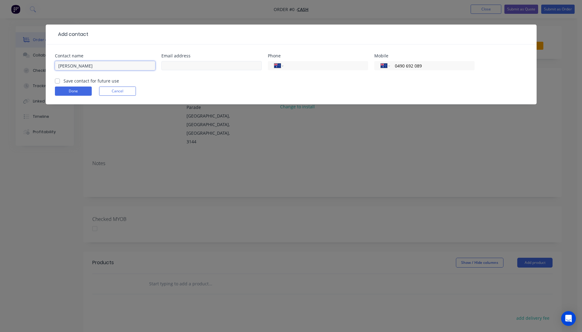
type input "[PERSON_NAME]"
paste input "markgage69@icloud.com"
click at [79, 91] on button "Done" at bounding box center [73, 91] width 37 height 9
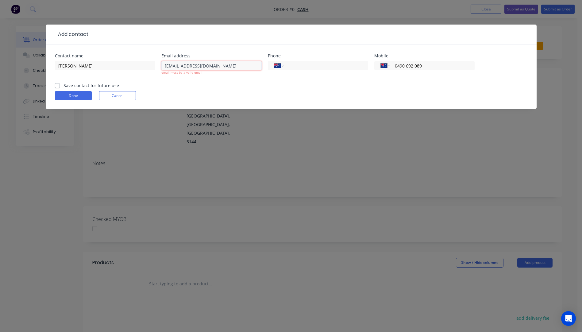
click at [164, 67] on input "markgage69@icloud.com" at bounding box center [211, 65] width 100 height 9
click at [226, 63] on input "markgage69@icloud.com" at bounding box center [211, 65] width 100 height 9
type input "markgage69@icloud.com"
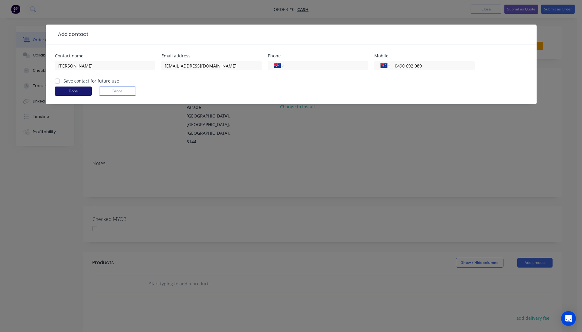
click at [87, 97] on form "Contact name Mark Gage Email address markgage69@icloud.com Phone International …" at bounding box center [291, 79] width 473 height 51
click at [83, 97] on form "Contact name Mark Gage Email address markgage69@icloud.com Phone International …" at bounding box center [291, 79] width 473 height 51
click at [83, 92] on button "Done" at bounding box center [73, 91] width 37 height 9
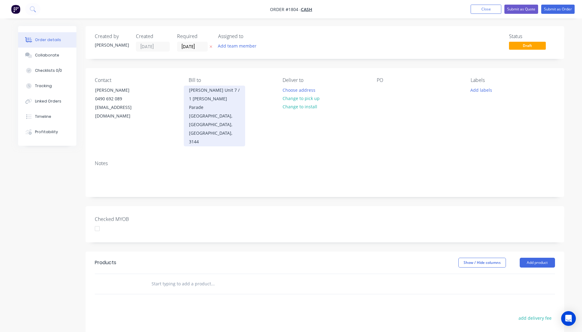
click at [192, 100] on div "Lionel Krongold Unit 7 / 1 Milton Parade" at bounding box center [214, 99] width 51 height 26
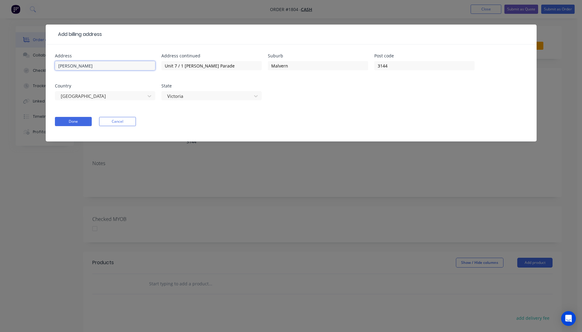
drag, startPoint x: 126, startPoint y: 67, endPoint x: -2, endPoint y: 68, distance: 127.7
click at [0, 68] on html "Order #1804 - Cash Add product Close Submit as Quote Submit as Order Order deta…" at bounding box center [291, 225] width 582 height 451
drag, startPoint x: 183, startPoint y: 67, endPoint x: 150, endPoint y: 67, distance: 32.2
click at [150, 67] on div "Address Address continued Unit 7 / 1 Milton Parade Suburb Malvern Post code 314…" at bounding box center [291, 81] width 473 height 54
drag, startPoint x: 329, startPoint y: 66, endPoint x: 261, endPoint y: 66, distance: 68.4
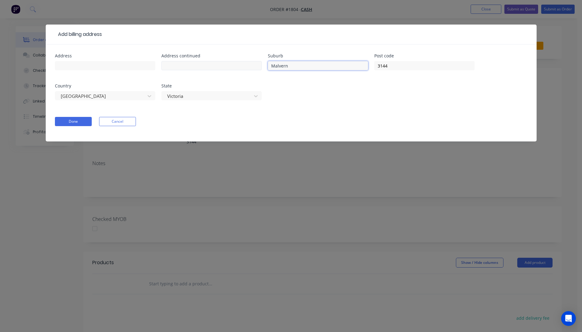
click at [261, 66] on div "Address Address continued Suburb Malvern Post code 3144 Country Australia State…" at bounding box center [291, 81] width 473 height 54
drag, startPoint x: 400, startPoint y: 66, endPoint x: 364, endPoint y: 69, distance: 37.0
click at [364, 69] on div "Address Address continued Suburb Post code 3144 Country Australia State Victoria" at bounding box center [291, 81] width 473 height 54
click at [197, 98] on div at bounding box center [208, 96] width 82 height 8
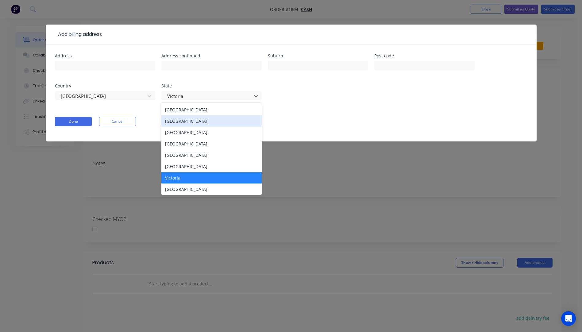
click at [186, 120] on div "New South Wales" at bounding box center [211, 120] width 100 height 11
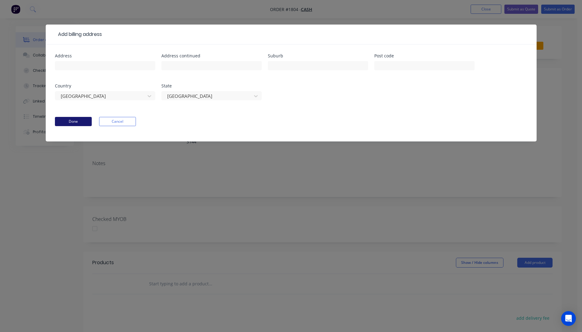
click at [79, 121] on button "Done" at bounding box center [73, 121] width 37 height 9
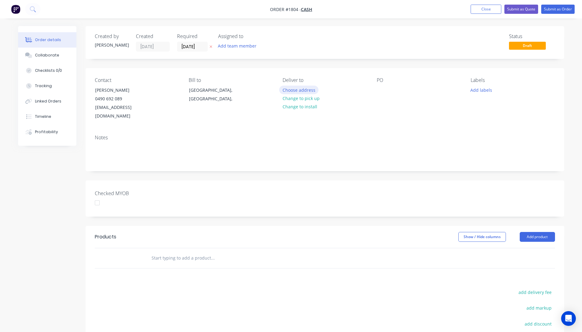
click at [307, 93] on button "Choose address" at bounding box center [298, 90] width 39 height 8
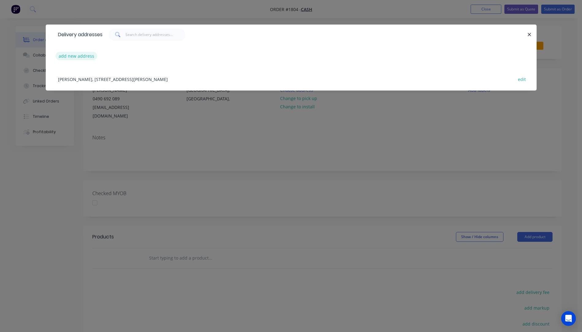
click at [79, 56] on button "add new address" at bounding box center [77, 56] width 42 height 8
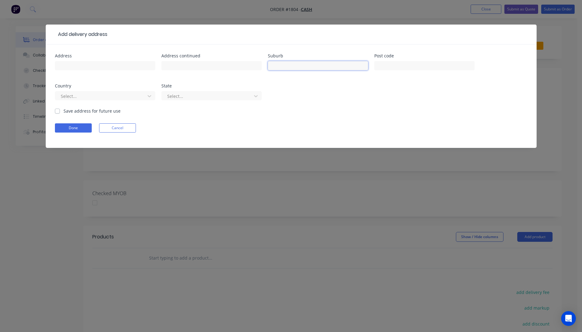
click at [296, 66] on input "text" at bounding box center [318, 65] width 100 height 9
type input "Blacktown"
click at [412, 63] on input "text" at bounding box center [424, 65] width 100 height 9
type input "2148"
click at [99, 98] on div at bounding box center [101, 96] width 82 height 8
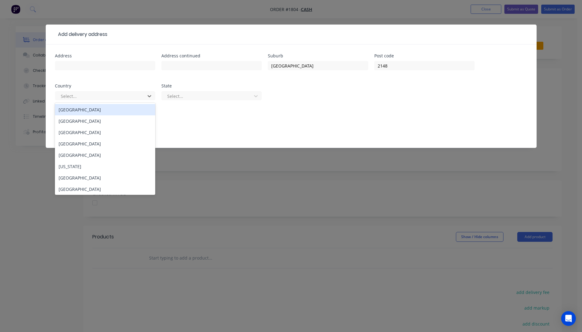
click at [75, 112] on div "Australia" at bounding box center [105, 109] width 100 height 11
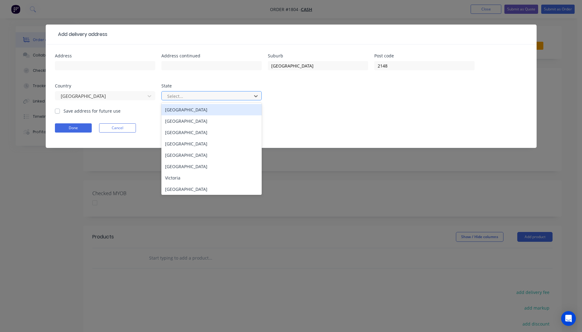
click at [179, 96] on div at bounding box center [208, 96] width 82 height 8
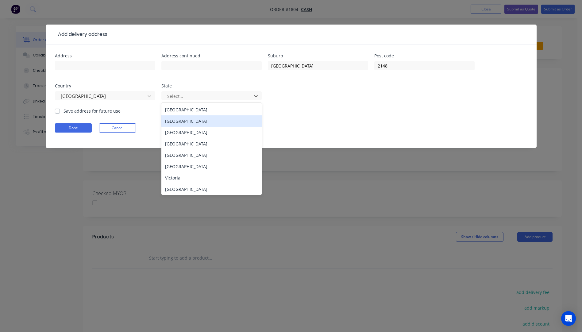
click at [187, 121] on div "New South Wales" at bounding box center [211, 120] width 100 height 11
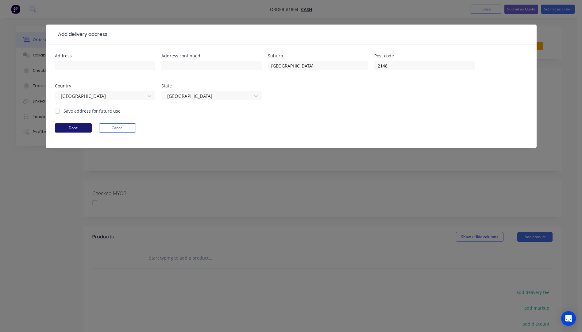
click at [73, 126] on button "Done" at bounding box center [73, 127] width 37 height 9
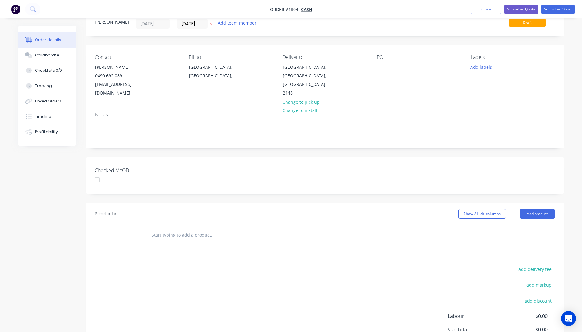
scroll to position [61, 0]
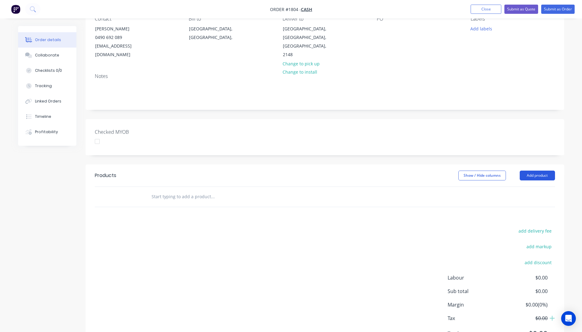
click at [547, 171] on button "Add product" at bounding box center [537, 176] width 35 height 10
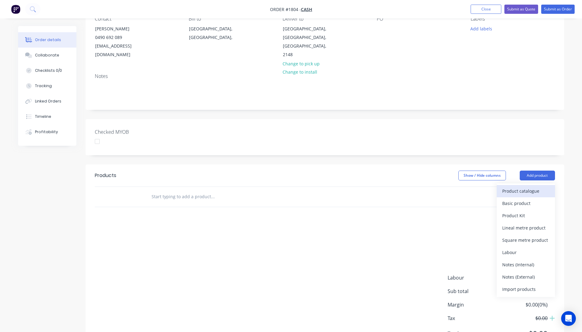
click at [526, 187] on div "Product catalogue" at bounding box center [525, 191] width 47 height 9
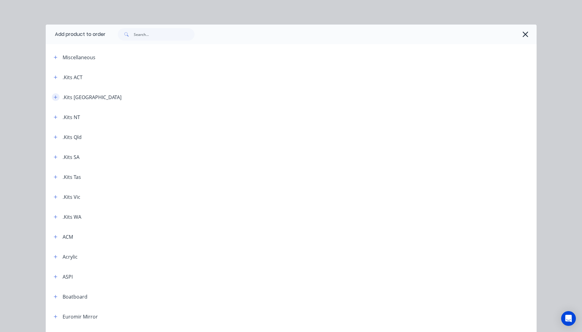
click at [54, 97] on icon "button" at bounding box center [56, 97] width 4 height 4
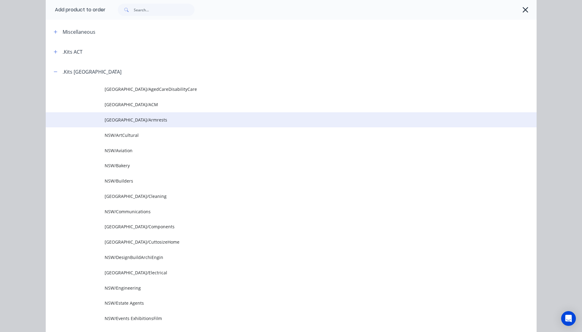
scroll to position [184, 0]
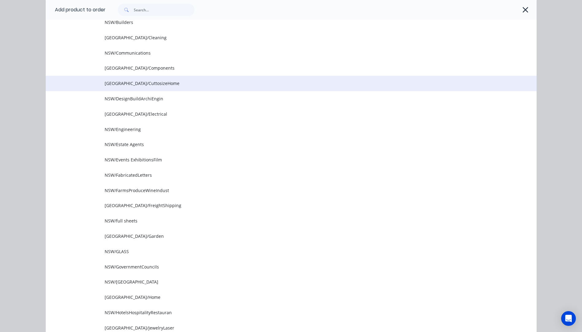
click at [137, 82] on span "NSW/CuttosizeHome" at bounding box center [278, 83] width 346 height 6
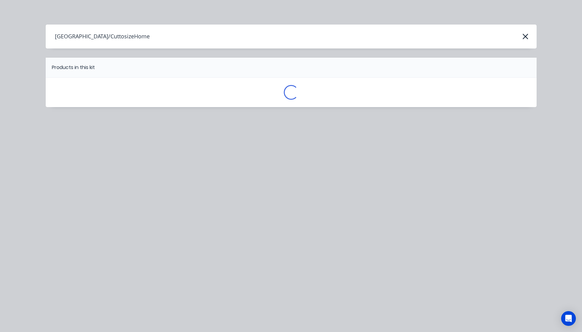
scroll to position [0, 0]
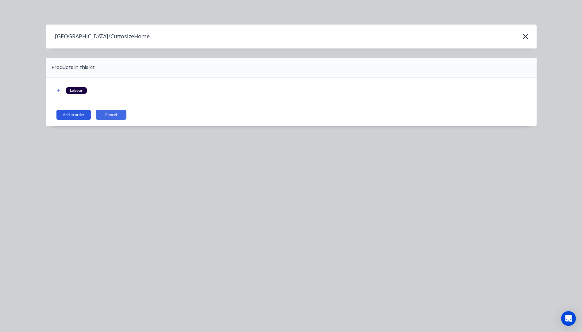
click at [74, 114] on button "Add to order" at bounding box center [73, 115] width 34 height 10
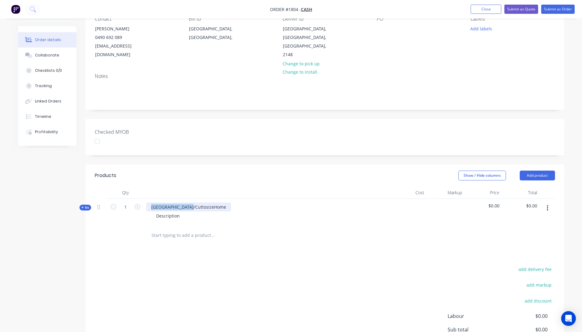
drag, startPoint x: 195, startPoint y: 197, endPoint x: 148, endPoint y: 195, distance: 47.6
click at [148, 203] on div "NSW/CuttosizeHome" at bounding box center [188, 207] width 85 height 9
click at [137, 204] on icon "button" at bounding box center [138, 207] width 6 height 6
type input "2"
drag, startPoint x: 181, startPoint y: 208, endPoint x: 153, endPoint y: 202, distance: 28.9
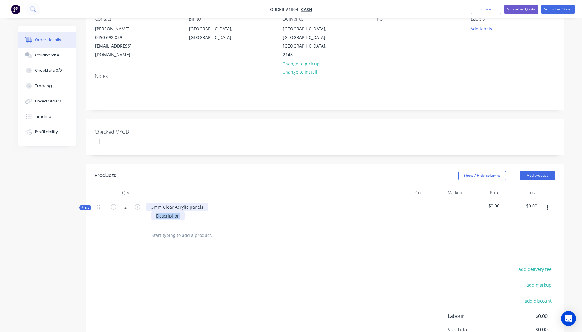
click at [153, 202] on div "3mm Clear Acrylic panels Description" at bounding box center [266, 212] width 245 height 27
click at [166, 211] on div "Description" at bounding box center [167, 215] width 33 height 9
click at [284, 229] on div at bounding box center [238, 235] width 184 height 12
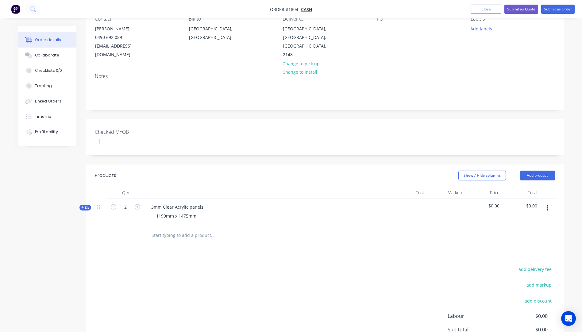
click at [83, 206] on icon "button" at bounding box center [82, 207] width 2 height 2
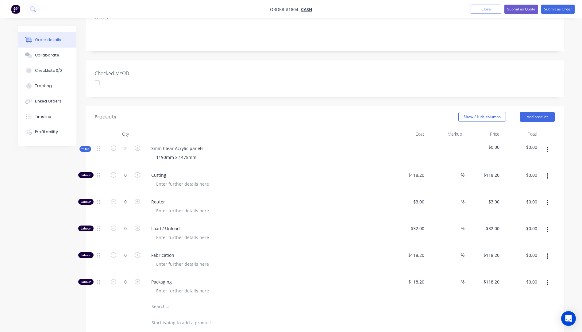
scroll to position [123, 0]
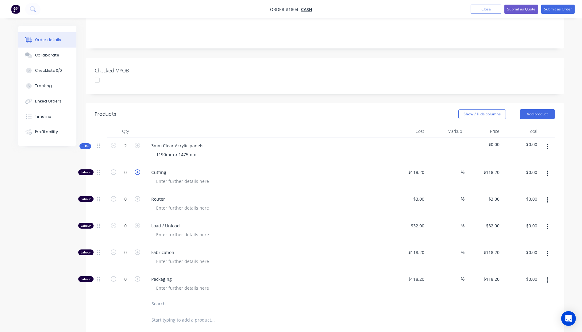
click at [137, 169] on icon "button" at bounding box center [138, 172] width 6 height 6
type input "1"
type input "$118.20"
click at [137, 169] on icon "button" at bounding box center [138, 172] width 6 height 6
type input "2"
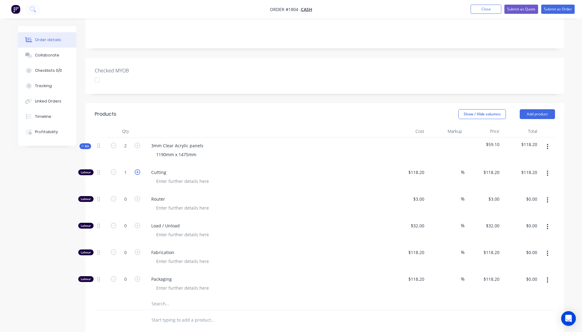
type input "$236.40"
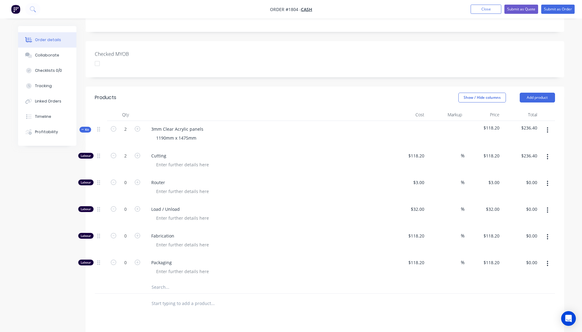
scroll to position [153, 0]
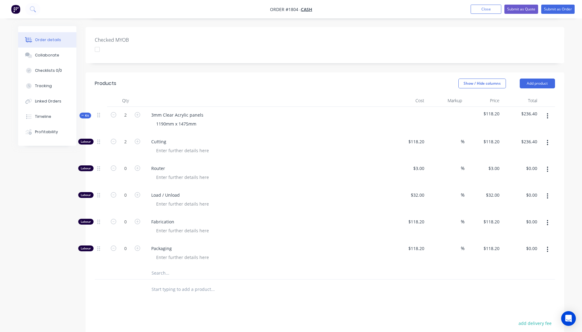
click at [158, 267] on input "text" at bounding box center [212, 273] width 123 height 12
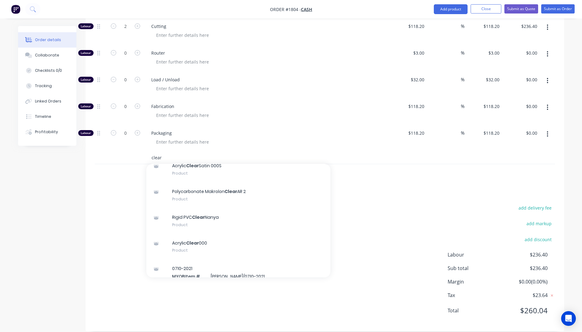
scroll to position [92, 0]
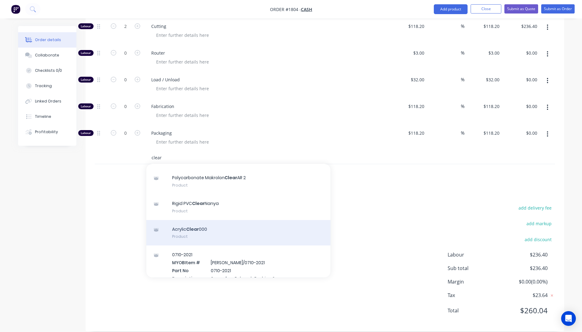
type input "clear"
click at [205, 223] on div "Acrylic Clear 000 Product" at bounding box center [238, 233] width 184 height 26
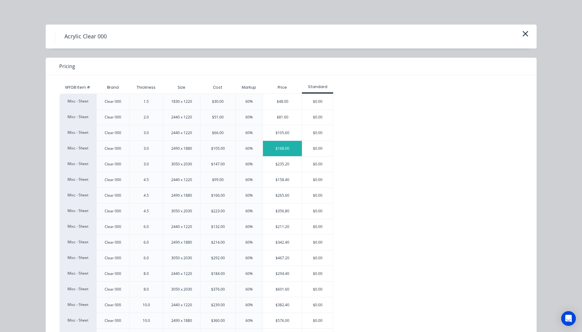
click at [276, 150] on div "$168.00" at bounding box center [282, 148] width 39 height 15
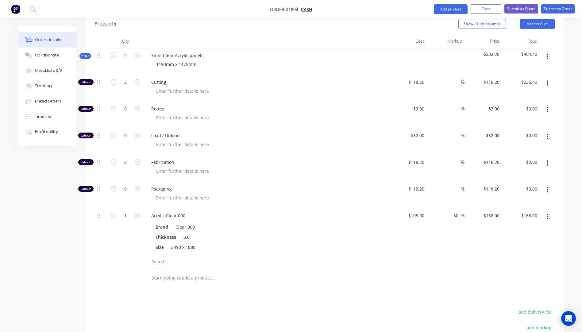
scroll to position [177, 0]
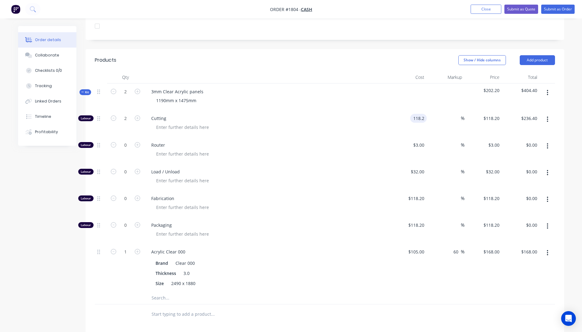
click at [416, 114] on input "118.2" at bounding box center [420, 118] width 14 height 9
type input "$10.00"
type input "$20.00"
click at [344, 164] on div "Load / Unload" at bounding box center [266, 177] width 245 height 27
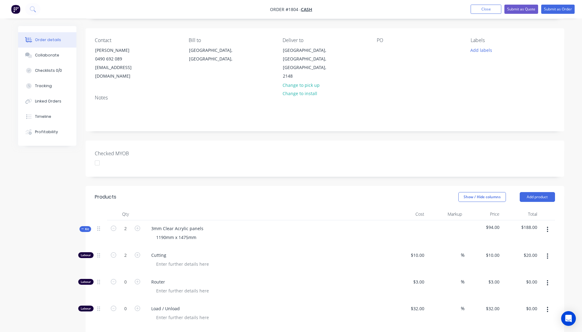
scroll to position [0, 0]
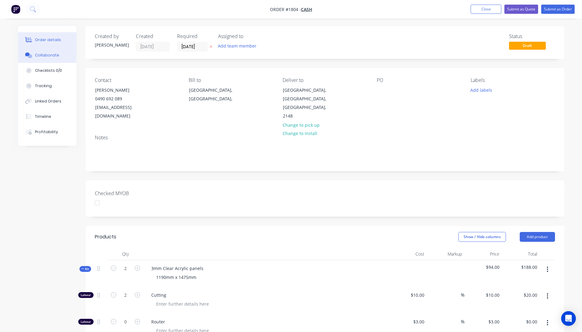
click at [47, 55] on div "Collaborate" at bounding box center [47, 55] width 24 height 6
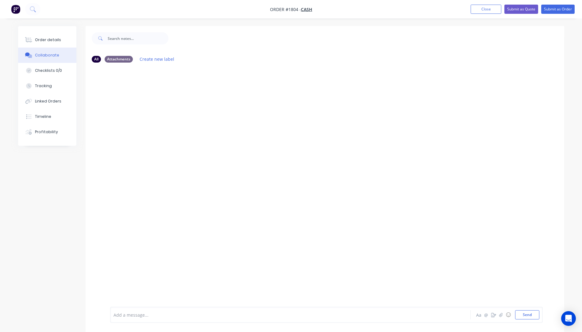
drag, startPoint x: 160, startPoint y: 317, endPoint x: 160, endPoint y: 314, distance: 3.1
click at [160, 315] on div at bounding box center [273, 315] width 319 height 6
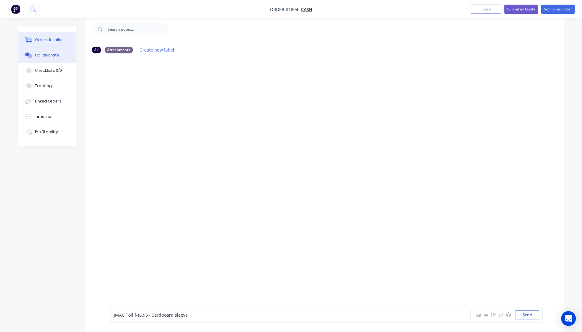
click at [39, 39] on div "Order details" at bounding box center [48, 40] width 26 height 6
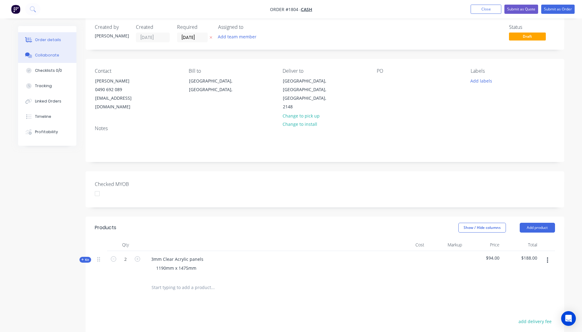
click at [54, 57] on div "Collaborate" at bounding box center [47, 55] width 24 height 6
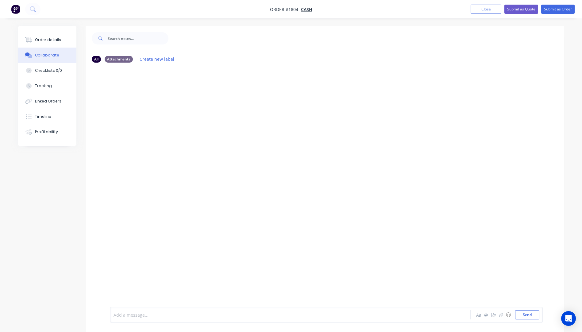
click at [140, 314] on div at bounding box center [273, 315] width 319 height 6
click at [490, 12] on button "Close" at bounding box center [486, 9] width 31 height 9
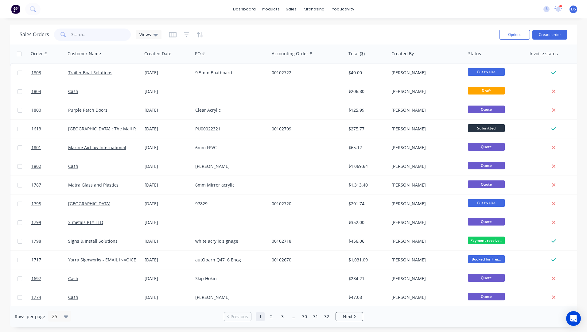
click at [81, 36] on input "text" at bounding box center [101, 35] width 60 height 12
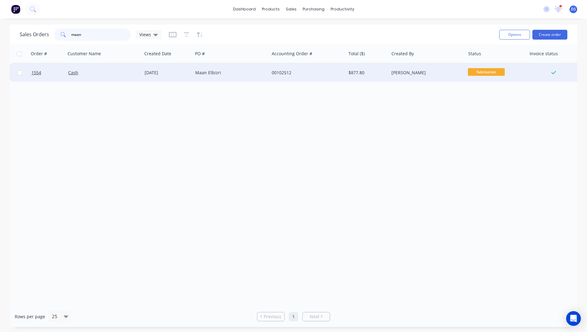
type input "maan"
click at [282, 74] on div "00102512" at bounding box center [306, 73] width 68 height 6
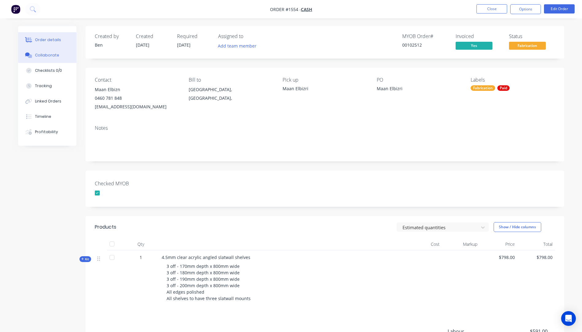
click at [47, 56] on div "Collaborate" at bounding box center [47, 55] width 24 height 6
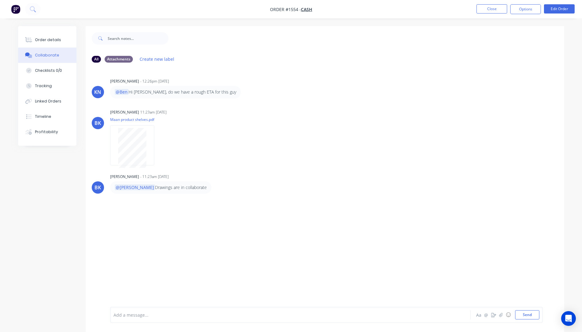
click at [352, 231] on div "KN Kimberley Neal - 12:26pm 03/10/25 @Ben Hi Ben, do we have a rough ETA for th…" at bounding box center [325, 187] width 479 height 239
click at [463, 119] on div "BK Ben Kelly 11:23am 07/10/25 Maan product shelves.pdf Labels Download" at bounding box center [325, 135] width 479 height 55
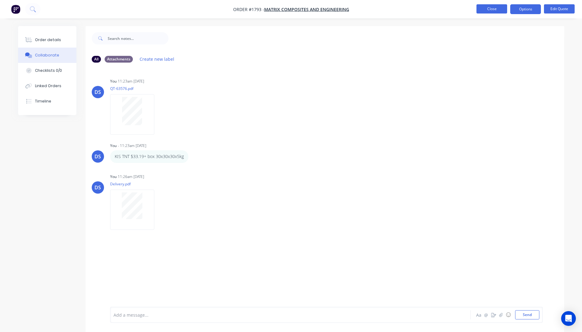
click at [493, 8] on button "Close" at bounding box center [492, 8] width 31 height 9
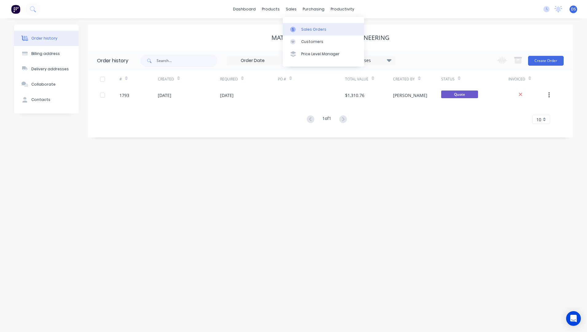
click at [307, 31] on div "Sales Orders" at bounding box center [313, 30] width 25 height 6
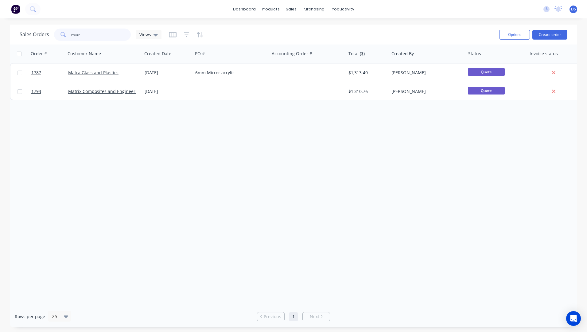
drag, startPoint x: 82, startPoint y: 32, endPoint x: 62, endPoint y: 32, distance: 19.9
click at [62, 32] on div "matr" at bounding box center [92, 35] width 77 height 12
drag, startPoint x: 293, startPoint y: 8, endPoint x: 296, endPoint y: 10, distance: 3.9
click at [293, 8] on div "sales" at bounding box center [291, 9] width 17 height 9
click at [310, 32] on link "Sales Orders" at bounding box center [323, 29] width 81 height 12
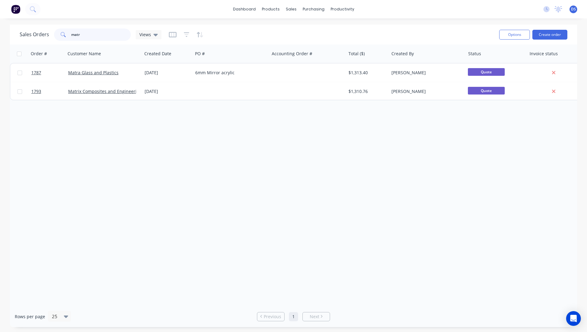
drag, startPoint x: 85, startPoint y: 35, endPoint x: 66, endPoint y: 35, distance: 18.7
click at [66, 35] on div "matr" at bounding box center [92, 35] width 77 height 12
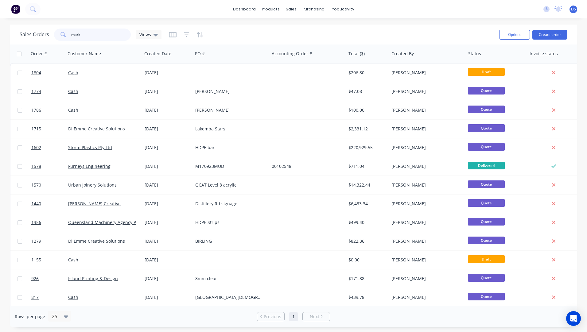
type input "mark"
click at [93, 37] on input "mark" at bounding box center [101, 35] width 60 height 12
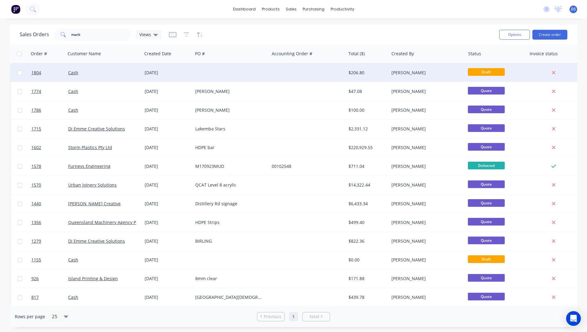
click at [353, 74] on div "$206.80" at bounding box center [366, 73] width 36 height 6
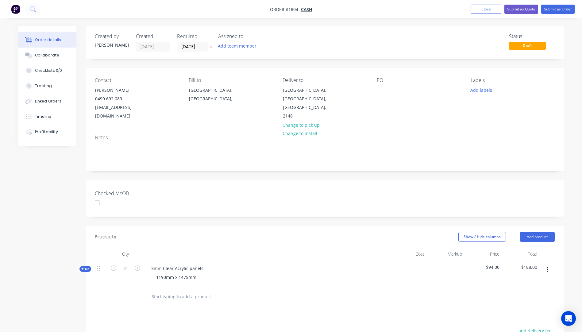
click at [210, 45] on icon "button" at bounding box center [211, 47] width 3 height 4
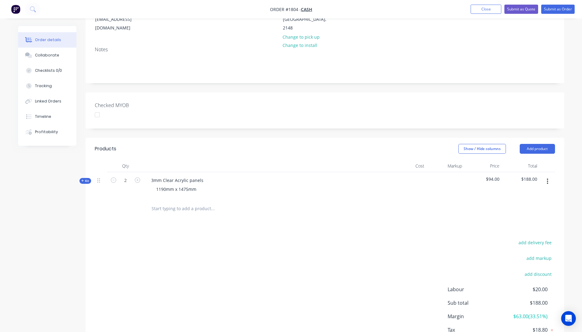
scroll to position [92, 0]
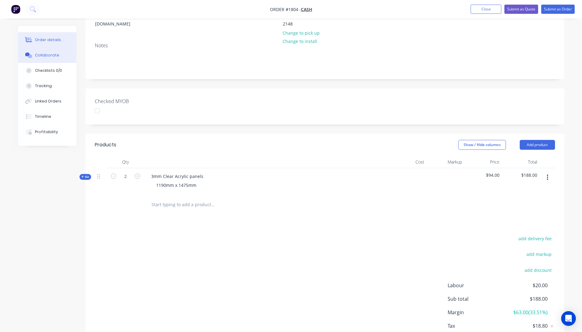
click at [45, 56] on div "Collaborate" at bounding box center [47, 55] width 24 height 6
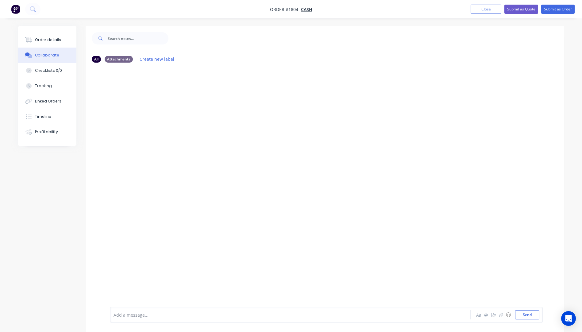
click at [125, 317] on div at bounding box center [273, 315] width 319 height 6
click at [192, 317] on div "JMAC Toll $46.95+ Cardboard sleeve" at bounding box center [273, 315] width 319 height 6
click at [530, 316] on button "Send" at bounding box center [527, 314] width 24 height 9
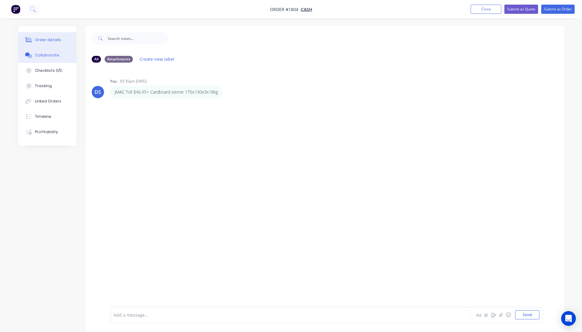
click at [41, 37] on button "Order details" at bounding box center [47, 39] width 58 height 15
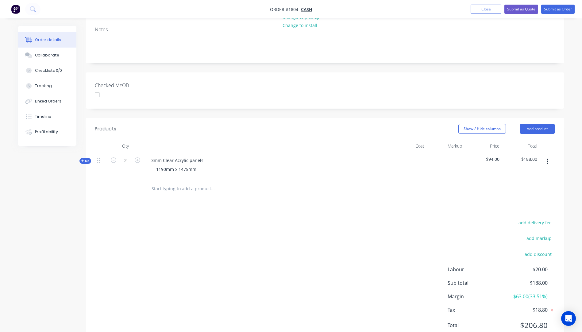
scroll to position [123, 0]
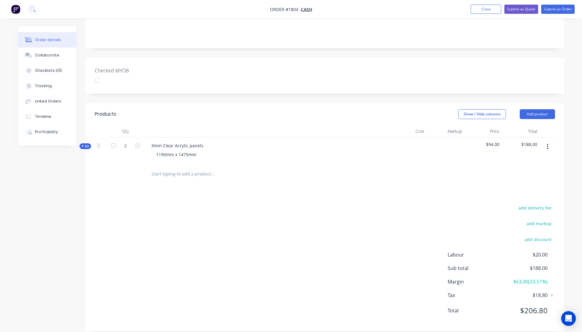
click at [80, 143] on button "Kit" at bounding box center [85, 146] width 12 height 6
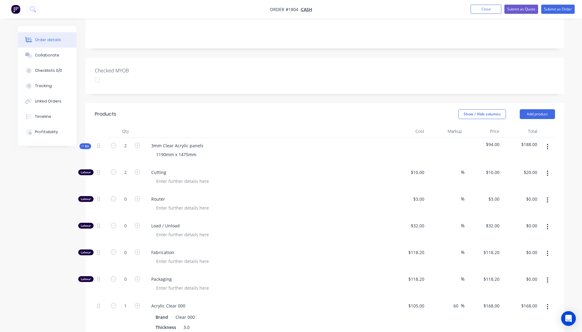
scroll to position [184, 0]
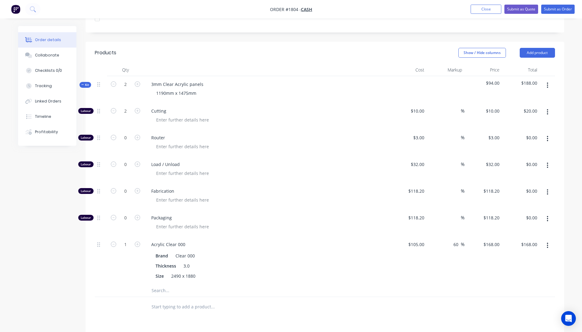
click at [163, 284] on input "text" at bounding box center [212, 290] width 123 height 12
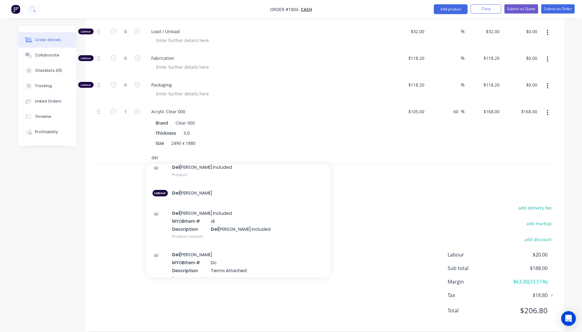
scroll to position [61, 0]
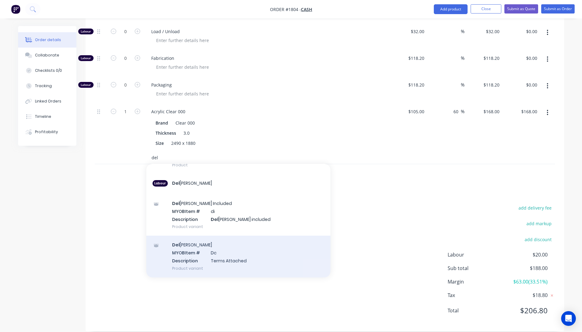
type input "del"
click at [206, 246] on div "Del ivery MYOB Item # Dc Description Terms Attached Product variant" at bounding box center [238, 256] width 184 height 41
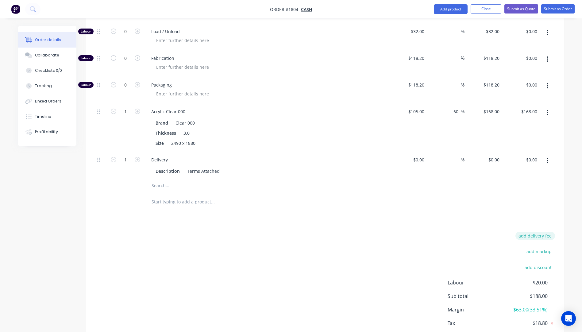
click at [538, 232] on button "add delivery fee" at bounding box center [536, 236] width 40 height 8
type input "78"
click at [376, 222] on div "Products Show / Hide columns Add product Qty Cost Markup Price Total Kit 2 3mm …" at bounding box center [325, 133] width 479 height 449
click at [225, 262] on div "Delivery fee $78.00 add markup add discount Labour $20.00 Sub total $266.00 Mar…" at bounding box center [325, 289] width 460 height 115
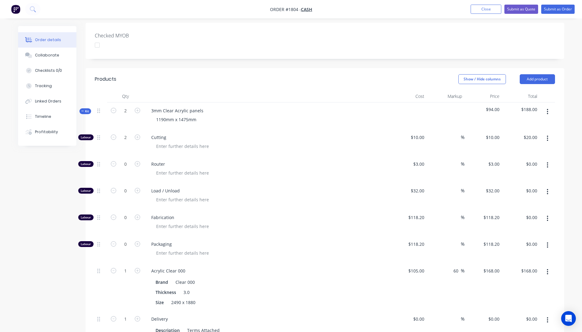
scroll to position [127, 0]
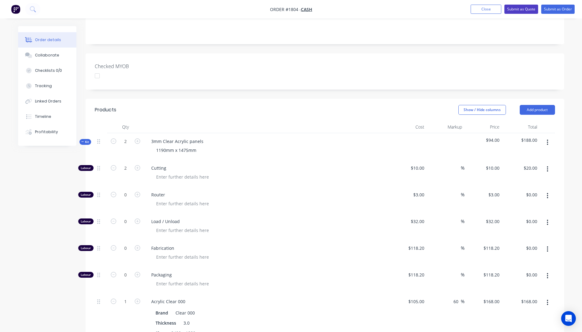
click at [517, 12] on button "Submit as Quote" at bounding box center [521, 9] width 34 height 9
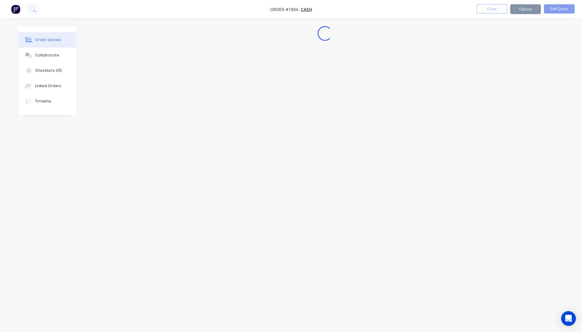
scroll to position [0, 0]
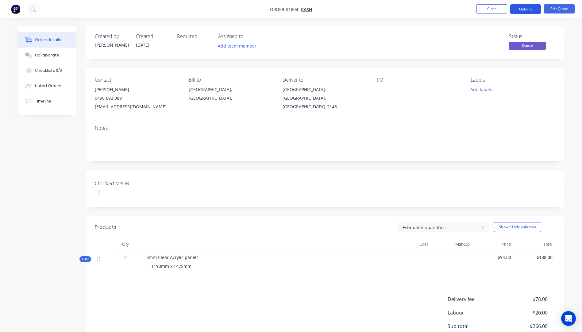
click at [530, 11] on button "Options" at bounding box center [525, 9] width 31 height 10
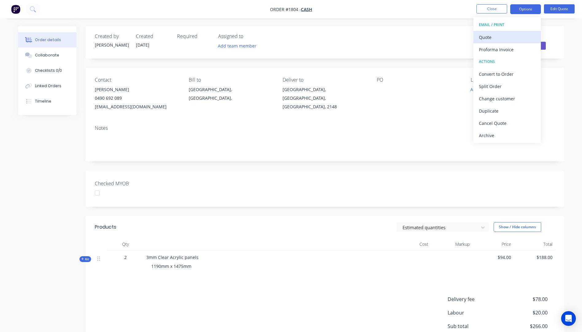
click at [491, 42] on button "Quote" at bounding box center [507, 37] width 68 height 12
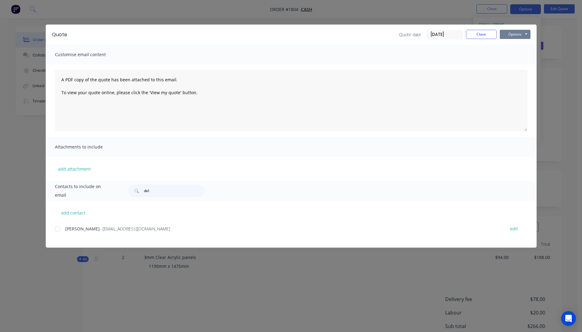
click at [509, 37] on button "Options" at bounding box center [515, 34] width 31 height 9
click at [512, 46] on button "Preview" at bounding box center [519, 45] width 39 height 10
click at [73, 216] on button "add contact" at bounding box center [73, 212] width 37 height 9
select select "AU"
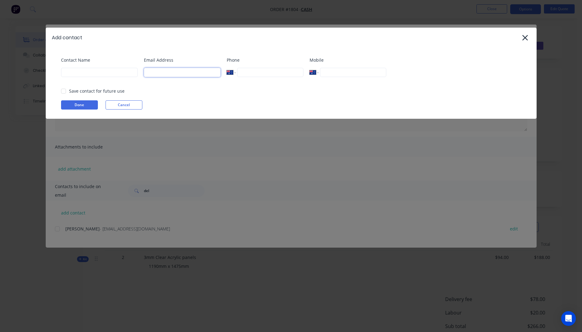
click at [162, 72] on input at bounding box center [182, 72] width 77 height 9
click at [157, 75] on input at bounding box center [182, 72] width 77 height 9
type input "markgage69@icloud.com"
click at [89, 74] on input at bounding box center [99, 72] width 77 height 9
type input "Mark Gage"
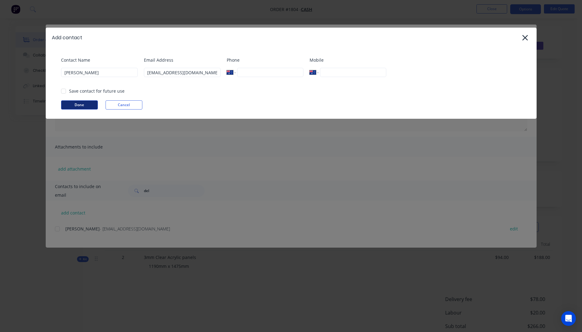
click at [91, 106] on button "Done" at bounding box center [79, 104] width 37 height 9
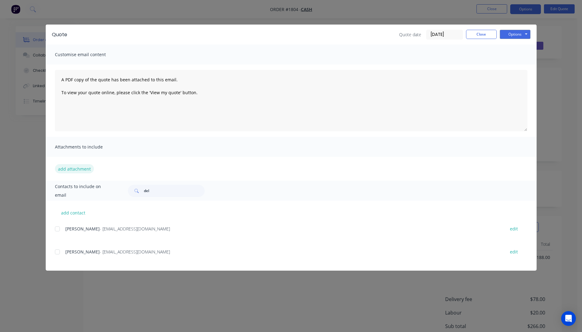
click at [76, 170] on button "add attachment" at bounding box center [74, 168] width 39 height 9
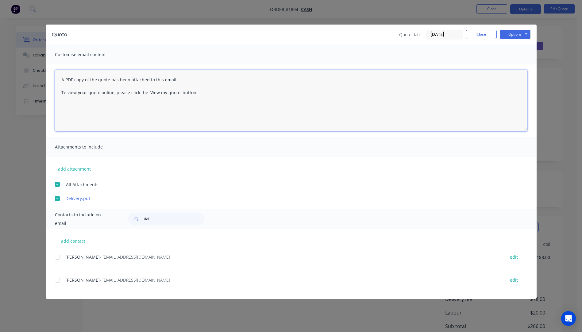
paste textarea "markgage69@icloud.com"
paste textarea "Hi, Please contact us if you have any questions. Regards, [PERSON_NAME] [EMAIL_…"
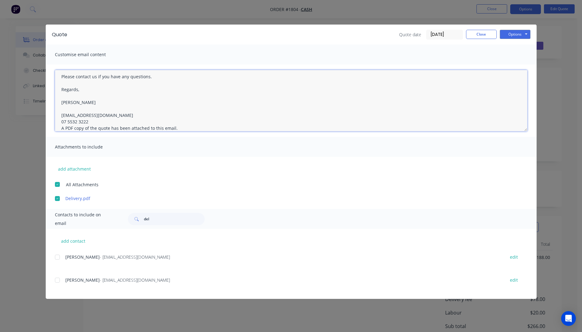
click at [91, 123] on textarea "Hi, Please contact us if you have any questions. Regards, [PERSON_NAME] [EMAIL_…" at bounding box center [291, 100] width 473 height 61
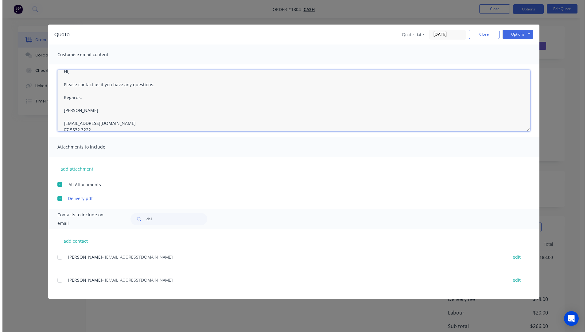
scroll to position [0, 0]
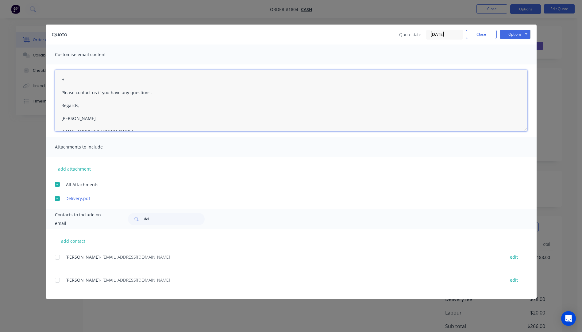
click at [75, 76] on textarea "Hi, Please contact us if you have any questions. Regards, [PERSON_NAME] [EMAIL_…" at bounding box center [291, 100] width 473 height 61
click at [56, 282] on div at bounding box center [57, 280] width 12 height 12
type textarea "Hi Mark, Please see quote attached. Please contact us if you have any questions…"
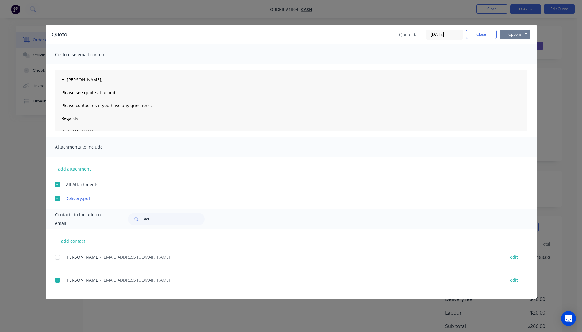
click at [509, 37] on button "Options" at bounding box center [515, 34] width 31 height 9
click at [514, 66] on button "Email" at bounding box center [519, 65] width 39 height 10
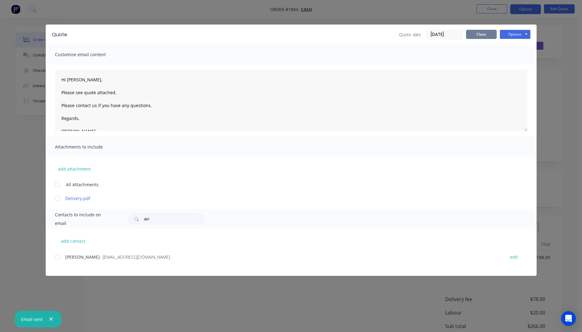
click at [490, 35] on button "Close" at bounding box center [481, 34] width 31 height 9
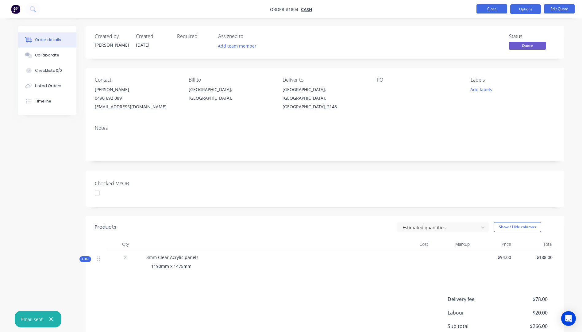
click at [488, 9] on button "Close" at bounding box center [492, 8] width 31 height 9
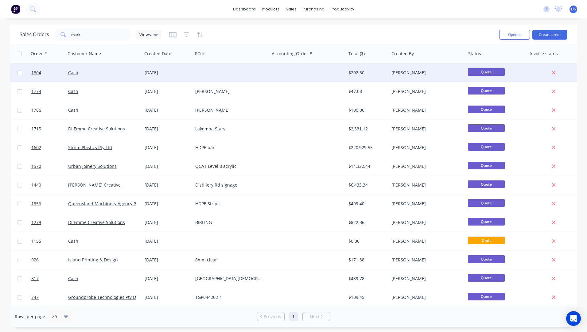
click at [214, 75] on div at bounding box center [231, 73] width 76 height 18
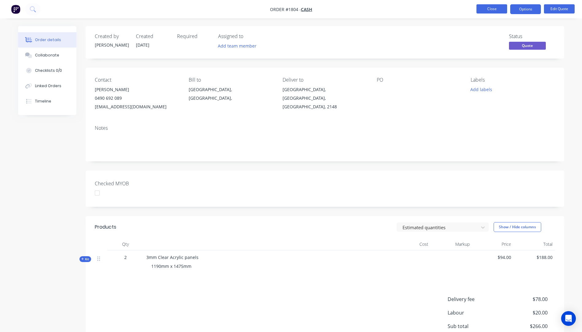
click at [493, 9] on button "Close" at bounding box center [492, 8] width 31 height 9
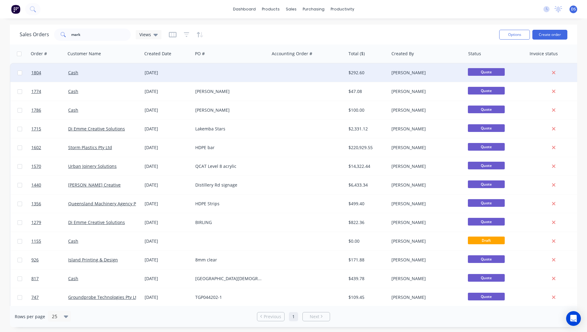
click at [221, 76] on div at bounding box center [231, 73] width 76 height 18
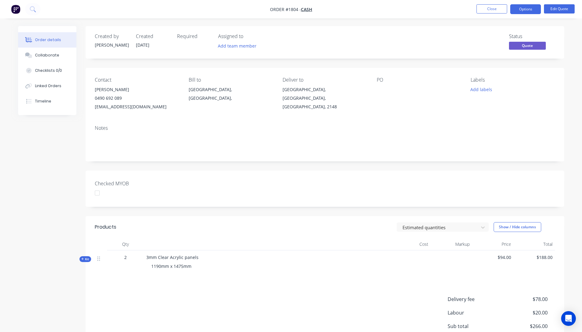
click at [382, 87] on div at bounding box center [415, 89] width 77 height 9
click at [378, 89] on div at bounding box center [415, 89] width 77 height 9
drag, startPoint x: 378, startPoint y: 89, endPoint x: 380, endPoint y: 92, distance: 3.5
click at [378, 90] on div at bounding box center [415, 89] width 77 height 9
click at [380, 92] on div at bounding box center [415, 89] width 77 height 9
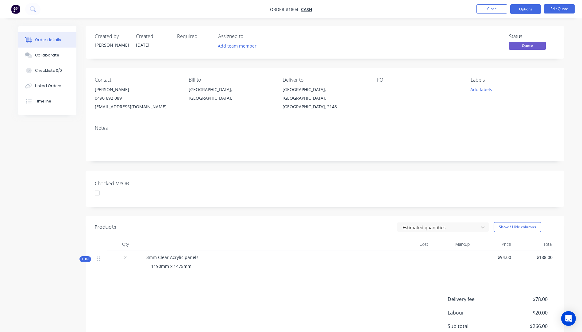
click at [380, 92] on div at bounding box center [415, 89] width 77 height 9
click at [554, 10] on button "Edit Quote" at bounding box center [559, 8] width 31 height 9
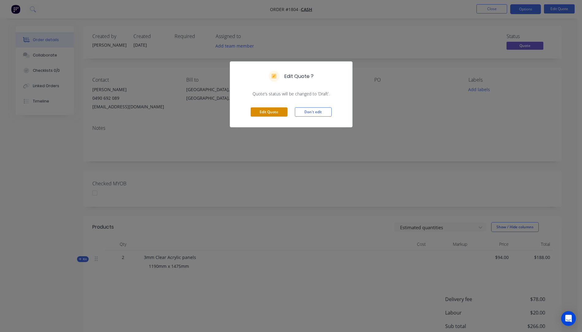
click at [272, 114] on button "Edit Quote" at bounding box center [269, 111] width 37 height 9
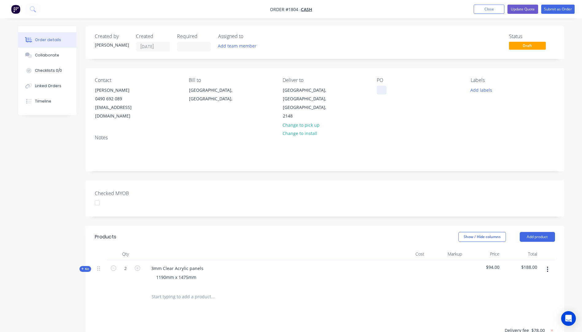
click at [381, 91] on div at bounding box center [382, 90] width 10 height 9
click at [524, 10] on button "Update Quote" at bounding box center [523, 9] width 31 height 9
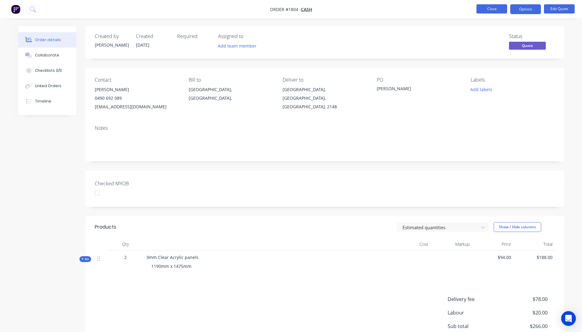
click at [497, 10] on button "Close" at bounding box center [492, 8] width 31 height 9
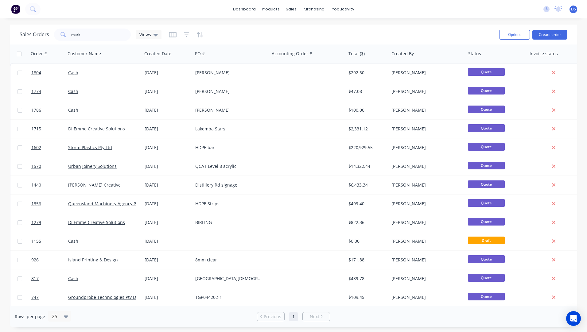
drag, startPoint x: 92, startPoint y: 28, endPoint x: 60, endPoint y: 37, distance: 33.9
click at [60, 37] on div "Sales Orders mark Views" at bounding box center [257, 34] width 474 height 15
drag, startPoint x: 83, startPoint y: 33, endPoint x: 41, endPoint y: 37, distance: 43.1
click at [41, 37] on div "Sales Orders mark Views" at bounding box center [91, 35] width 142 height 12
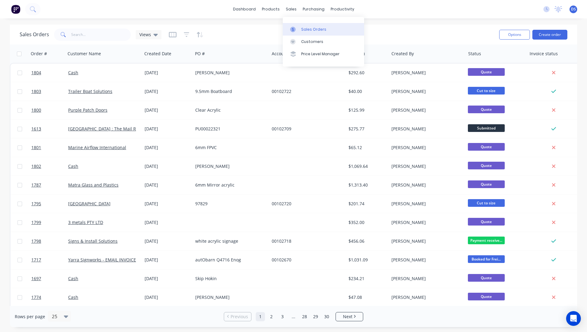
click at [306, 33] on link "Sales Orders" at bounding box center [323, 29] width 81 height 12
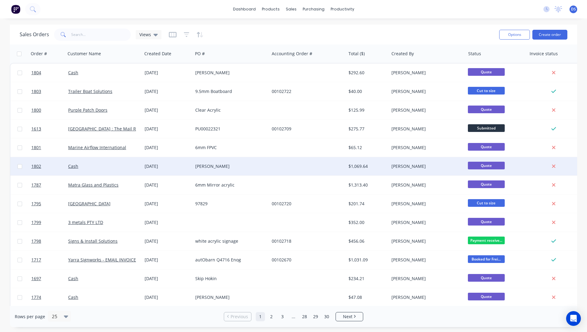
click at [243, 167] on div "[PERSON_NAME]" at bounding box center [229, 166] width 68 height 6
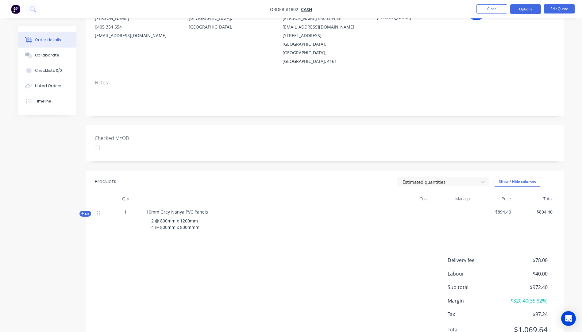
scroll to position [90, 0]
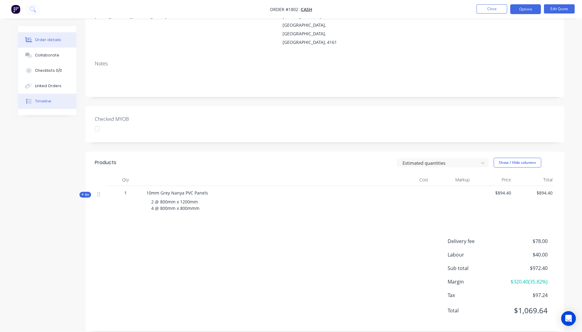
click at [46, 102] on div "Timeline" at bounding box center [43, 102] width 16 height 6
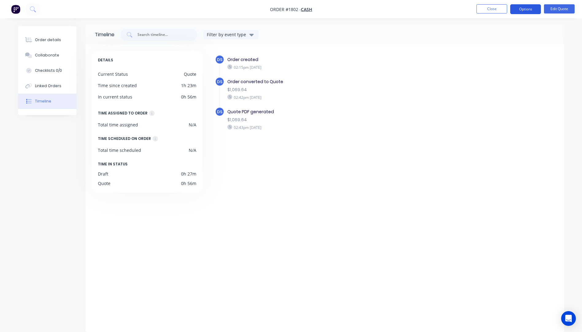
click at [523, 8] on button "Options" at bounding box center [525, 9] width 31 height 10
click at [501, 37] on div "Quote" at bounding box center [507, 37] width 56 height 9
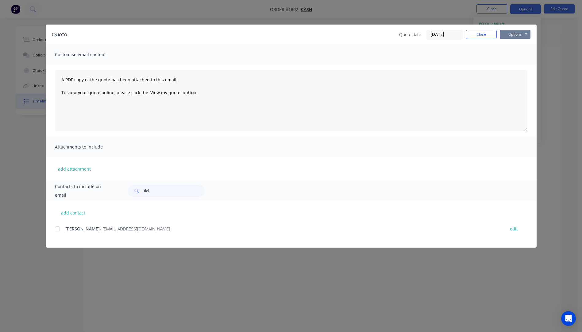
click at [513, 36] on button "Options" at bounding box center [515, 34] width 31 height 9
click at [517, 48] on button "Preview" at bounding box center [519, 45] width 39 height 10
click at [480, 37] on button "Close" at bounding box center [481, 34] width 31 height 9
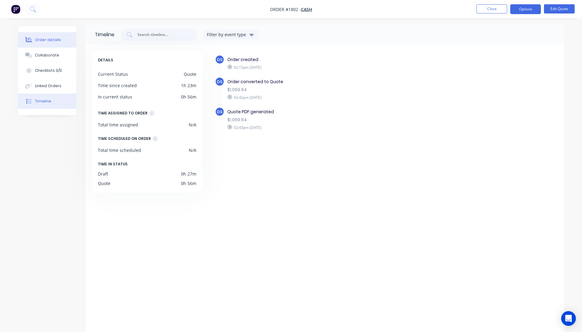
click at [53, 39] on div "Order details" at bounding box center [48, 40] width 26 height 6
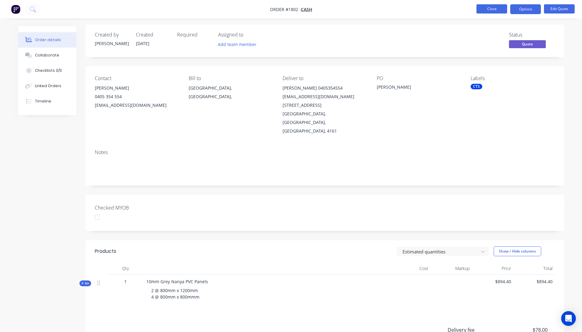
click at [493, 10] on button "Close" at bounding box center [492, 8] width 31 height 9
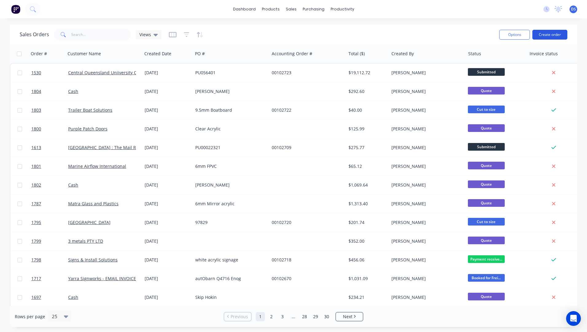
click at [550, 33] on button "Create order" at bounding box center [549, 35] width 35 height 10
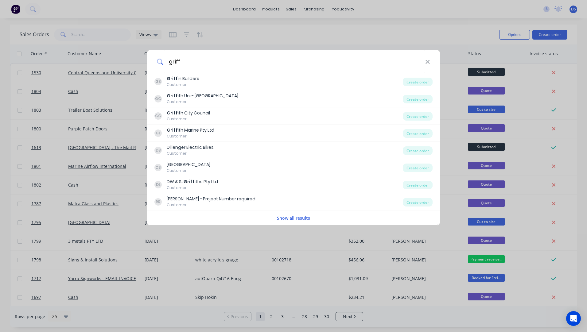
type input "griff"
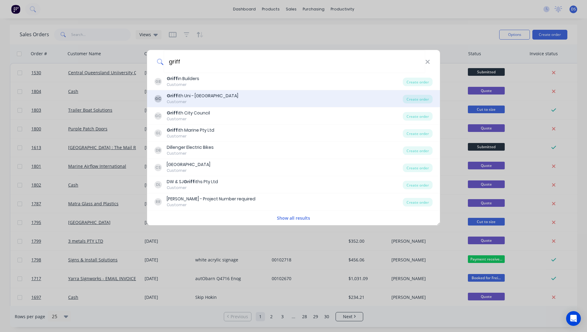
click at [214, 98] on div "Griff ith Uni - Gold Coast Campus" at bounding box center [202, 96] width 71 height 6
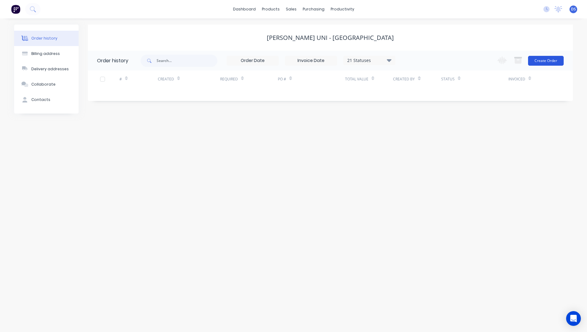
click at [551, 60] on button "Create Order" at bounding box center [546, 61] width 36 height 10
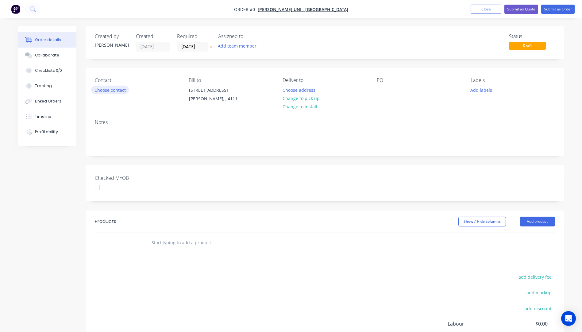
click at [120, 91] on button "Choose contact" at bounding box center [110, 90] width 38 height 8
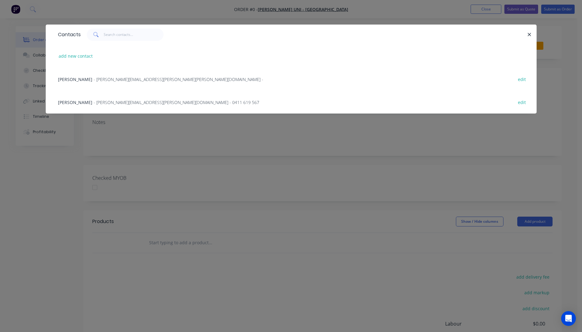
click at [94, 106] on div "Jason Urech - j.urech@griffith.edu.au - 0411 619 567 edit" at bounding box center [291, 102] width 473 height 23
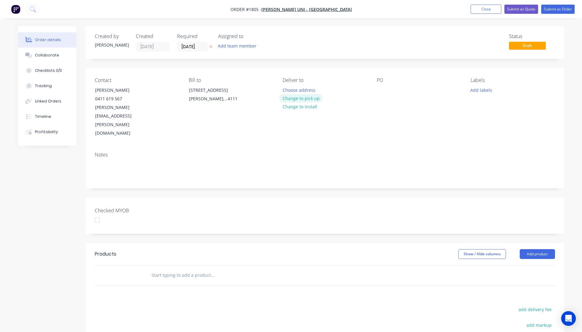
click at [284, 99] on button "Change to pick up" at bounding box center [301, 98] width 44 height 8
click at [383, 91] on div at bounding box center [382, 90] width 10 height 9
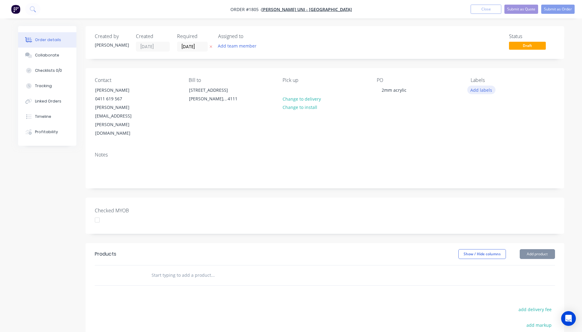
click at [490, 91] on button "Add labels" at bounding box center [481, 90] width 28 height 8
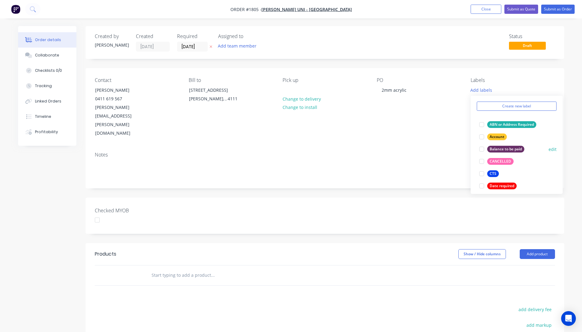
scroll to position [31, 0]
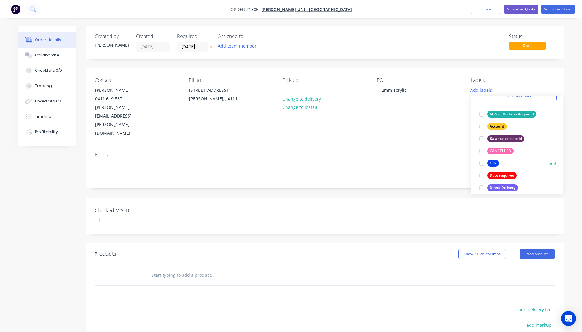
click at [491, 164] on div "CTS" at bounding box center [493, 163] width 12 height 7
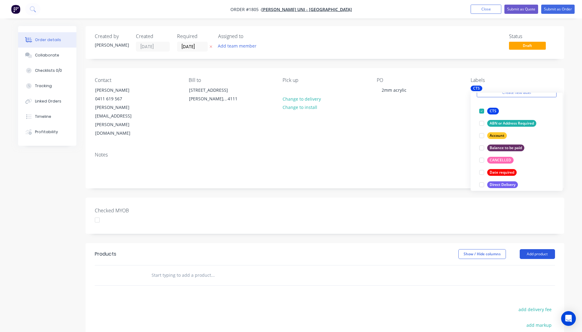
click at [537, 249] on button "Add product" at bounding box center [537, 254] width 35 height 10
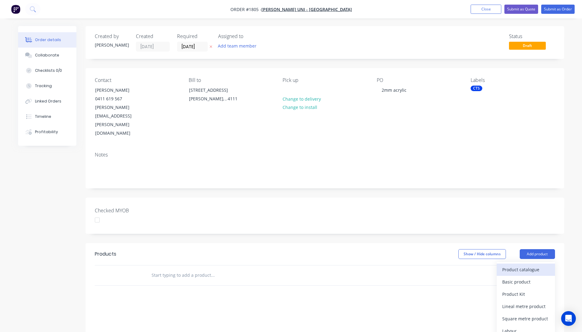
click at [524, 265] on div "Product catalogue" at bounding box center [525, 269] width 47 height 9
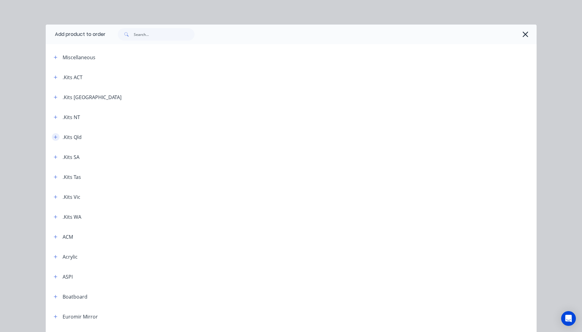
click at [52, 138] on button "button" at bounding box center [56, 137] width 8 height 8
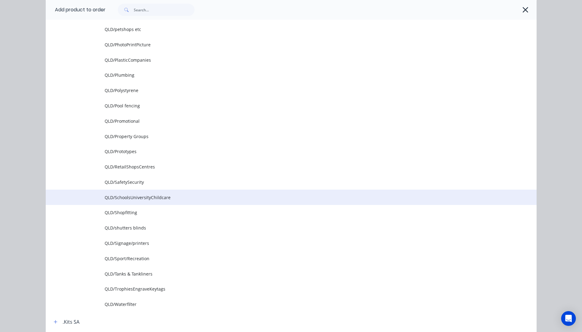
scroll to position [736, 0]
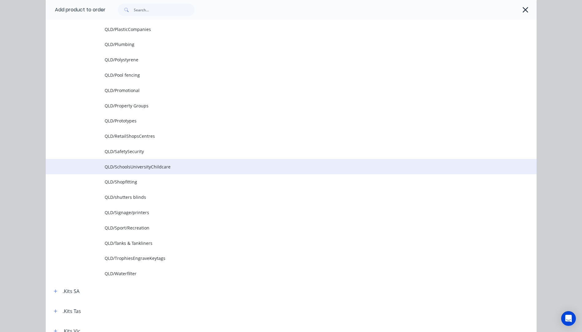
click at [132, 163] on td "QLD/SchoolsUniversityChildcare" at bounding box center [321, 166] width 432 height 15
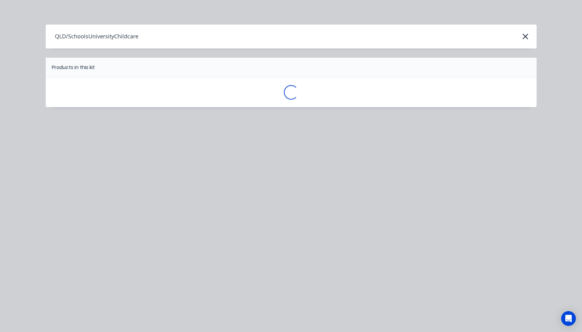
scroll to position [0, 0]
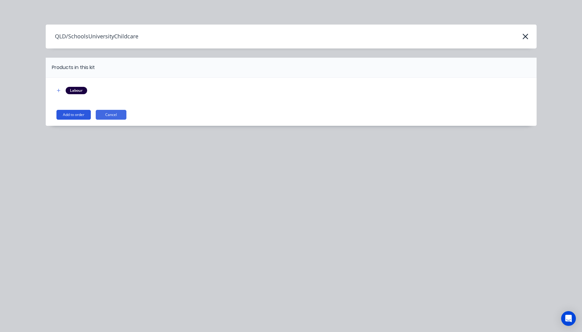
click at [77, 116] on button "Add to order" at bounding box center [73, 115] width 34 height 10
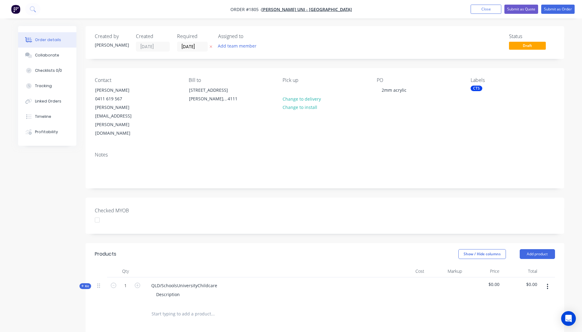
click at [83, 284] on icon "button" at bounding box center [82, 285] width 3 height 3
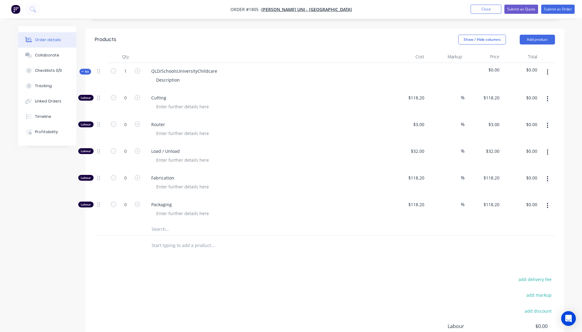
scroll to position [215, 0]
click at [162, 223] on input "text" at bounding box center [212, 229] width 123 height 12
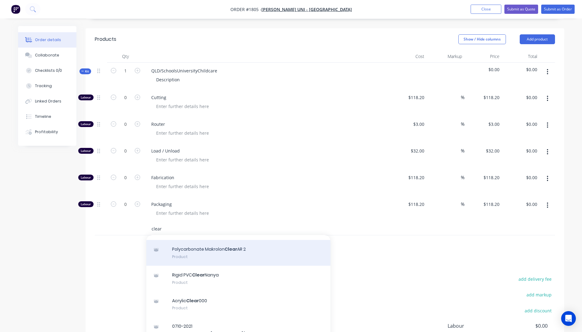
scroll to position [92, 0]
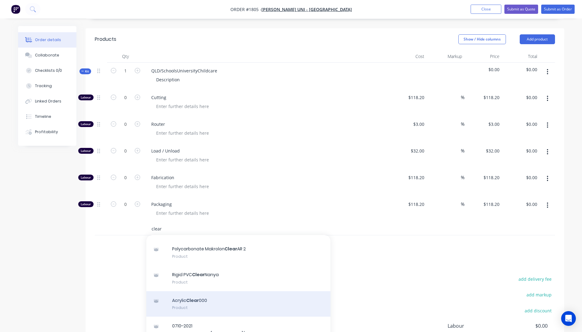
type input "clear"
click at [193, 291] on div "Acrylic Clear 000 Product" at bounding box center [238, 304] width 184 height 26
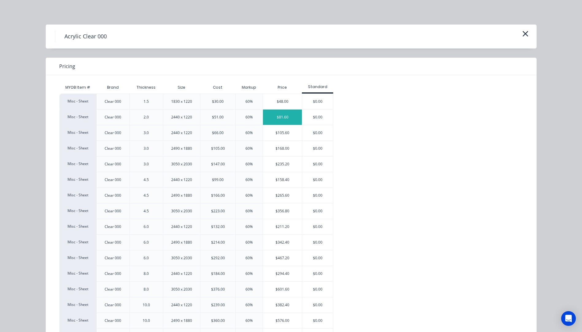
click at [278, 121] on div "$81.60" at bounding box center [282, 117] width 39 height 15
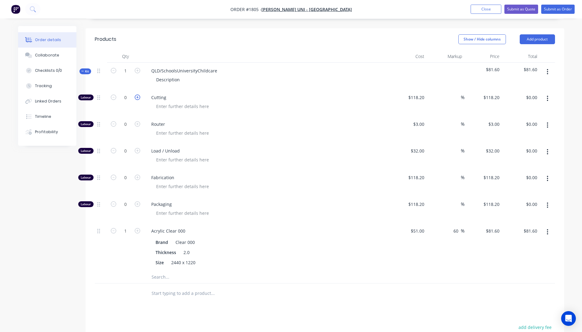
click at [137, 95] on icon "button" at bounding box center [138, 98] width 6 height 6
type input "1"
type input "$118.20"
click at [137, 95] on icon "button" at bounding box center [138, 98] width 6 height 6
type input "2"
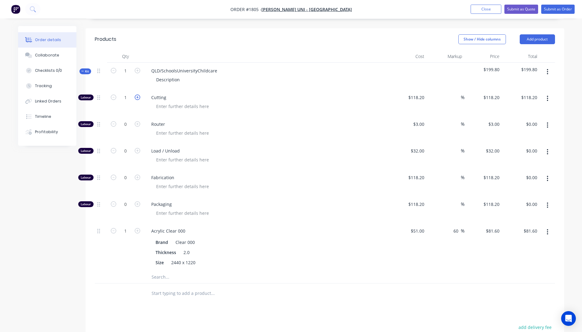
type input "$236.40"
click at [414, 93] on input "118.2" at bounding box center [417, 97] width 19 height 9
type input "$10.00"
type input "$20.00"
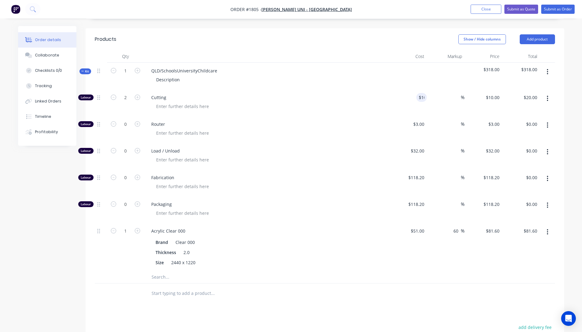
click at [315, 129] on div at bounding box center [269, 133] width 236 height 9
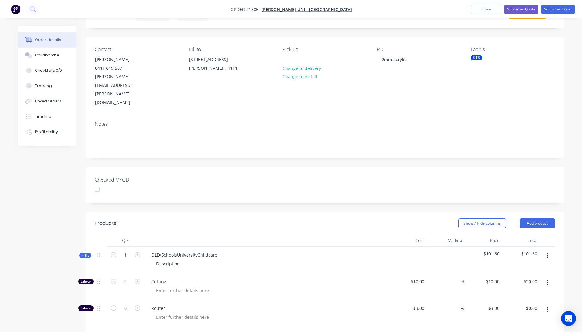
scroll to position [61, 0]
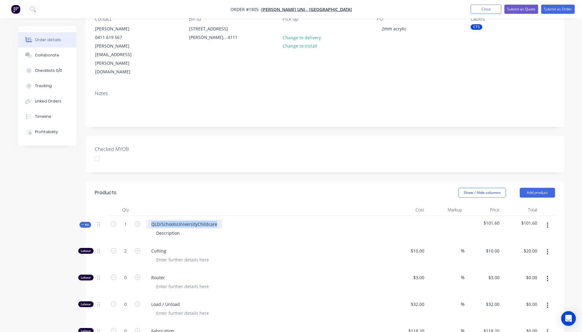
drag, startPoint x: 217, startPoint y: 199, endPoint x: 145, endPoint y: 199, distance: 71.8
click at [145, 216] on div "QLD/SchoolsUniversityChildcare Description" at bounding box center [266, 229] width 245 height 27
click at [128, 220] on input "1" at bounding box center [126, 224] width 16 height 9
type input "50"
type input "100"
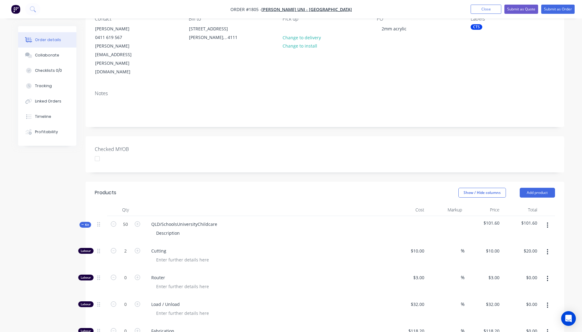
type input "$1,000.00"
type input "50"
type input "$4,080.00"
click at [273, 216] on div "QLD/SchoolsUniversityChildcare Description" at bounding box center [266, 229] width 245 height 27
click at [131, 246] on input "100" at bounding box center [126, 250] width 16 height 9
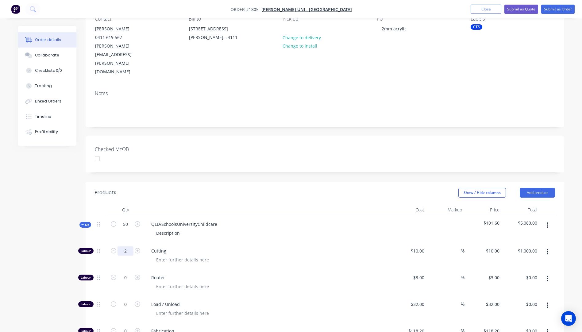
type input "2"
type input "$20.00"
click at [250, 248] on span "Cutting" at bounding box center [269, 251] width 236 height 6
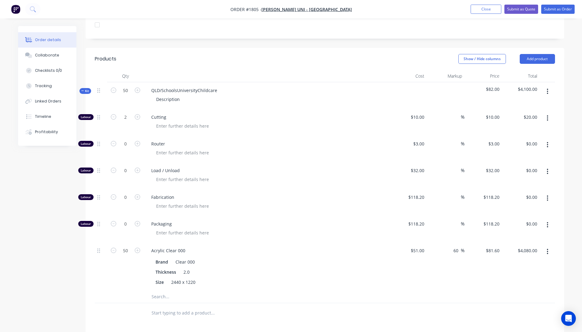
scroll to position [215, 0]
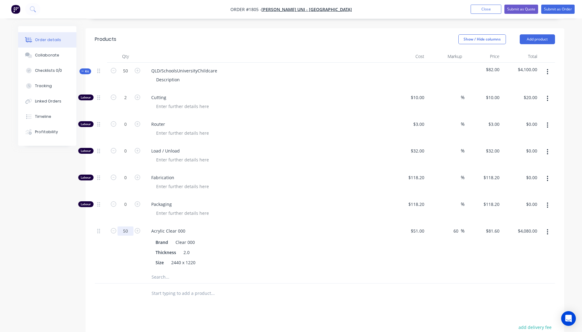
click at [130, 226] on input "50" at bounding box center [126, 230] width 16 height 9
type input "1"
type input "$81.60"
click at [306, 223] on div "Acrylic Clear 000 Brand Clear 000 Thickness 2.0 Size 2440 x 1220" at bounding box center [266, 247] width 245 height 48
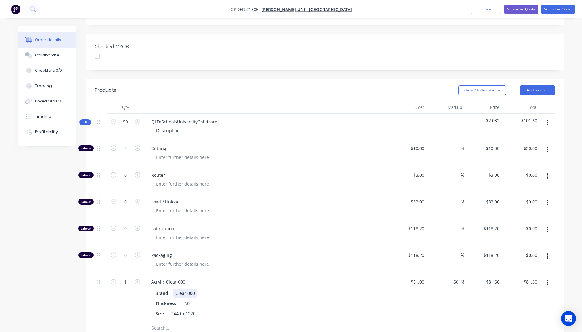
scroll to position [153, 0]
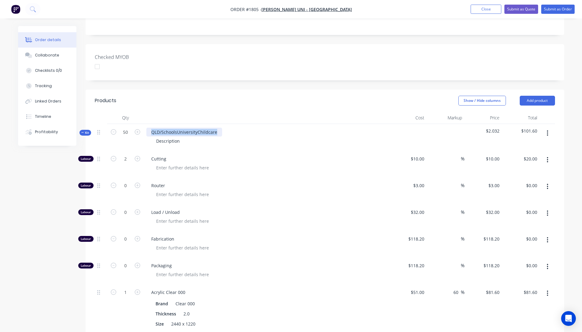
drag, startPoint x: 217, startPoint y: 105, endPoint x: 152, endPoint y: 104, distance: 65.1
click at [152, 128] on div "QLD/SchoolsUniversityChildcare" at bounding box center [184, 132] width 76 height 9
drag, startPoint x: 182, startPoint y: 114, endPoint x: 156, endPoint y: 115, distance: 26.7
click at [156, 137] on div "Description" at bounding box center [167, 141] width 33 height 9
click at [169, 137] on div "Description" at bounding box center [167, 141] width 33 height 9
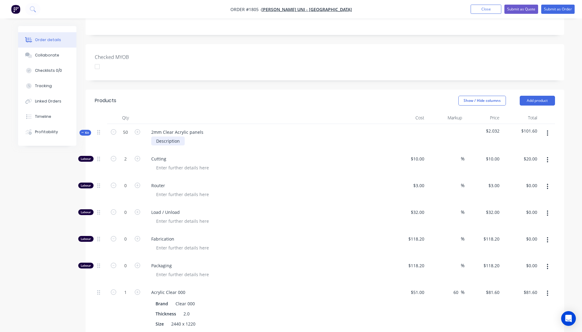
click at [169, 137] on div "Description" at bounding box center [167, 141] width 33 height 9
click at [250, 163] on div at bounding box center [269, 167] width 236 height 9
click at [43, 54] on div "Collaborate" at bounding box center [47, 55] width 24 height 6
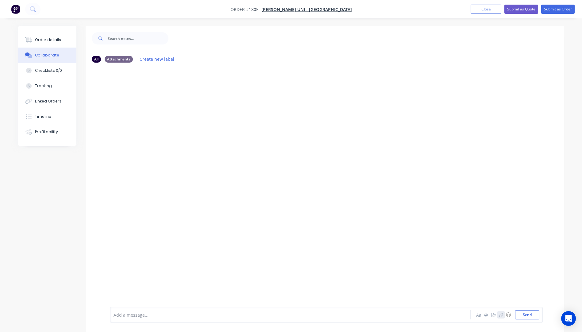
click at [500, 313] on icon "button" at bounding box center [501, 315] width 4 height 4
click at [526, 310] on div at bounding box center [327, 294] width 426 height 31
click at [525, 312] on button "Send" at bounding box center [527, 314] width 24 height 9
click at [41, 41] on div "Order details" at bounding box center [48, 40] width 26 height 6
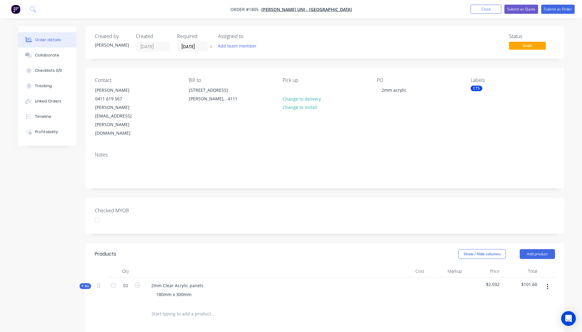
click at [210, 45] on icon "button" at bounding box center [211, 47] width 3 height 4
click at [82, 284] on icon "button" at bounding box center [82, 285] width 3 height 3
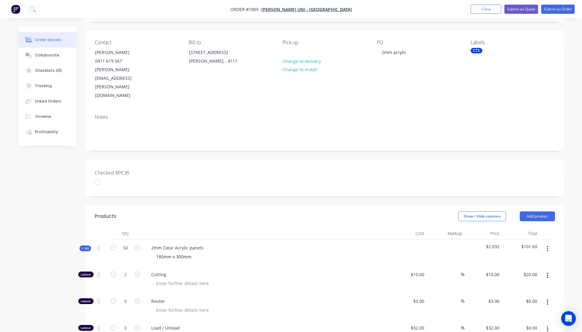
scroll to position [61, 0]
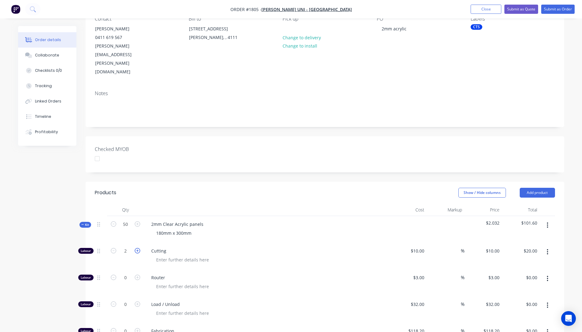
click at [137, 248] on icon "button" at bounding box center [138, 251] width 6 height 6
type input "3"
type input "$30.00"
click at [311, 229] on div "180mm x 300mm" at bounding box center [266, 233] width 241 height 9
click at [518, 10] on button "Submit as Quote" at bounding box center [521, 9] width 34 height 9
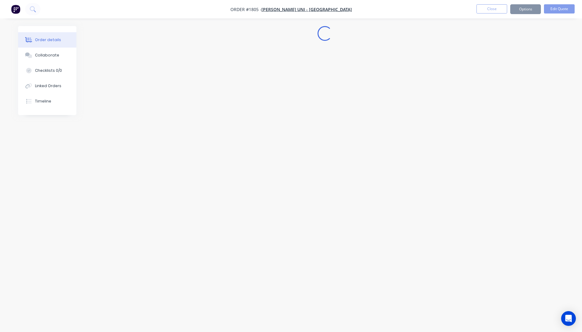
scroll to position [0, 0]
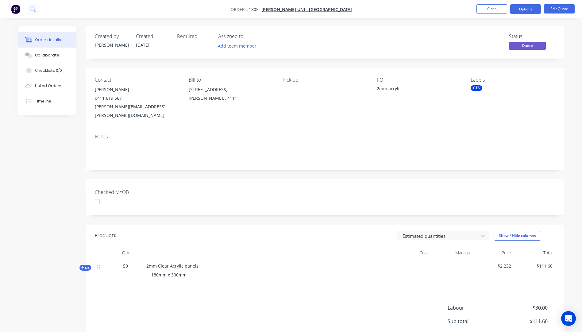
click at [518, 10] on button "Options" at bounding box center [525, 9] width 31 height 10
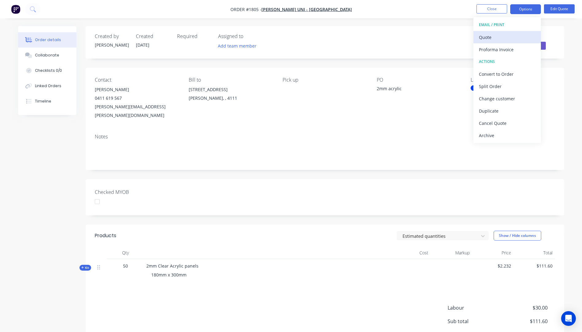
click at [492, 37] on div "Quote" at bounding box center [507, 37] width 56 height 9
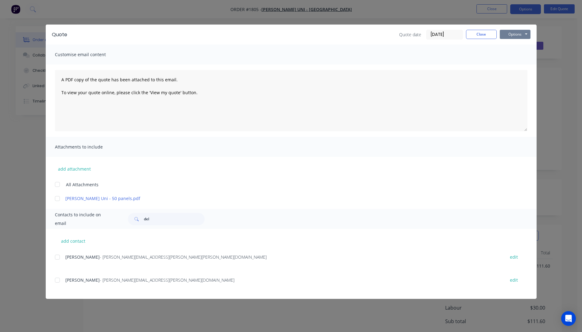
click at [509, 31] on button "Options" at bounding box center [515, 34] width 31 height 9
click at [515, 45] on button "Preview" at bounding box center [519, 45] width 39 height 10
click at [58, 281] on div at bounding box center [57, 280] width 12 height 12
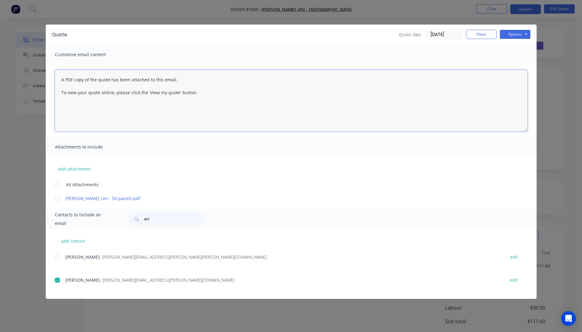
drag, startPoint x: 59, startPoint y: 79, endPoint x: 207, endPoint y: 116, distance: 152.3
click at [207, 116] on textarea "A PDF copy of the quote has been attached to this email. To view your quote onl…" at bounding box center [291, 100] width 473 height 61
paste textarea "Hi, Please contact us if you have any questions. Regards, [PERSON_NAME] [EMAIL_…"
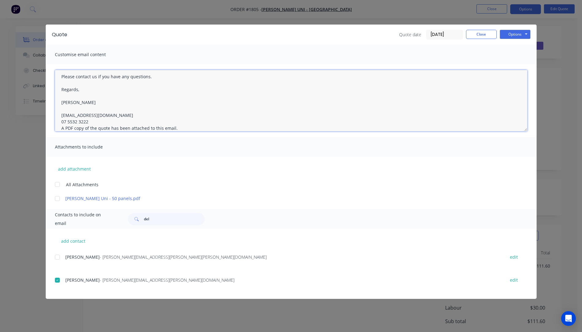
click at [94, 120] on textarea "Hi, Please contact us if you have any questions. Regards, [PERSON_NAME] [EMAIL_…" at bounding box center [291, 100] width 473 height 61
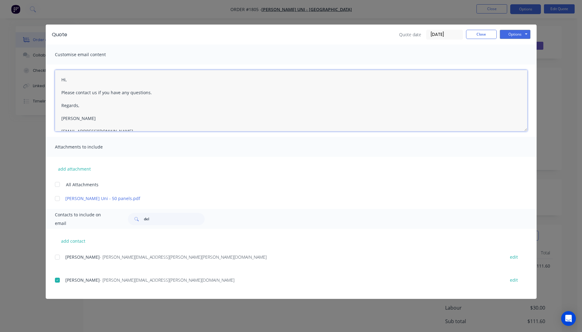
click at [74, 82] on textarea "Hi, Please contact us if you have any questions. Regards, [PERSON_NAME] [EMAIL_…" at bounding box center [291, 100] width 473 height 61
type textarea "Hi Jason, Please see quote attached. Please contact us if you have any question…"
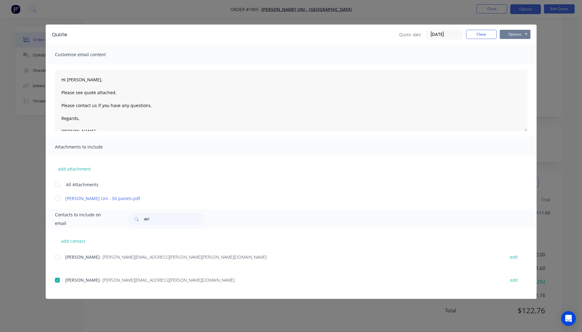
click at [516, 34] on button "Options" at bounding box center [515, 34] width 31 height 9
click at [514, 67] on button "Email" at bounding box center [519, 65] width 39 height 10
click at [489, 35] on button "Close" at bounding box center [481, 34] width 31 height 9
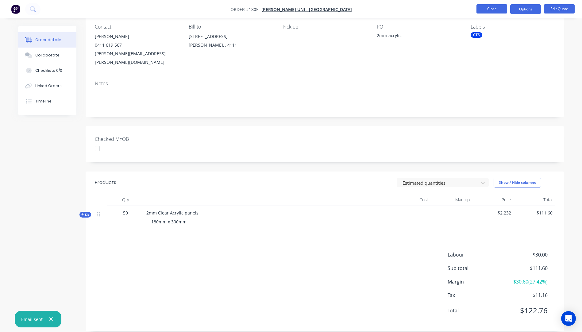
click at [494, 12] on button "Close" at bounding box center [492, 8] width 31 height 9
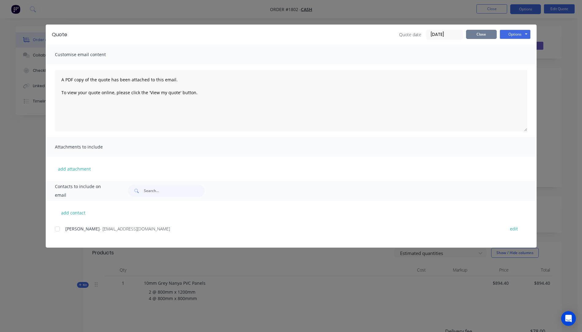
click at [478, 37] on button "Close" at bounding box center [481, 34] width 31 height 9
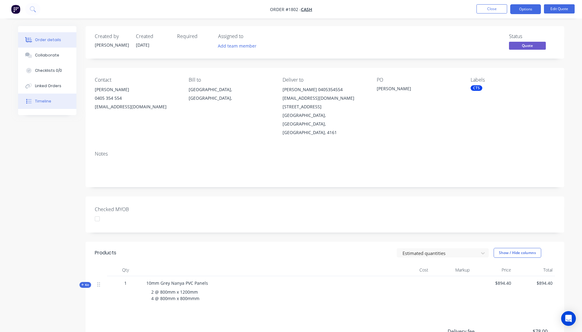
click at [40, 100] on div "Timeline" at bounding box center [43, 102] width 16 height 6
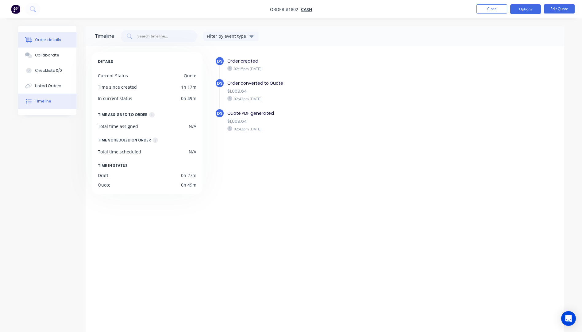
click at [46, 40] on div "Order details" at bounding box center [48, 40] width 26 height 6
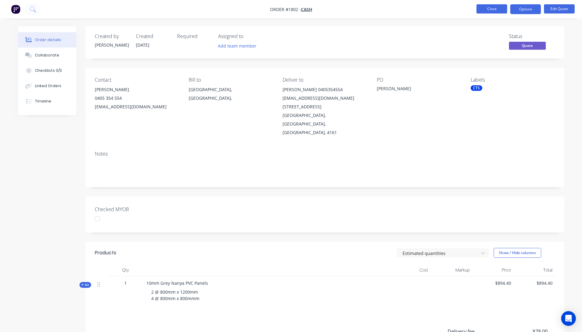
click at [489, 10] on button "Close" at bounding box center [492, 8] width 31 height 9
